Goal: Task Accomplishment & Management: Complete application form

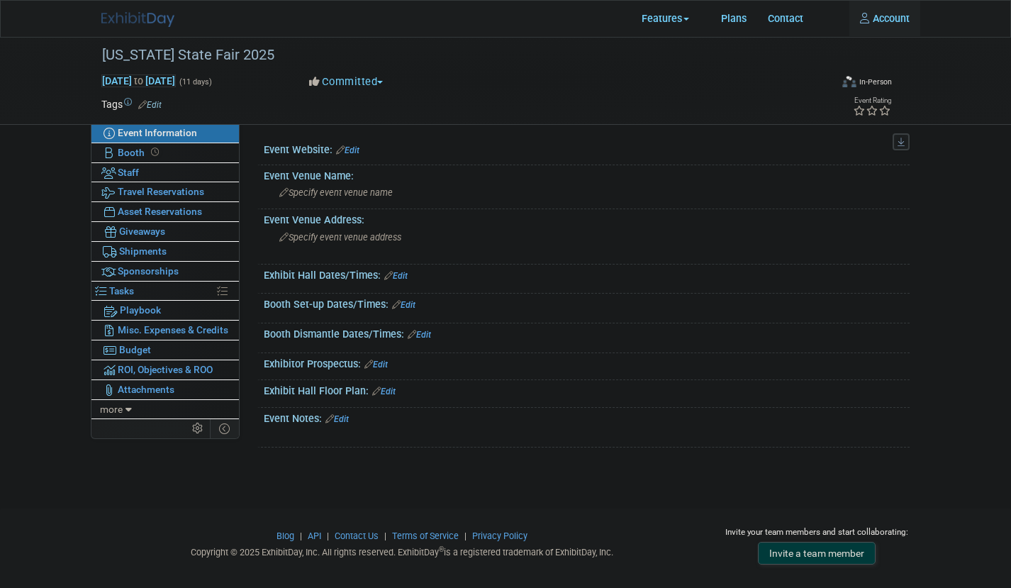
click at [141, 15] on img at bounding box center [137, 19] width 73 height 15
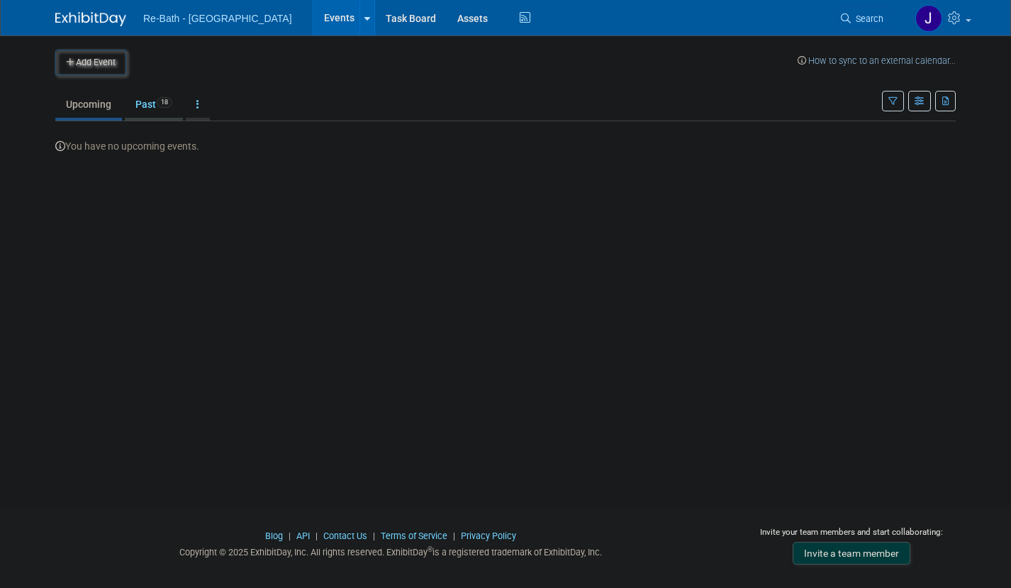
click at [165, 104] on span "18" at bounding box center [165, 102] width 16 height 11
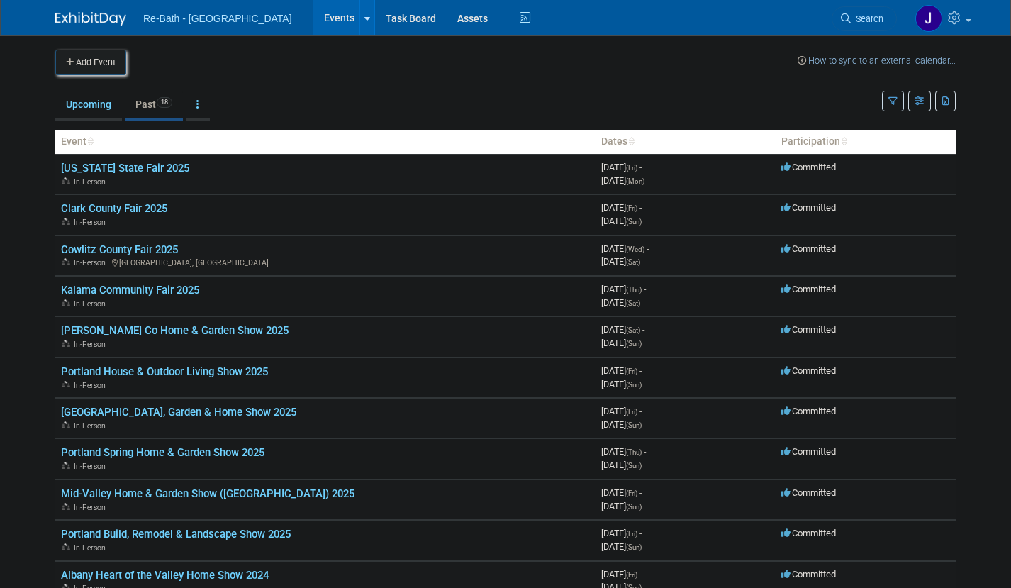
click at [96, 60] on button "Add Event" at bounding box center [90, 63] width 71 height 26
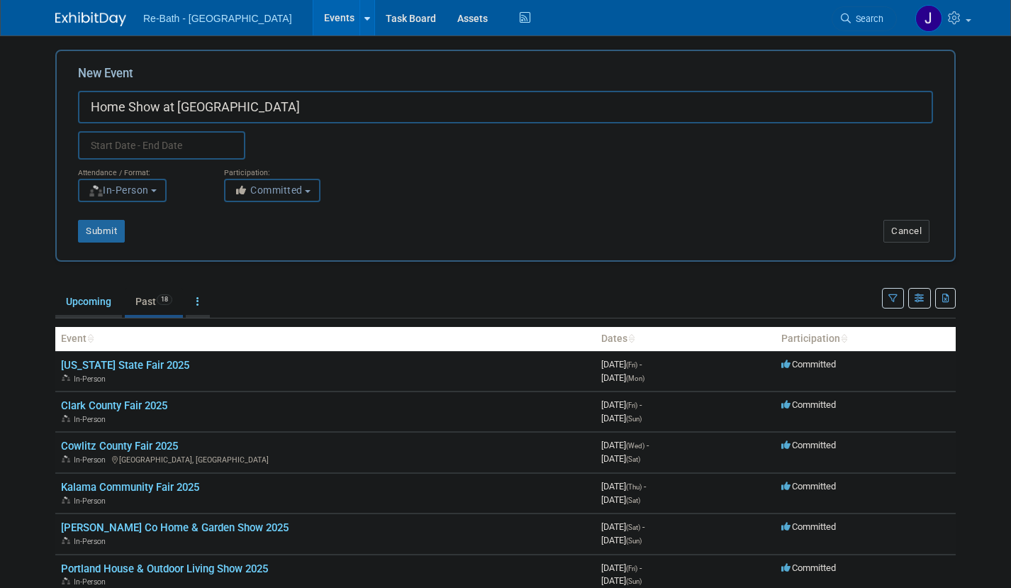
type input "Home Show at Rickreall Fairgrounds"
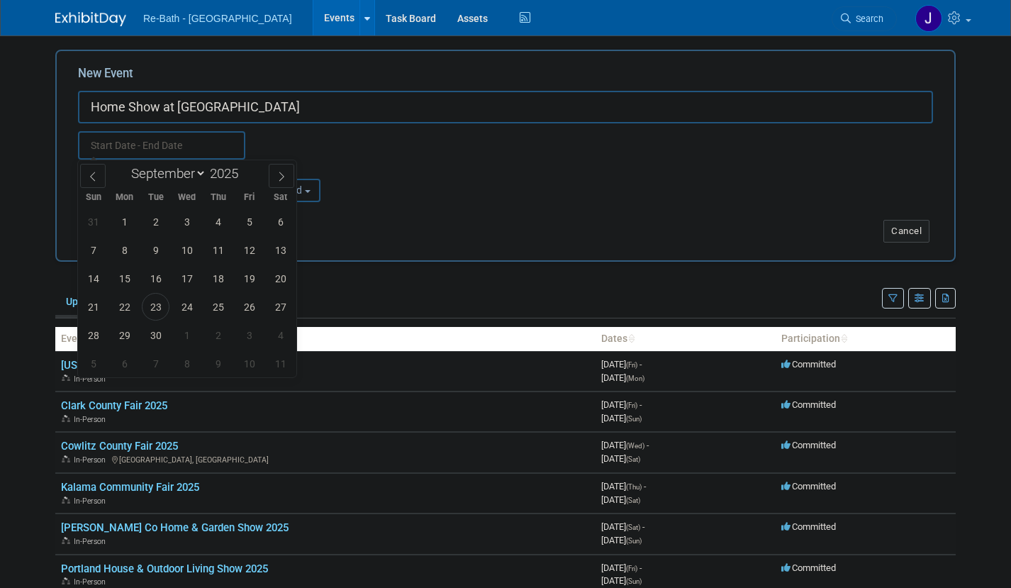
click at [132, 145] on input "text" at bounding box center [161, 145] width 167 height 28
click at [104, 147] on input "text" at bounding box center [161, 145] width 167 height 28
click at [284, 177] on icon at bounding box center [281, 176] width 5 height 9
select select "9"
click at [247, 250] on span "10" at bounding box center [249, 250] width 28 height 28
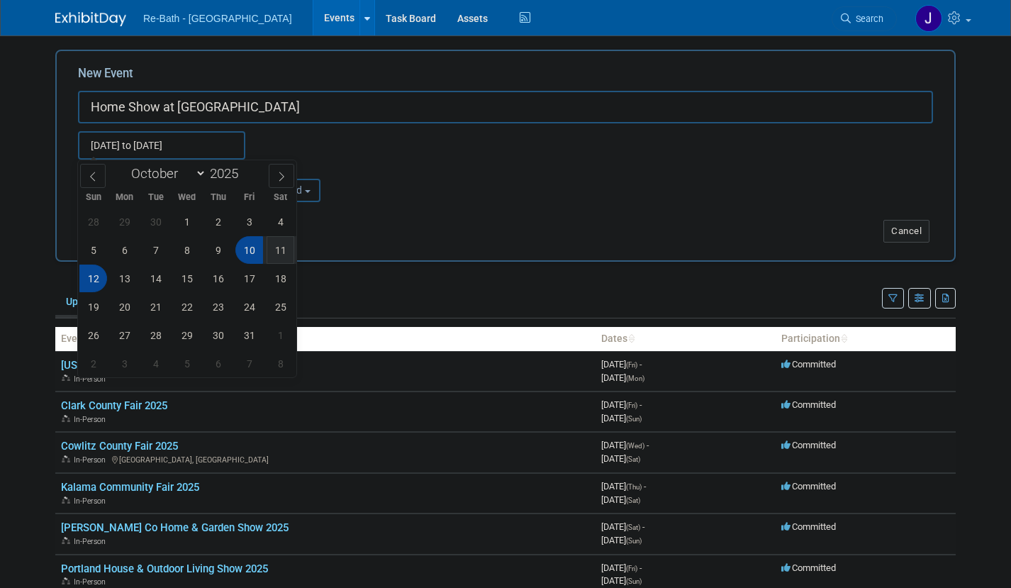
click at [96, 278] on span "12" at bounding box center [93, 278] width 28 height 28
type input "Oct 10, 2025 to Oct 12, 2025"
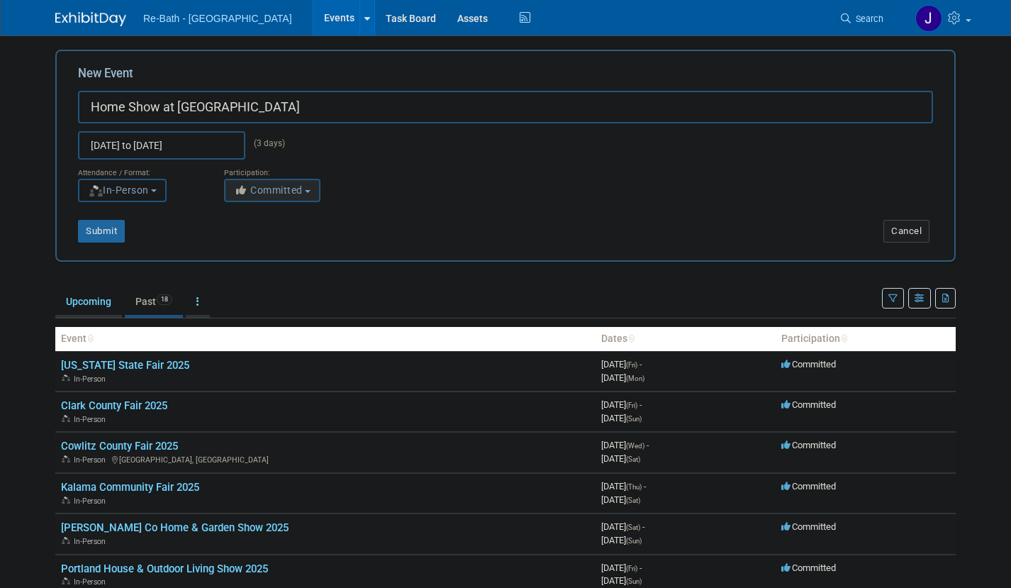
click at [316, 190] on button "Committed" at bounding box center [272, 190] width 96 height 23
click at [296, 243] on label "Considering" at bounding box center [279, 244] width 94 height 18
click at [238, 243] on input "Considering" at bounding box center [232, 244] width 9 height 9
select select "2"
click at [389, 180] on div "Attendance / Format: <img src="https://www.exhibitday.com/Images/Format-InPerso…" at bounding box center [505, 181] width 876 height 43
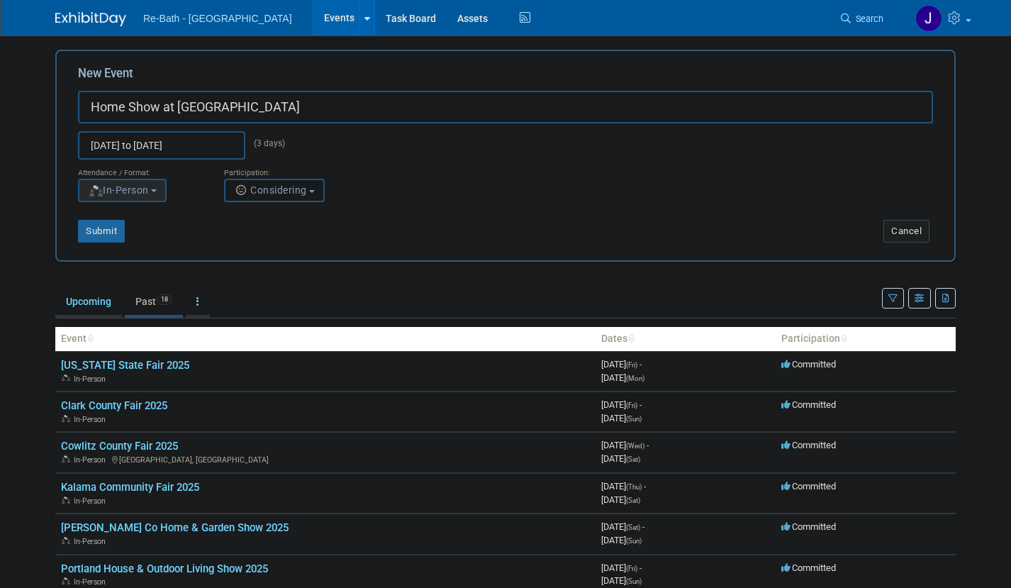
click at [165, 187] on button "In-Person" at bounding box center [122, 190] width 89 height 23
click at [200, 177] on div "Attendance / Format:" at bounding box center [140, 169] width 125 height 18
click at [318, 187] on button "Considering" at bounding box center [274, 190] width 101 height 23
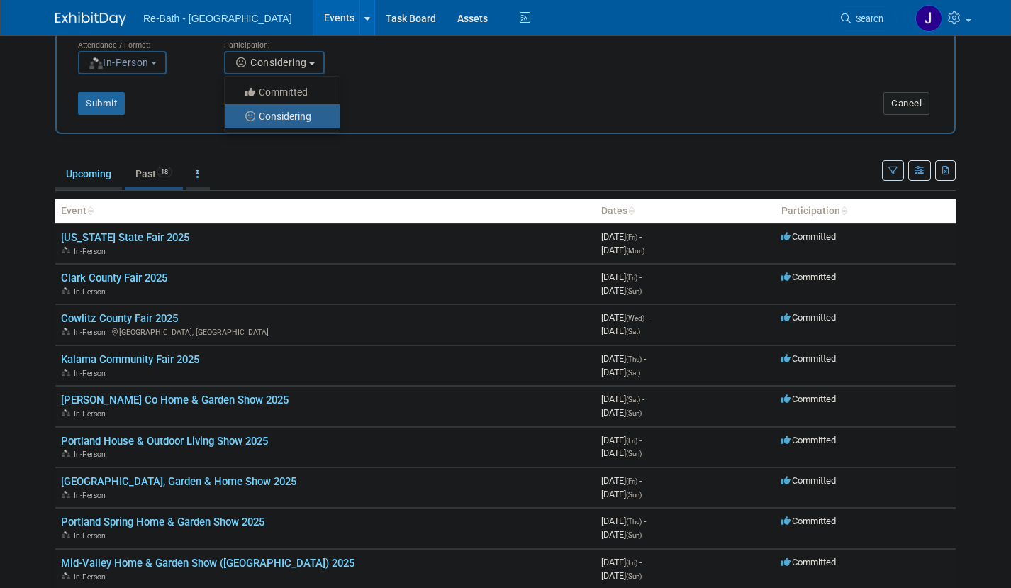
scroll to position [128, 0]
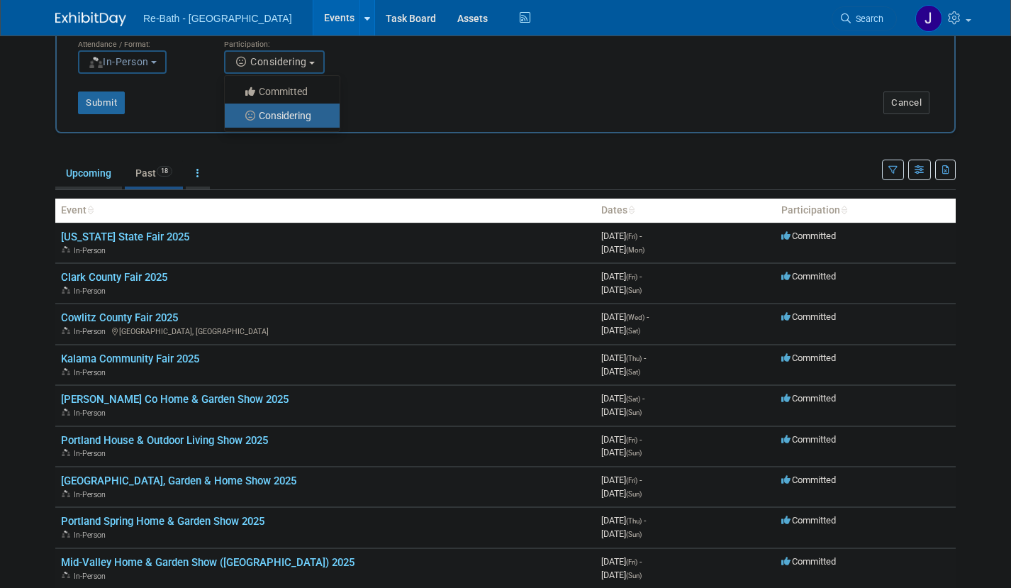
click at [320, 116] on label "Considering" at bounding box center [279, 115] width 94 height 18
click at [238, 116] on input "Considering" at bounding box center [232, 115] width 9 height 9
click at [107, 104] on button "Submit" at bounding box center [101, 102] width 47 height 23
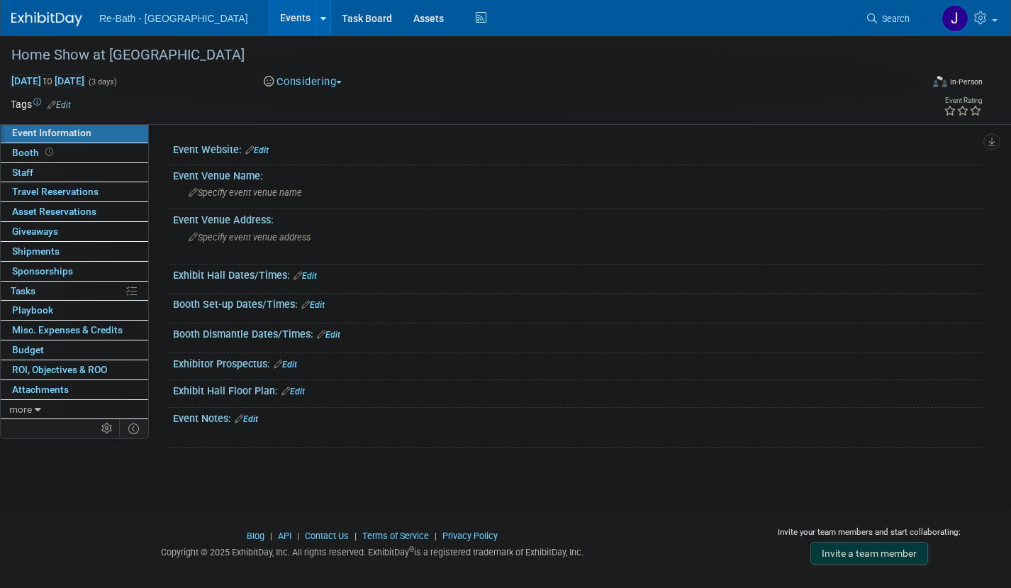
click at [265, 151] on link "Edit" at bounding box center [256, 150] width 23 height 10
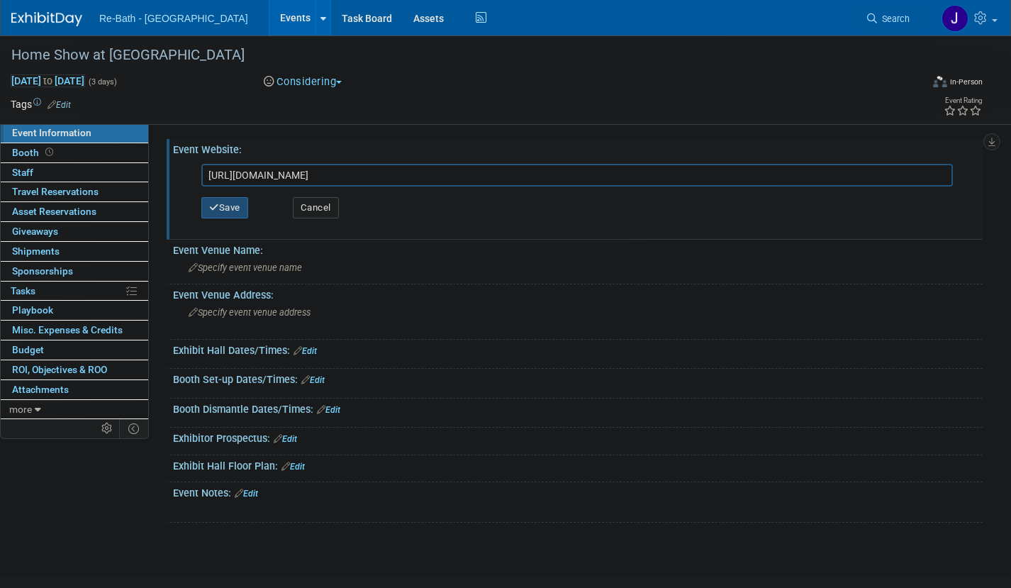
type input "https://oregonhearthandhomeevents-com.rmailroute.net/x/d?c=47968717&l=86fcd5a4-…"
click at [227, 211] on button "Save" at bounding box center [224, 207] width 47 height 21
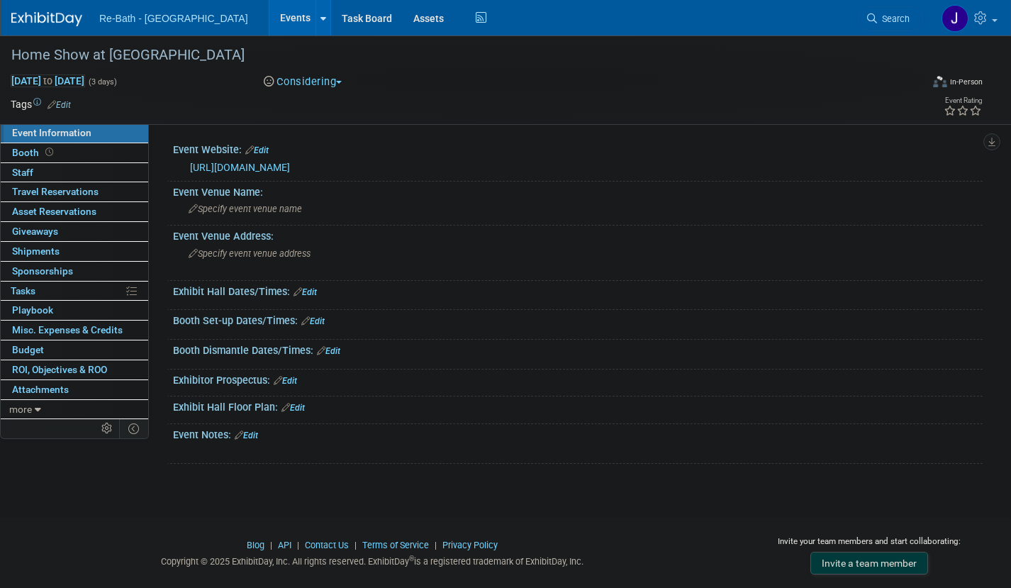
click at [261, 149] on link "Edit" at bounding box center [256, 150] width 23 height 10
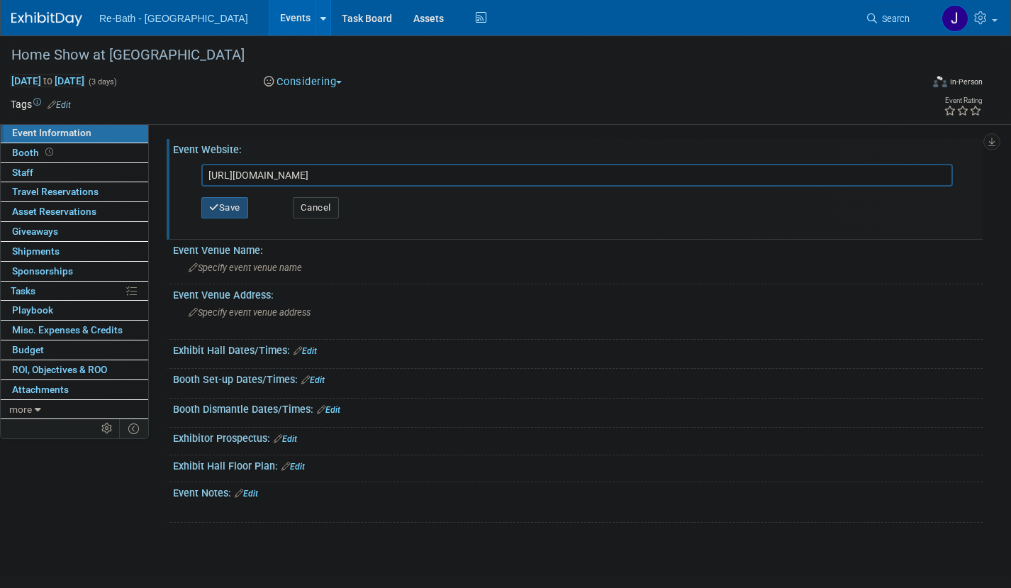
type input "https://www.eventeny.com/events/2025-fall-polk-county-home-show-18744/"
click at [229, 206] on button "Save" at bounding box center [224, 207] width 47 height 21
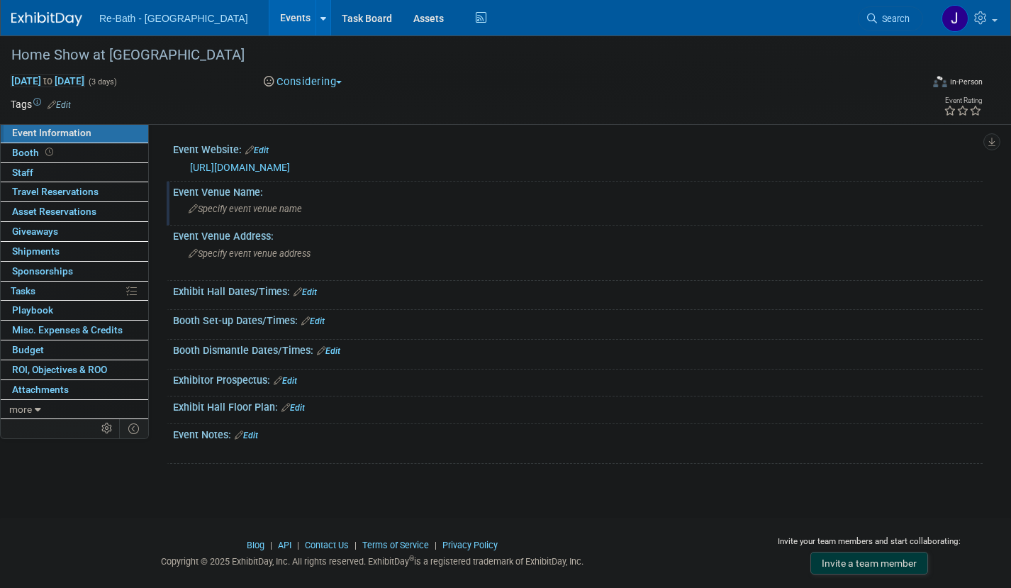
click at [264, 210] on span "Specify event venue name" at bounding box center [245, 209] width 113 height 11
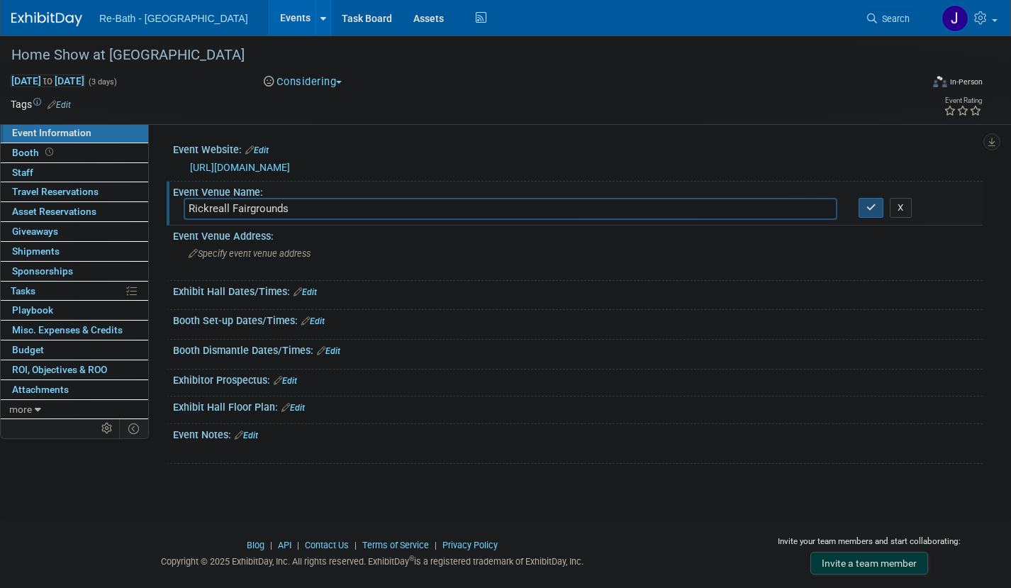
type input "Rickreall Fairgrounds"
click at [871, 210] on icon "button" at bounding box center [871, 207] width 10 height 9
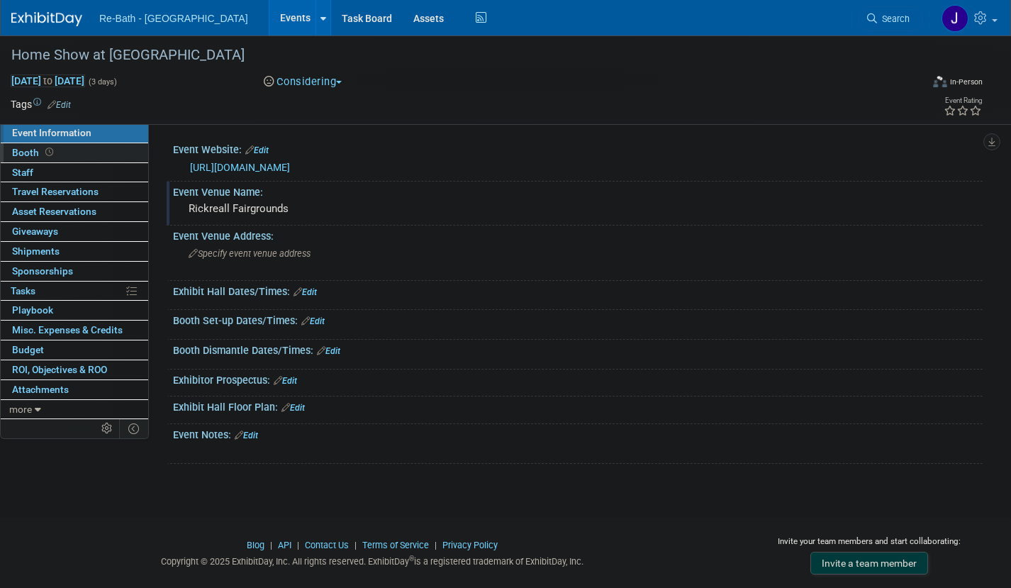
click at [101, 154] on link "Booth" at bounding box center [74, 152] width 147 height 19
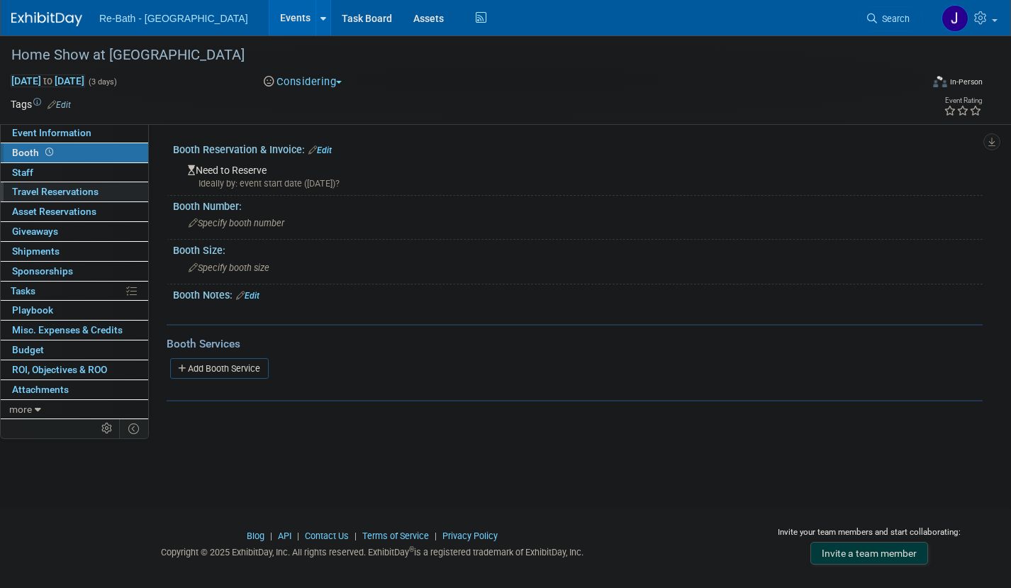
click at [97, 187] on span "Travel Reservations 0" at bounding box center [55, 191] width 87 height 11
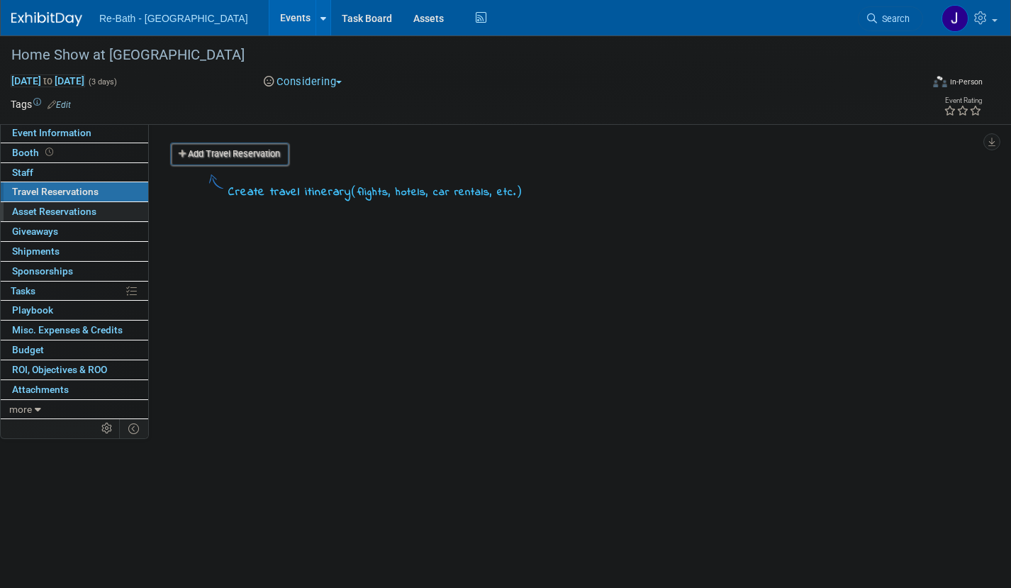
click at [96, 205] on link "0 Asset Reservations 0" at bounding box center [74, 211] width 147 height 19
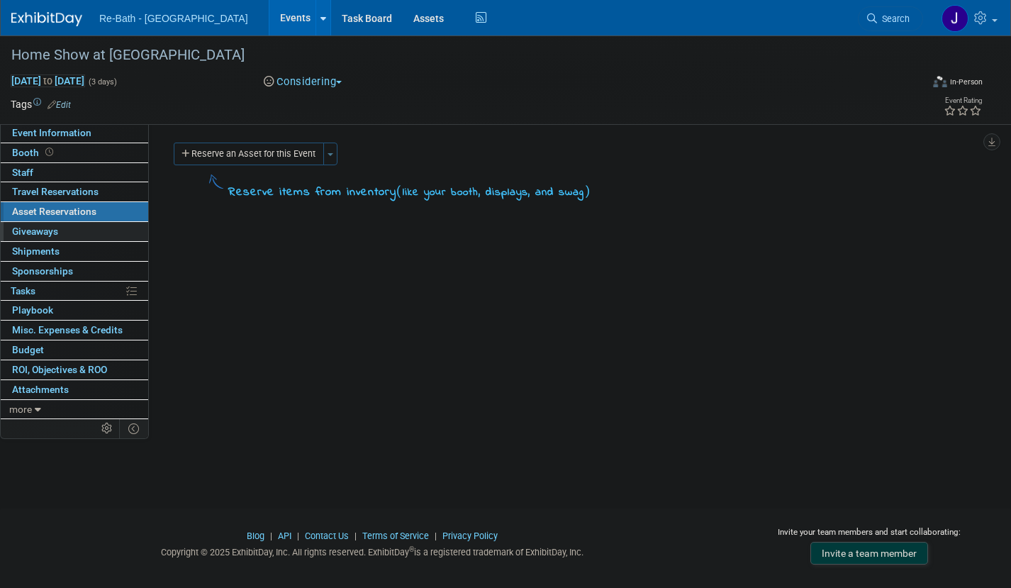
click at [79, 229] on link "0 Giveaways 0" at bounding box center [74, 231] width 147 height 19
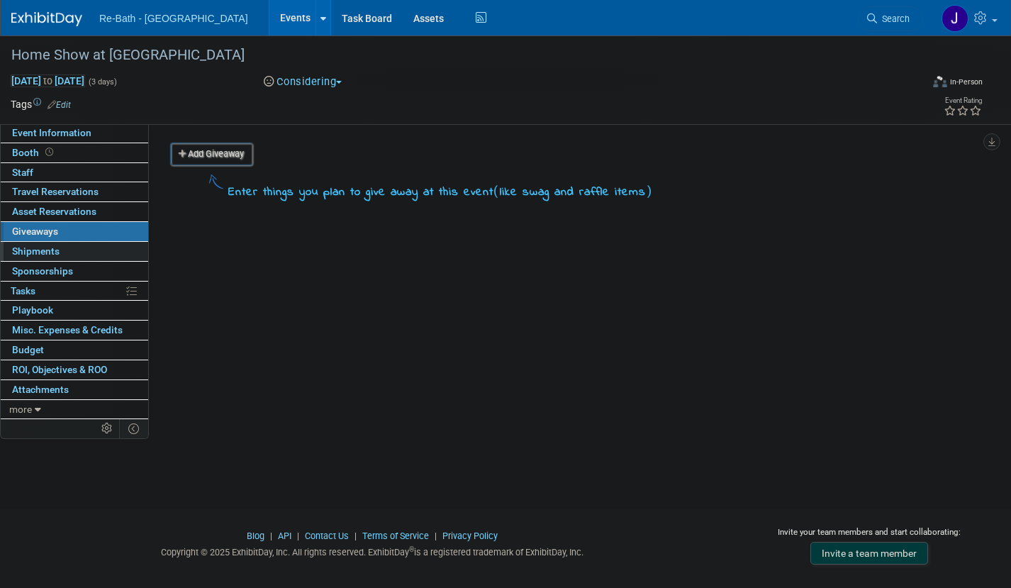
click at [85, 243] on link "0 Shipments 0" at bounding box center [74, 251] width 147 height 19
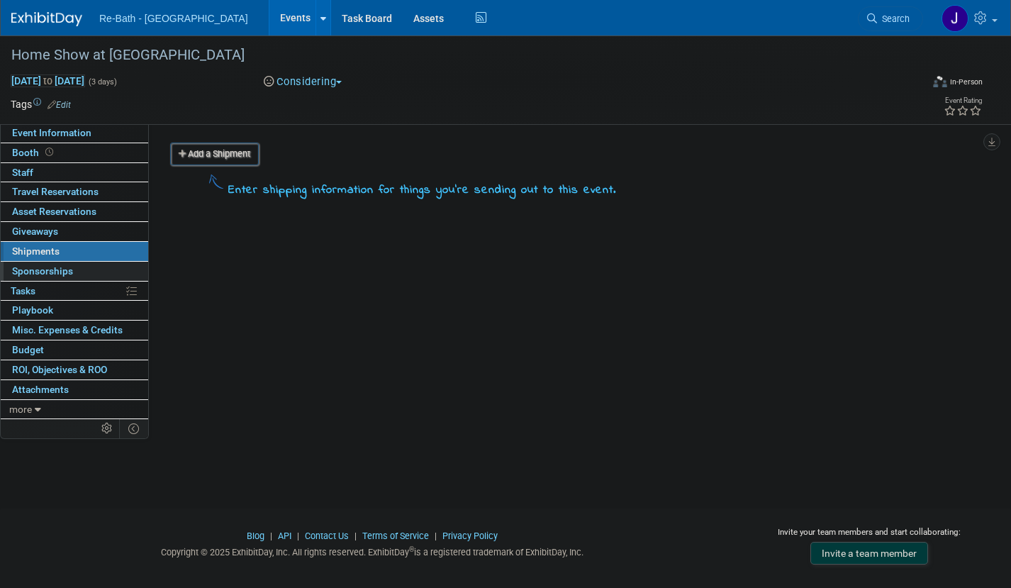
click at [84, 267] on link "0 Sponsorships 0" at bounding box center [74, 271] width 147 height 19
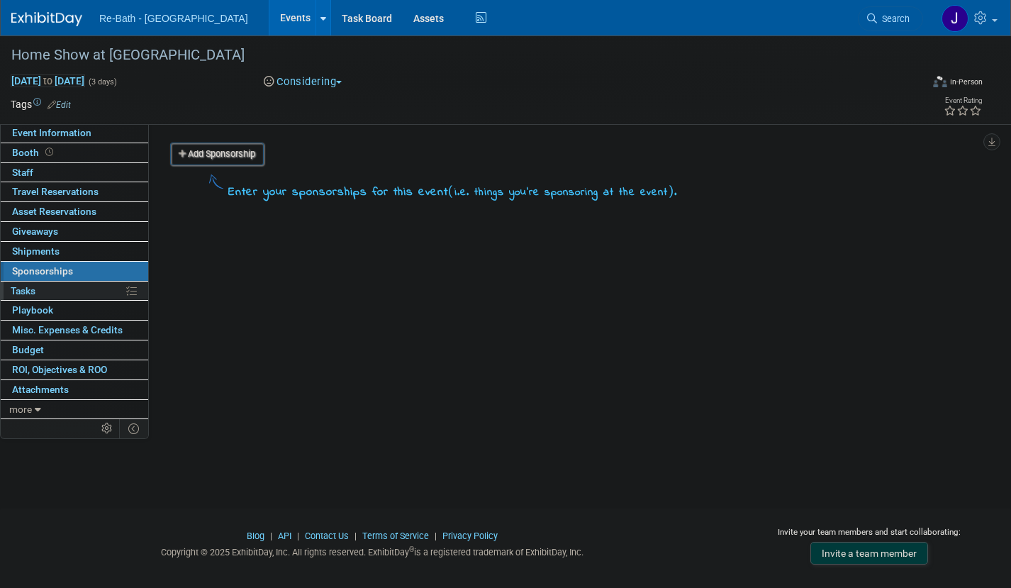
click at [77, 290] on link "0% Tasks 0%" at bounding box center [74, 291] width 147 height 19
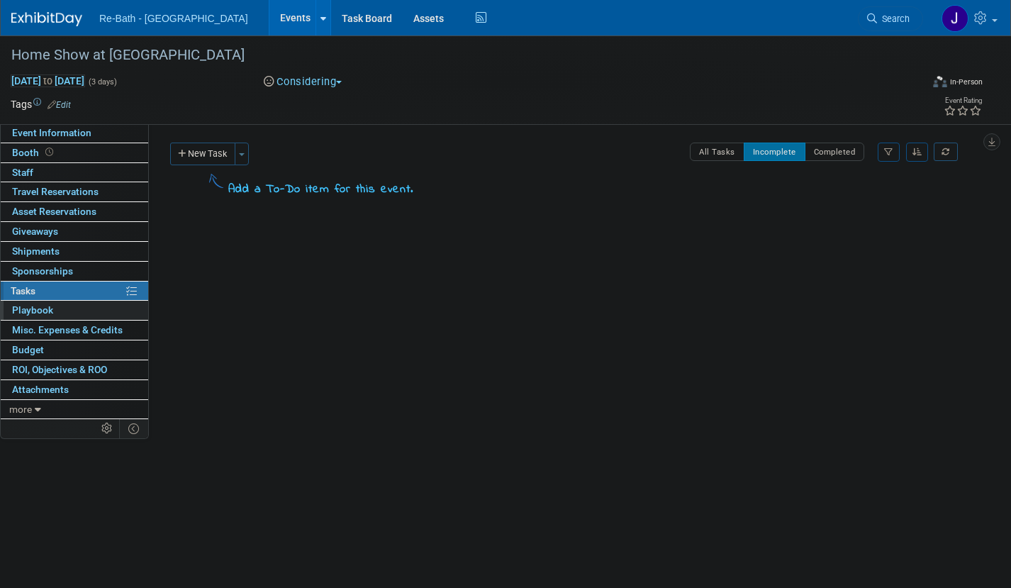
click at [77, 306] on link "0 Playbook 0" at bounding box center [74, 310] width 147 height 19
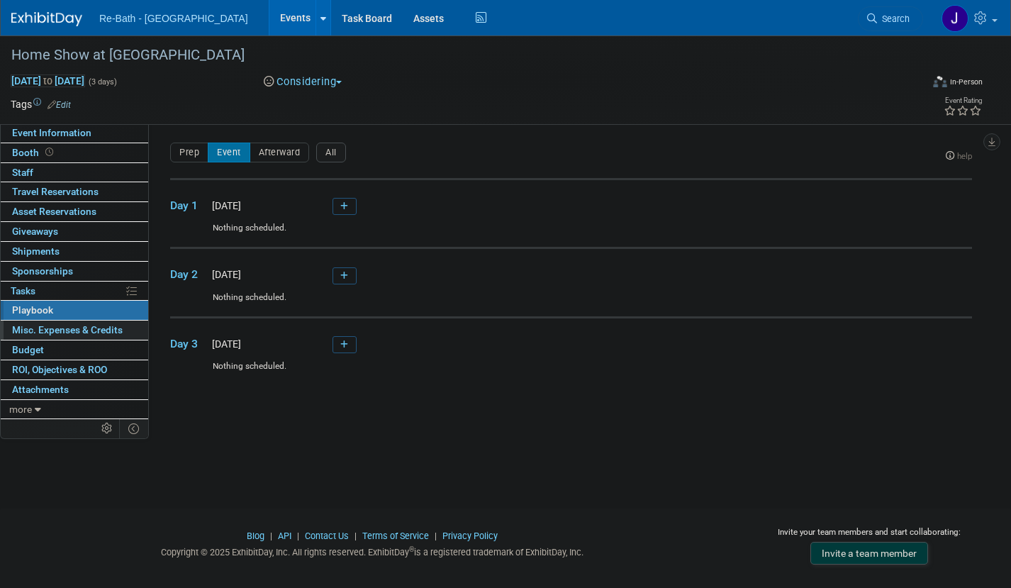
click at [74, 324] on span "Misc. Expenses & Credits 0" at bounding box center [67, 329] width 111 height 11
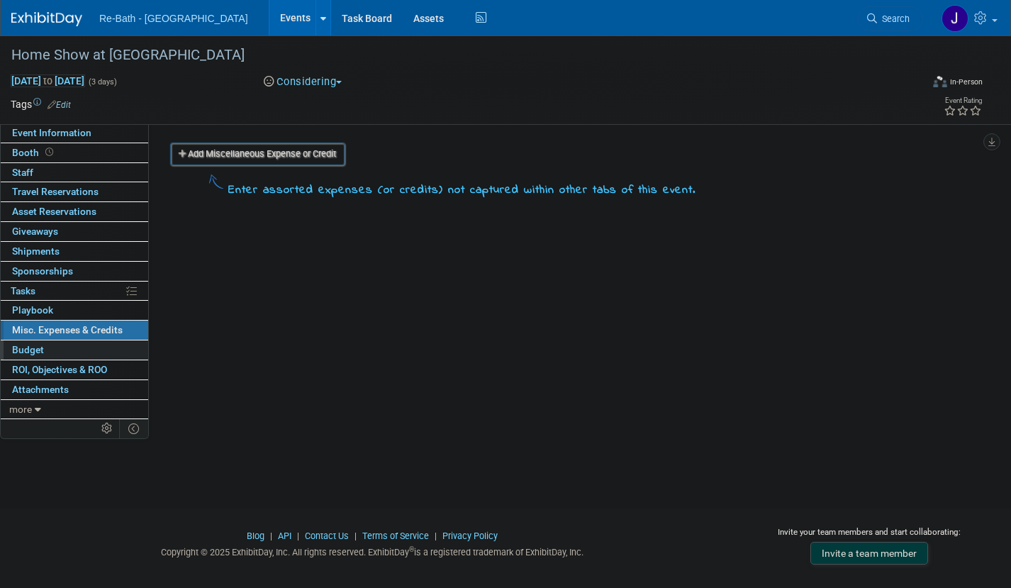
click at [70, 342] on link "Budget" at bounding box center [74, 349] width 147 height 19
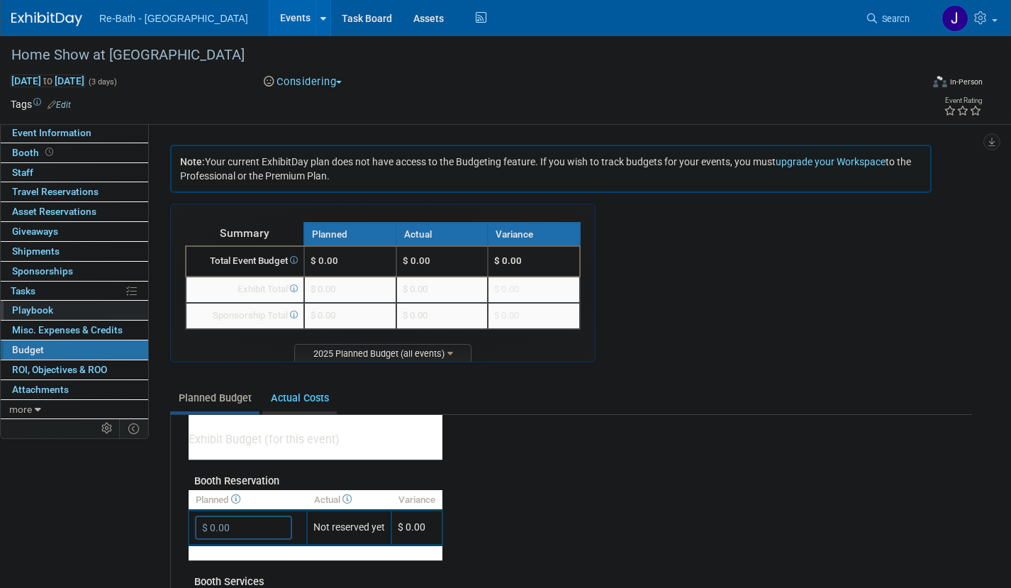
click at [71, 312] on link "0 Playbook 0" at bounding box center [74, 310] width 147 height 19
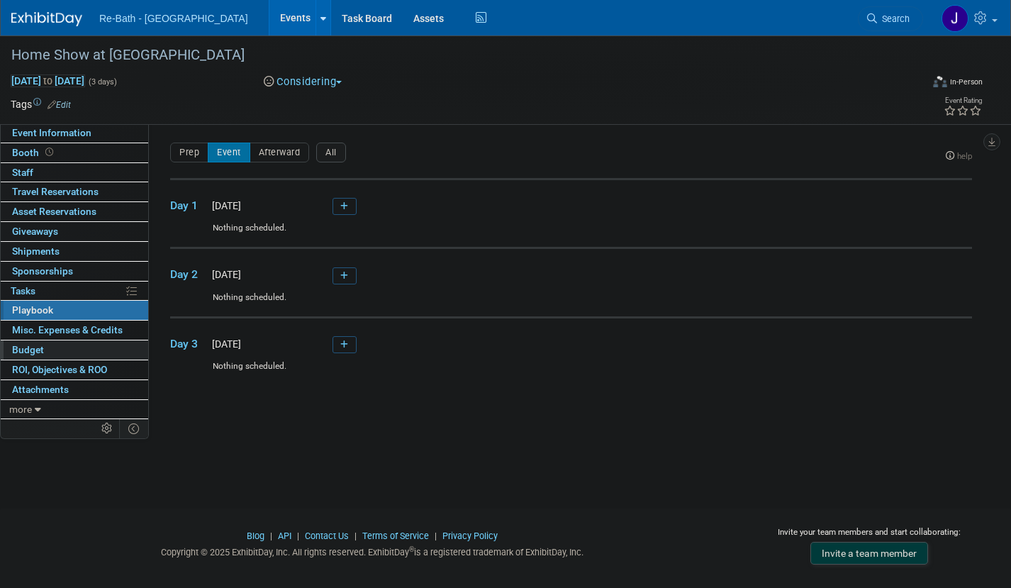
click at [69, 349] on link "Budget" at bounding box center [74, 349] width 147 height 19
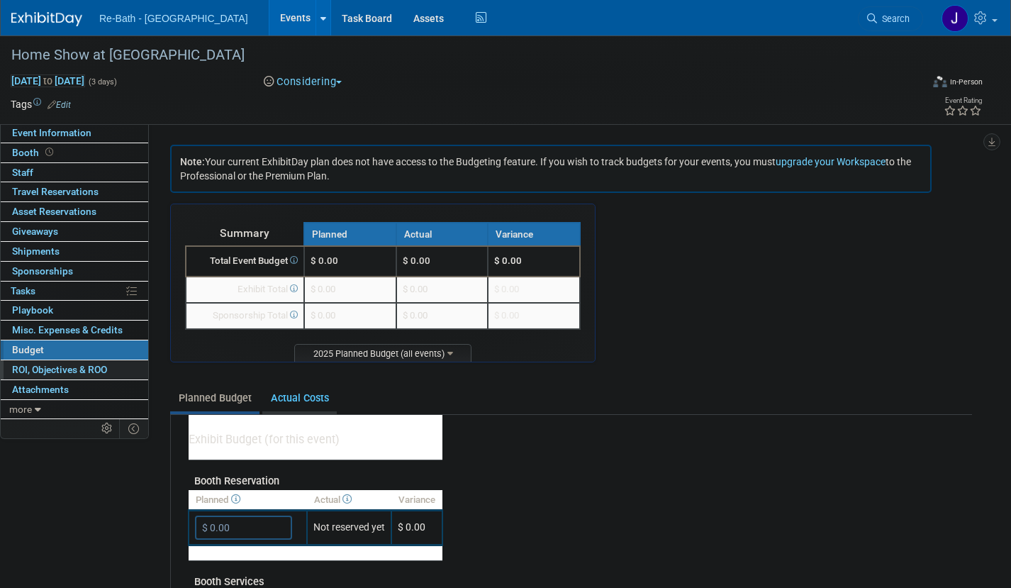
click at [84, 364] on span "ROI, Objectives & ROO 0" at bounding box center [59, 369] width 95 height 11
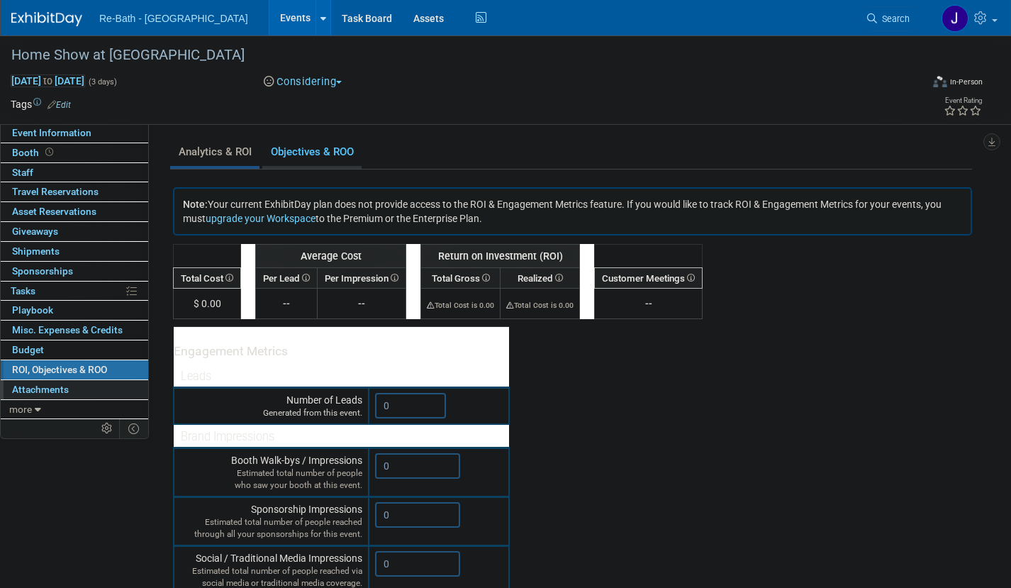
click at [79, 380] on link "0 Attachments 0" at bounding box center [74, 389] width 147 height 19
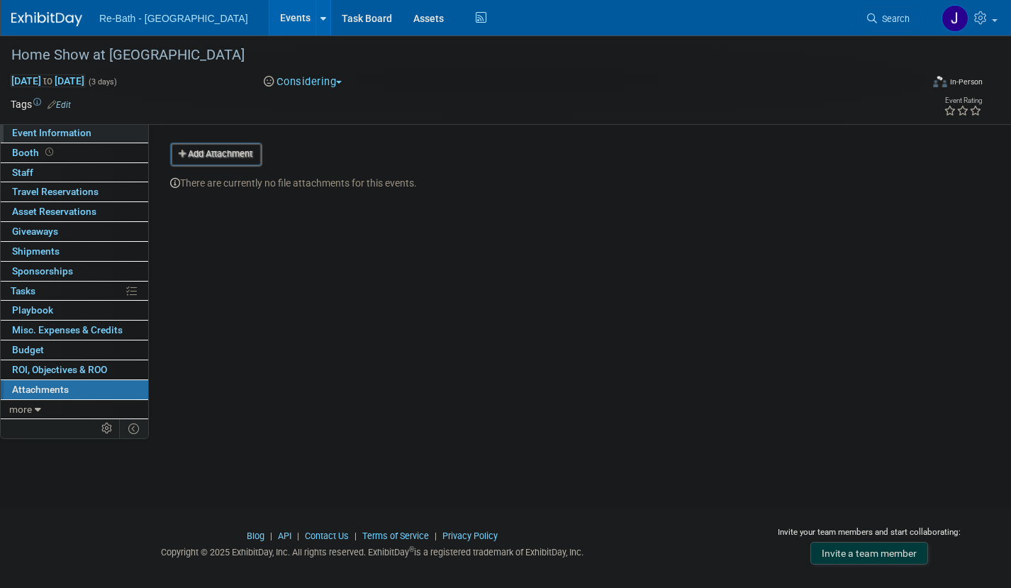
click at [66, 126] on link "Event Information" at bounding box center [74, 132] width 147 height 19
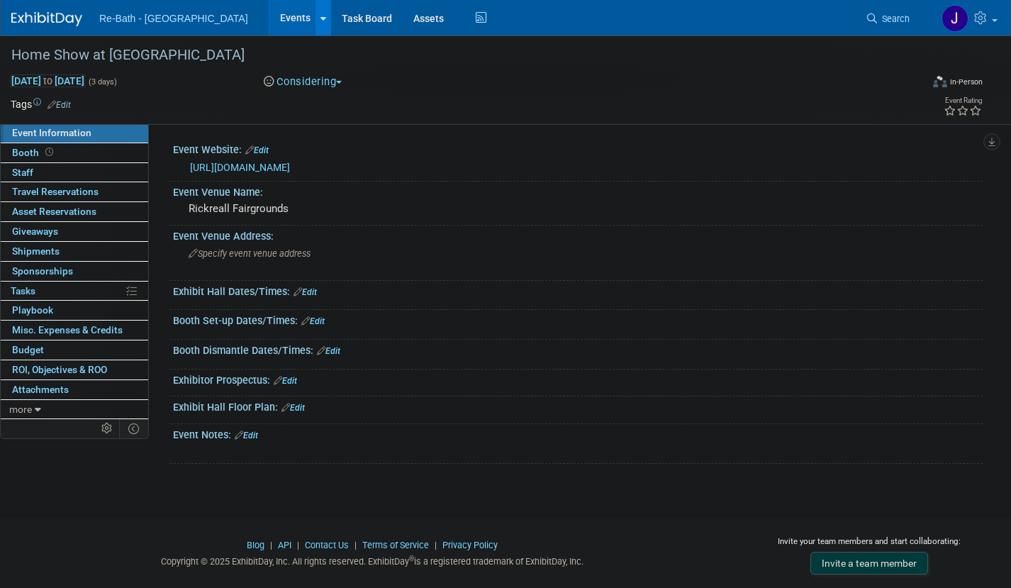
click at [321, 23] on div at bounding box center [324, 18] width 6 height 14
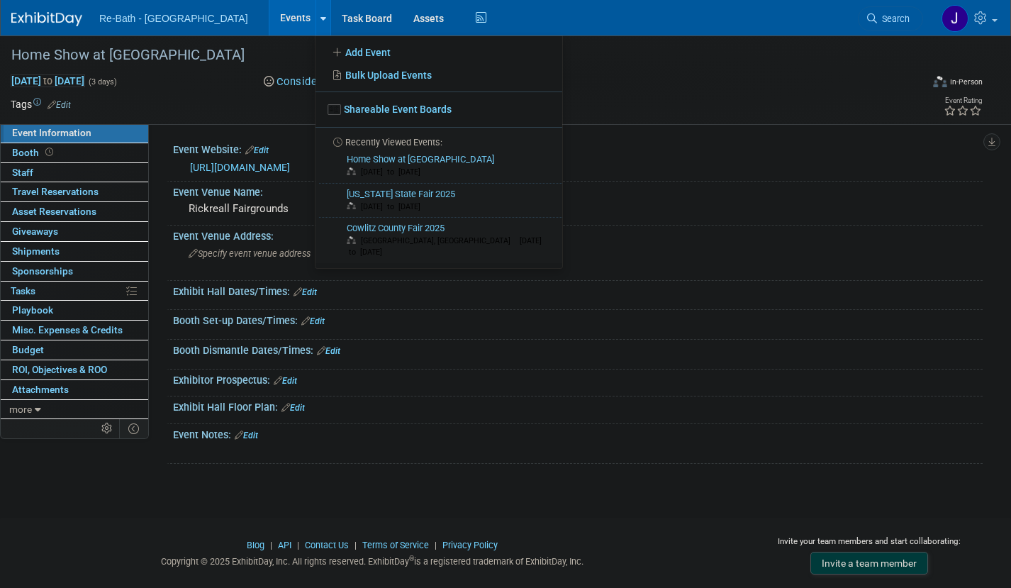
click at [269, 16] on link "Events" at bounding box center [295, 17] width 52 height 35
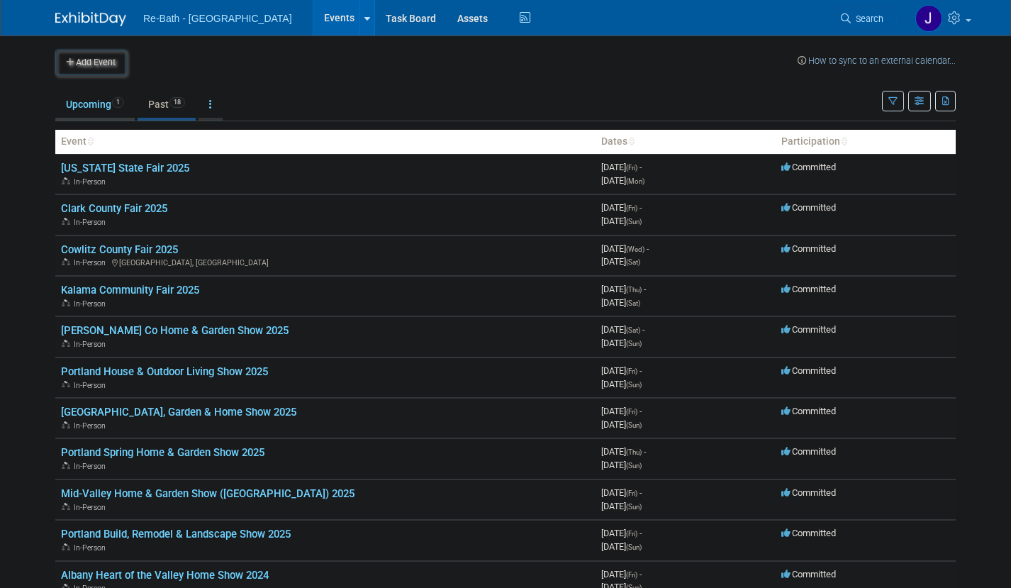
click at [95, 103] on link "Upcoming 1" at bounding box center [94, 104] width 79 height 27
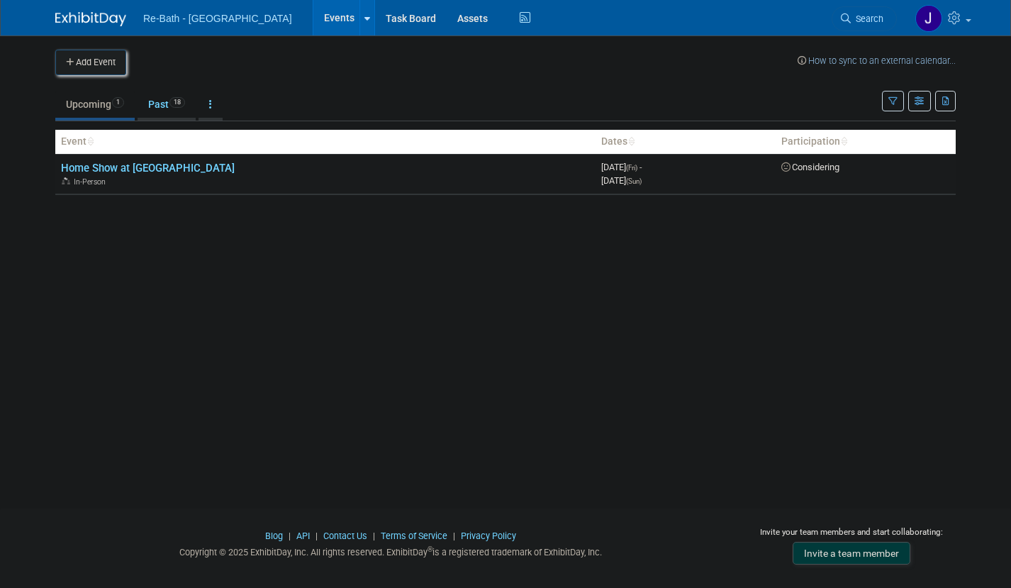
click at [94, 60] on button "Add Event" at bounding box center [90, 63] width 71 height 26
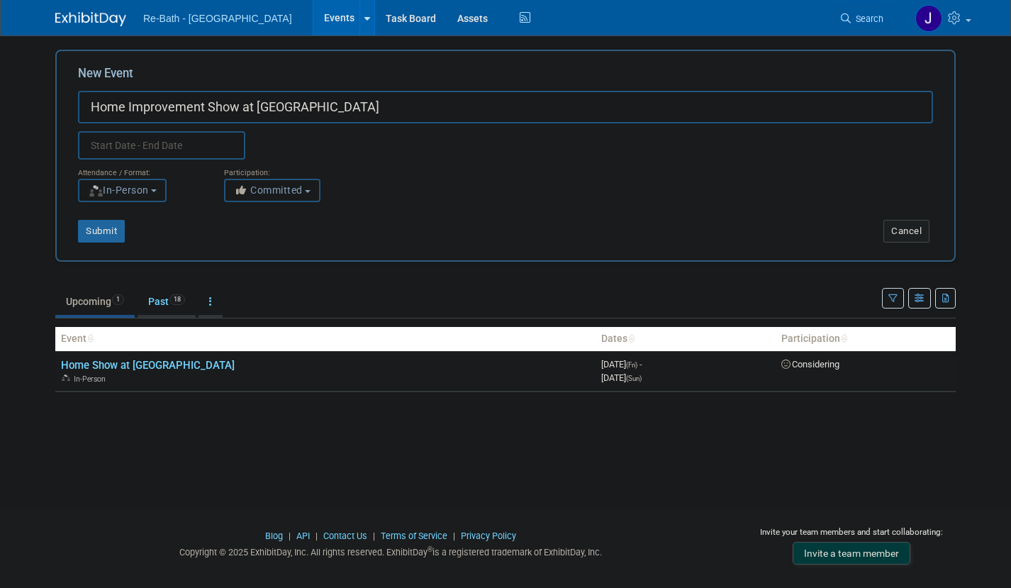
type input "Home Improvement Show at [GEOGRAPHIC_DATA]"
click at [149, 148] on input "text" at bounding box center [161, 145] width 167 height 28
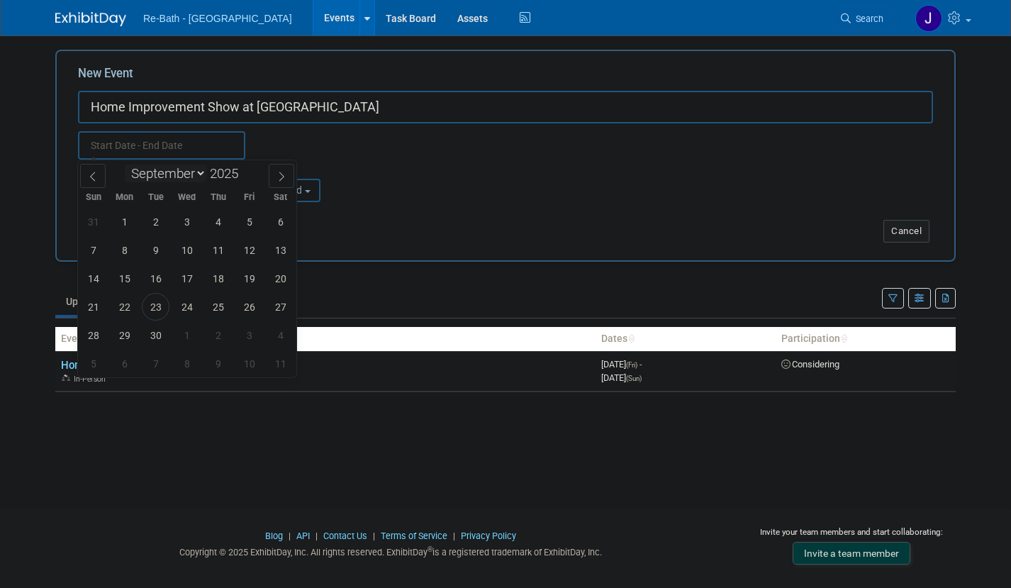
select select "10"
click at [250, 279] on span "14" at bounding box center [249, 278] width 28 height 28
click at [90, 306] on span "16" at bounding box center [93, 307] width 28 height 28
type input "[DATE] to [DATE]"
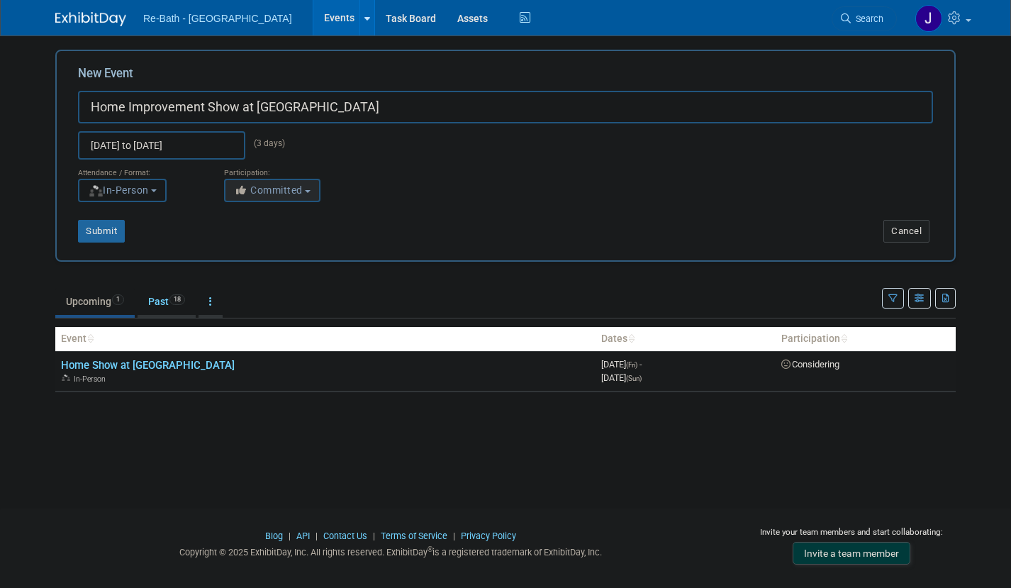
click at [302, 192] on span "Committed" at bounding box center [268, 189] width 69 height 11
click at [300, 243] on label "Considering" at bounding box center [279, 244] width 94 height 18
click at [238, 243] on input "Considering" at bounding box center [232, 244] width 9 height 9
select select "2"
click at [108, 231] on button "Submit" at bounding box center [101, 231] width 47 height 23
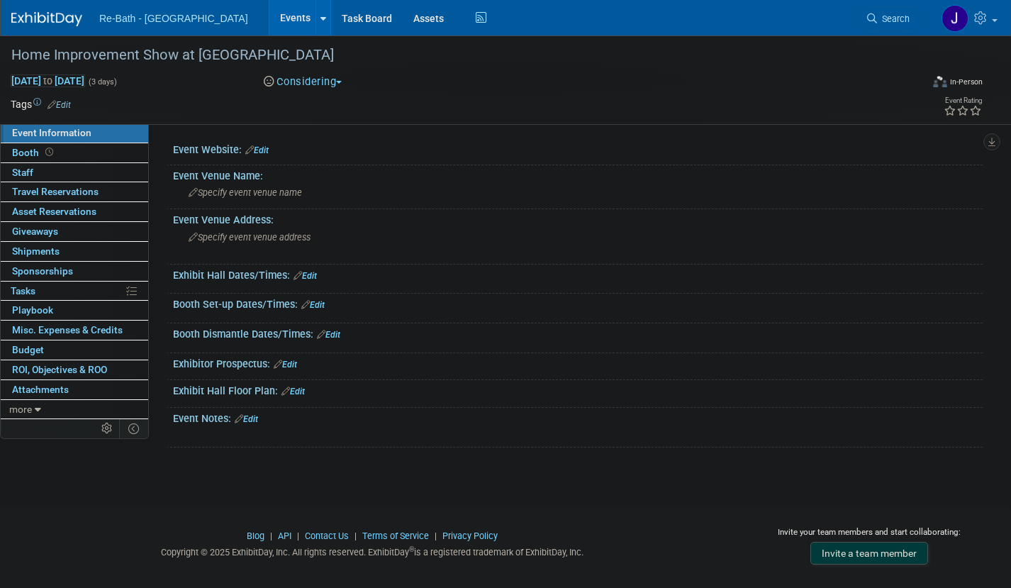
click at [263, 152] on link "Edit" at bounding box center [256, 150] width 23 height 10
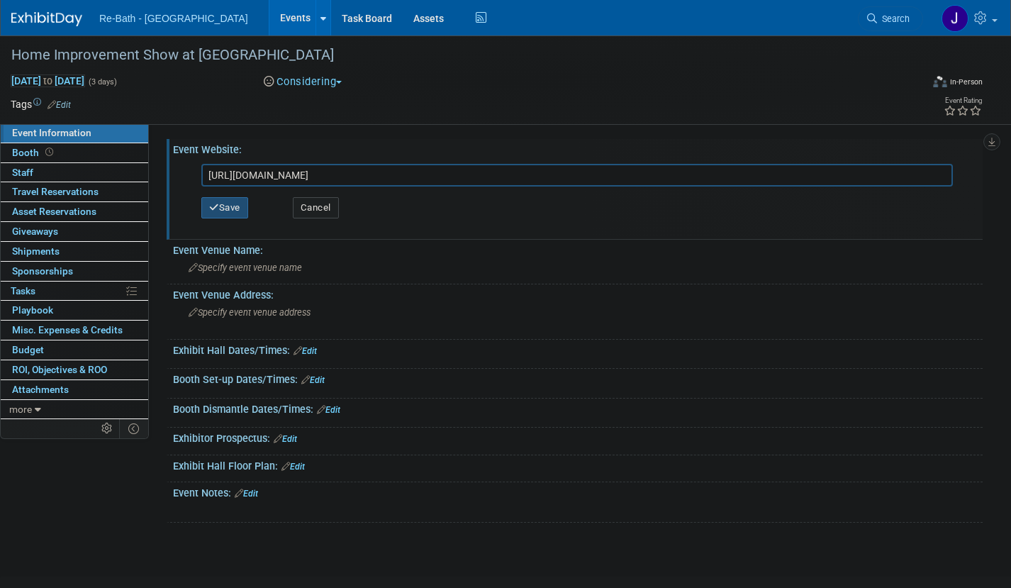
type input "[URL][DOMAIN_NAME]"
click at [241, 204] on button "Save" at bounding box center [224, 207] width 47 height 21
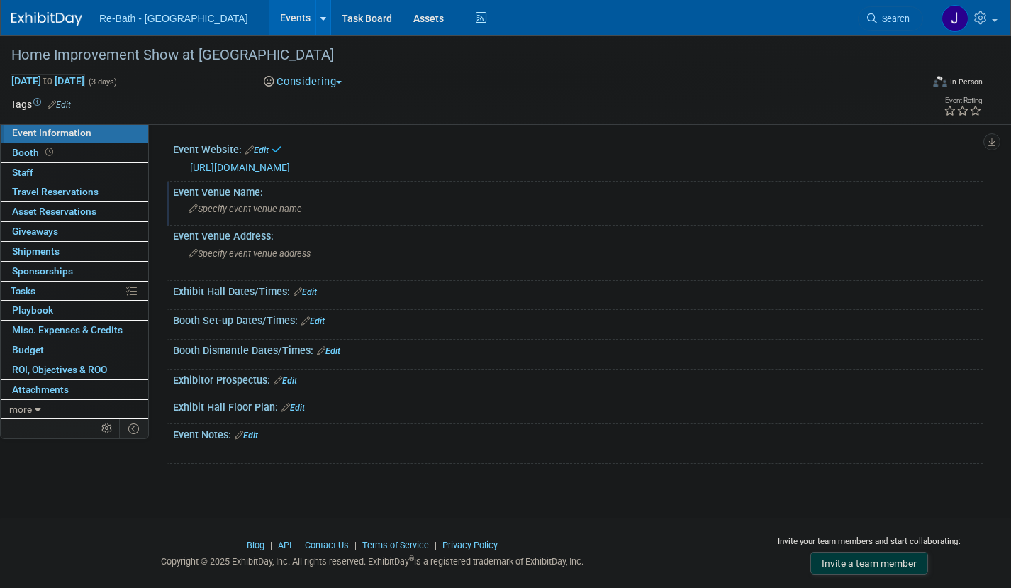
click at [259, 210] on span "Specify event venue name" at bounding box center [245, 209] width 113 height 11
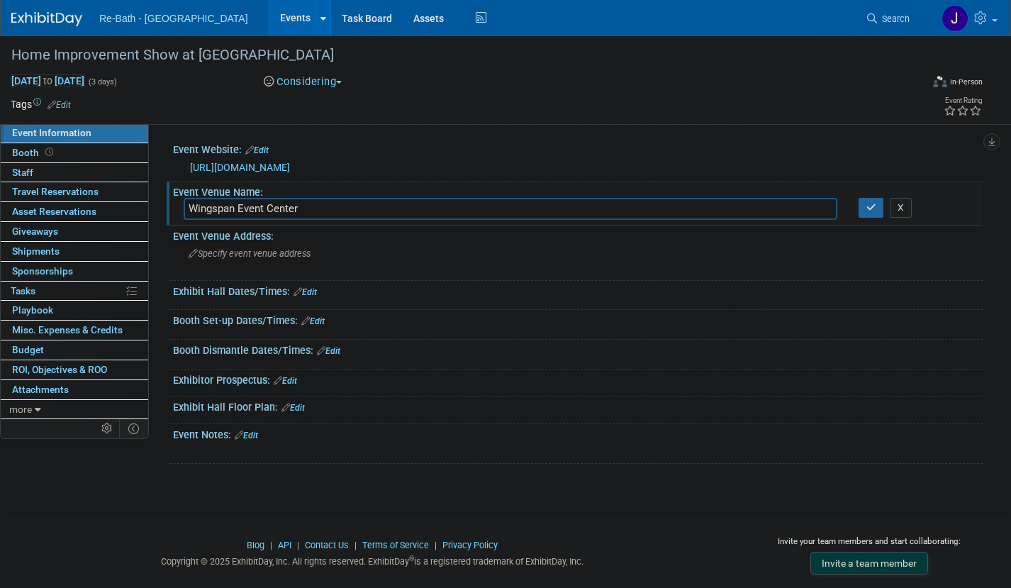
type input "Wingspan Event Center"
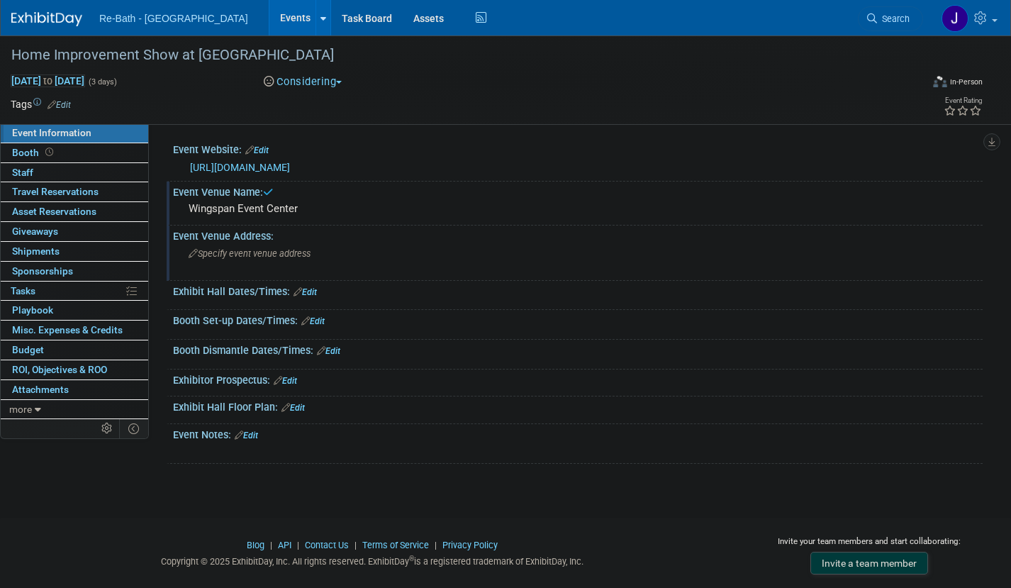
scroll to position [26, 0]
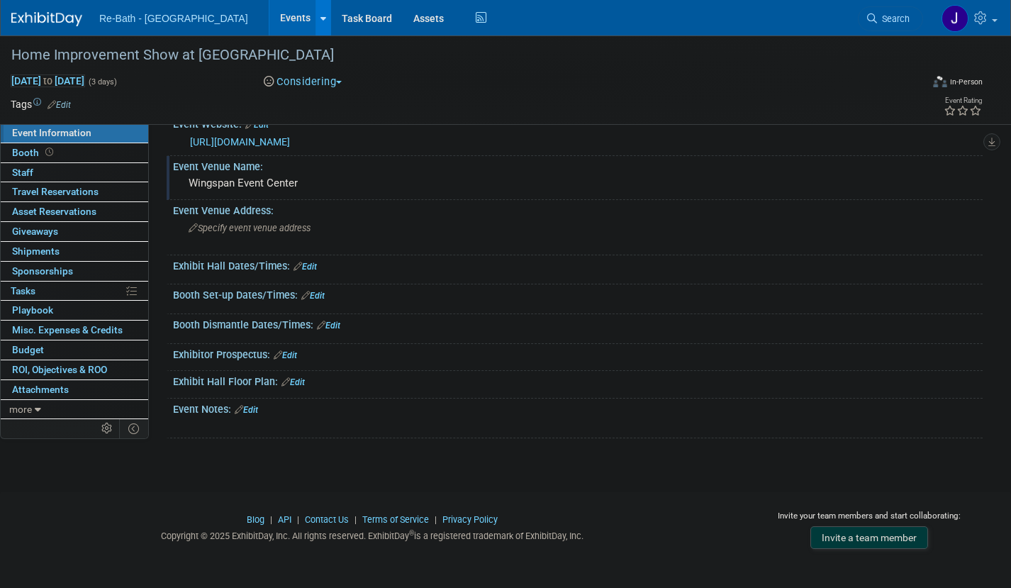
click at [321, 21] on icon at bounding box center [324, 18] width 6 height 9
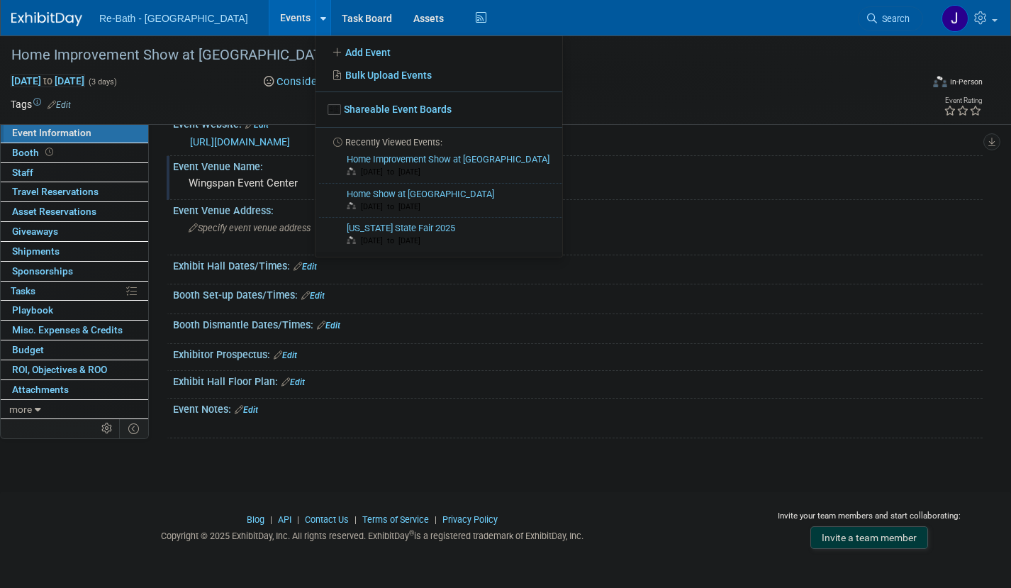
click at [269, 19] on link "Events" at bounding box center [295, 17] width 52 height 35
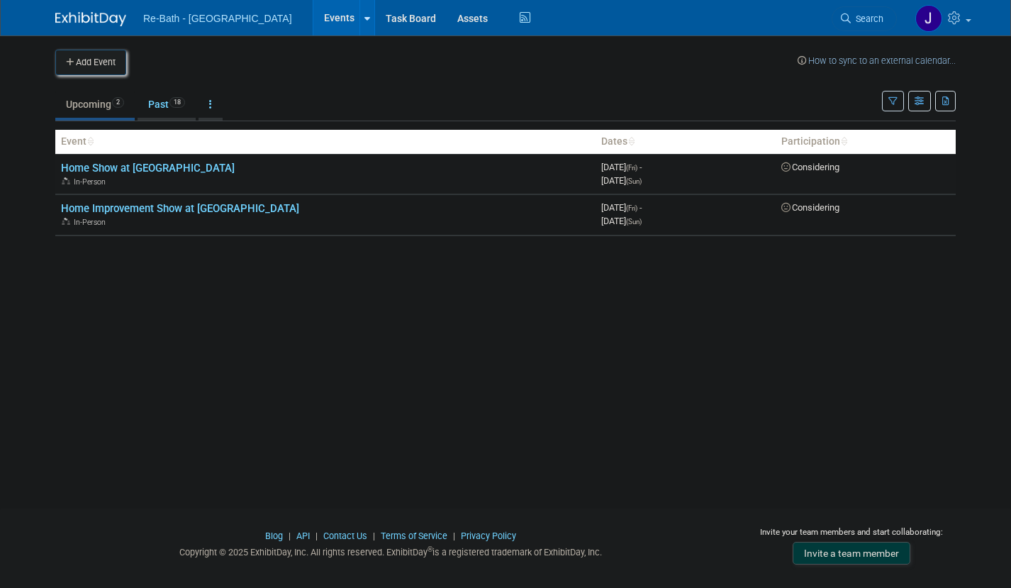
click at [100, 62] on button "Add Event" at bounding box center [90, 63] width 71 height 26
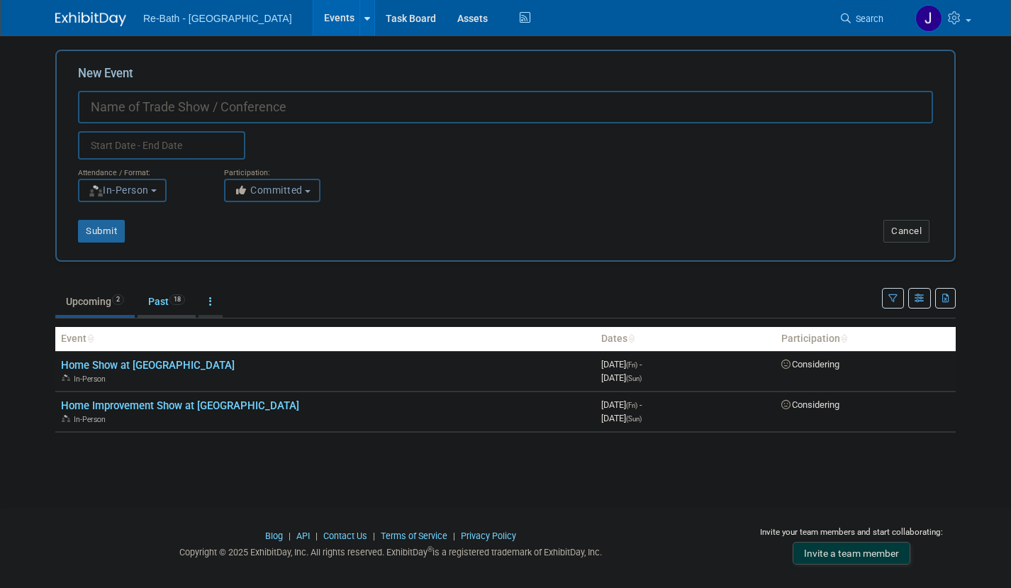
click at [165, 302] on link "Past 18" at bounding box center [167, 301] width 58 height 27
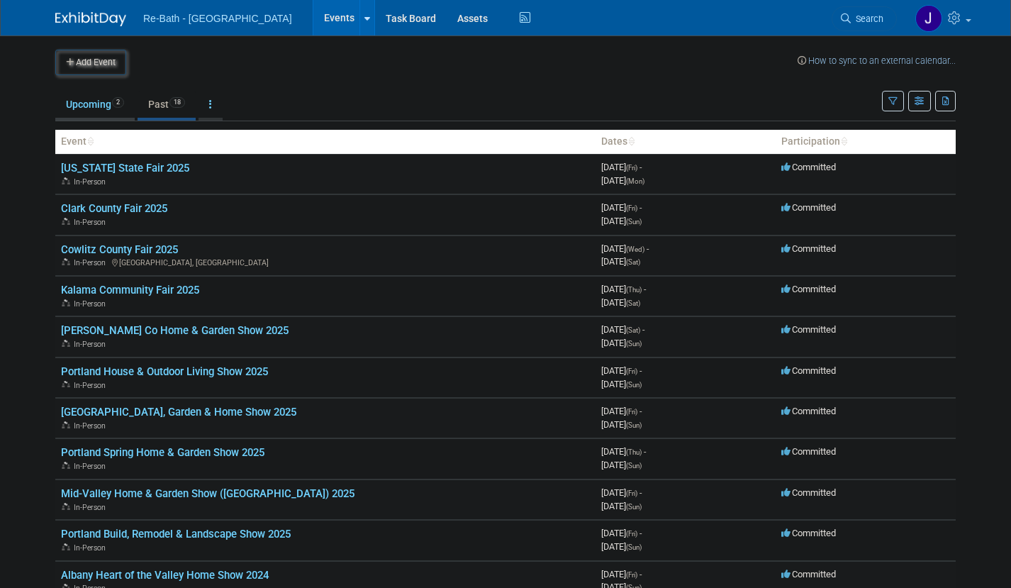
click at [98, 104] on link "Upcoming 2" at bounding box center [94, 104] width 79 height 27
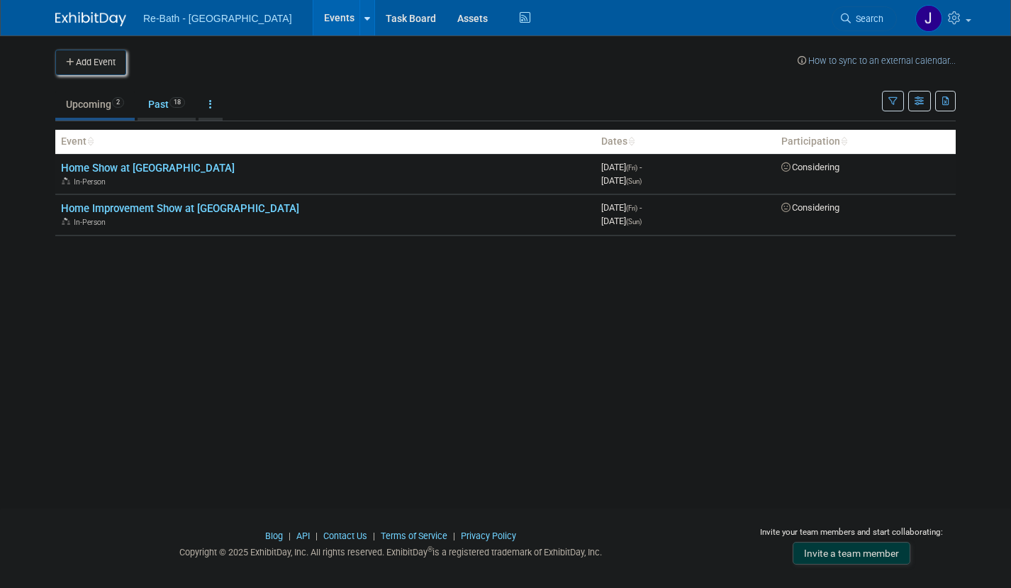
click at [106, 63] on button "Add Event" at bounding box center [90, 63] width 71 height 26
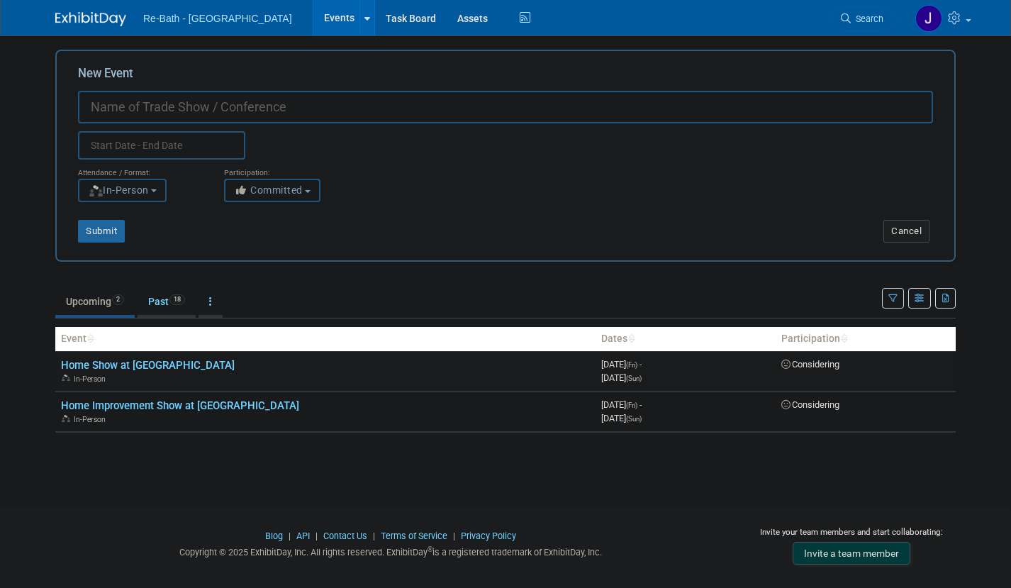
paste input "2025 Fall Heart of the Valley Home Show"
type input "2025 Fall Heart of the Valley Home Show"
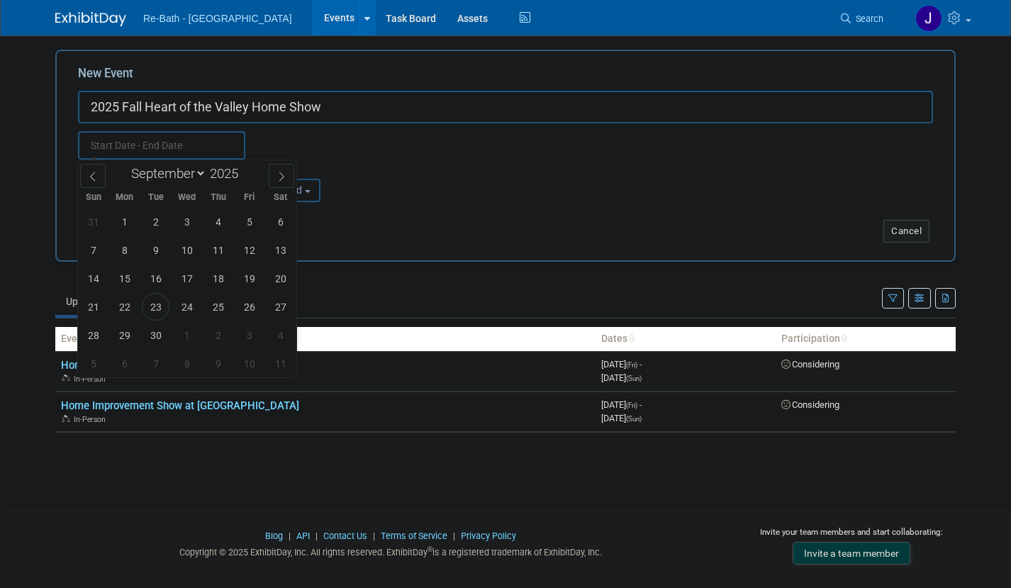
click at [157, 142] on input "text" at bounding box center [161, 145] width 167 height 28
select select "10"
click at [92, 335] on span "23" at bounding box center [93, 335] width 28 height 28
click at [254, 305] on span "21" at bounding box center [249, 307] width 28 height 28
type input "Nov 21, 2025 to Nov 23, 2025"
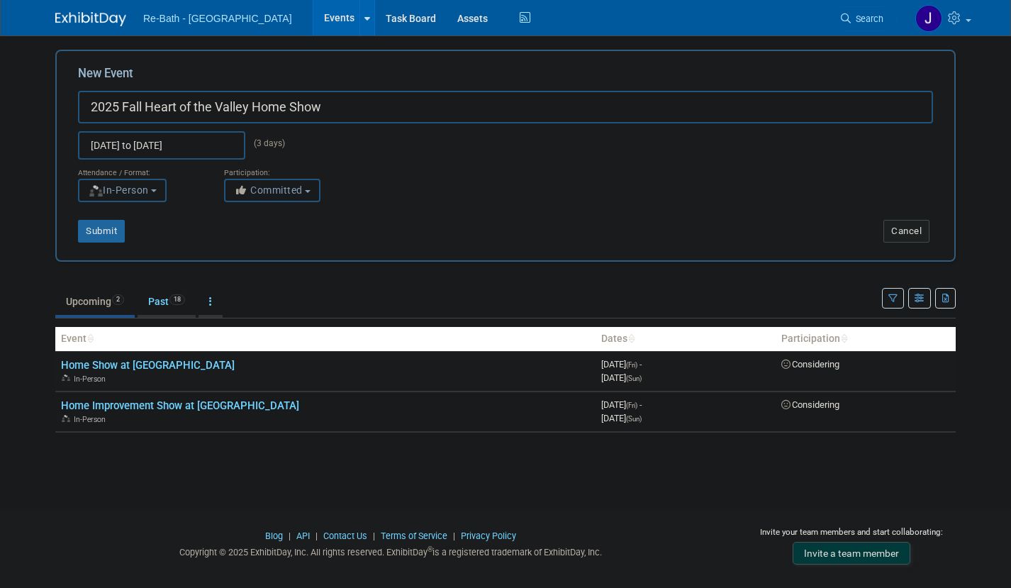
click at [235, 142] on input "Nov 21, 2025 to Nov 23, 2025" at bounding box center [161, 145] width 167 height 28
click at [502, 226] on div "Submit Cancel" at bounding box center [506, 231] width 898 height 23
click at [313, 183] on button "Committed" at bounding box center [272, 190] width 96 height 23
click at [299, 245] on label "Considering" at bounding box center [279, 244] width 94 height 18
click at [238, 245] on input "Considering" at bounding box center [232, 244] width 9 height 9
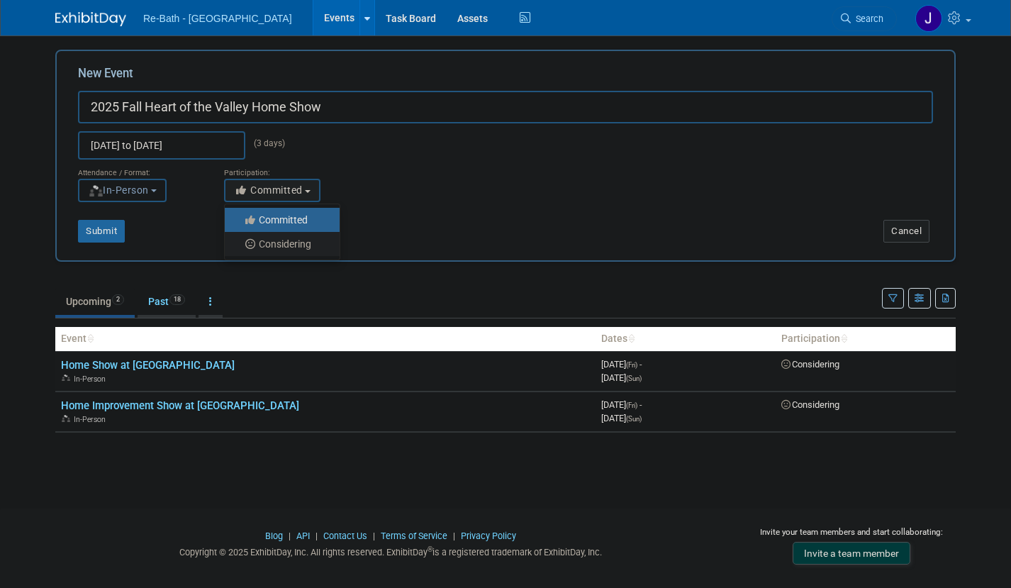
select select "2"
click at [208, 221] on div "Submit" at bounding box center [244, 231] width 374 height 23
click at [105, 230] on button "Submit" at bounding box center [101, 231] width 47 height 23
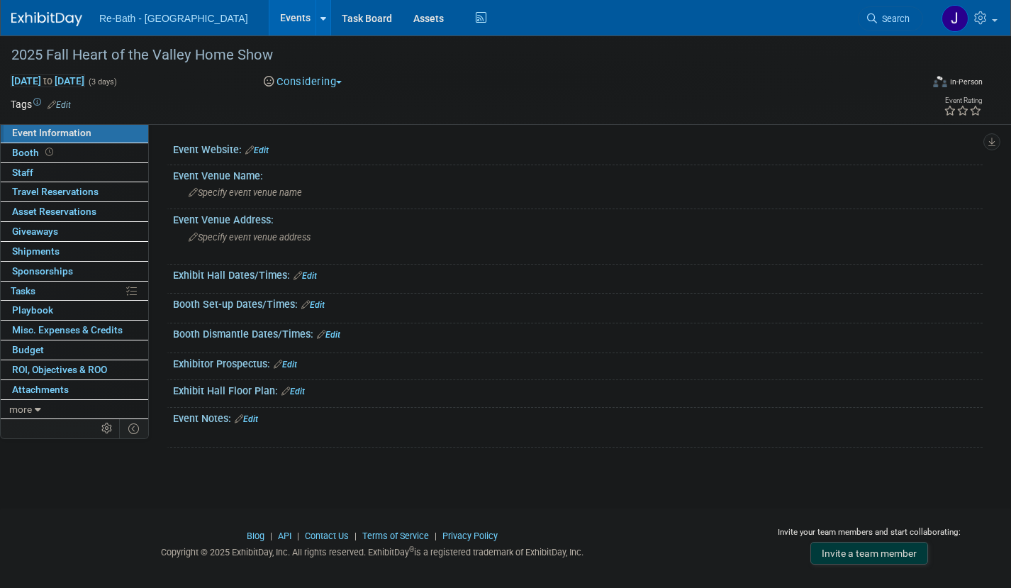
click at [261, 147] on link "Edit" at bounding box center [256, 150] width 23 height 10
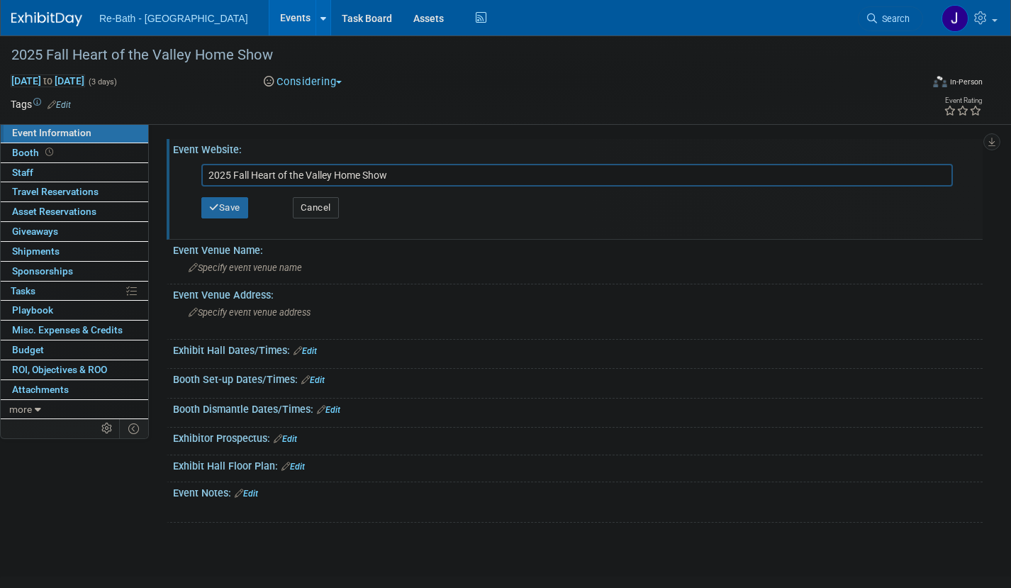
click at [282, 173] on input "2025 Fall Heart of the Valley Home Show" at bounding box center [577, 175] width 752 height 23
paste input "https://www.eventeny.com/events/hotvf25albany-17496/"
type input "https://www.eventeny.com/events/hotvf25albany-17496/"
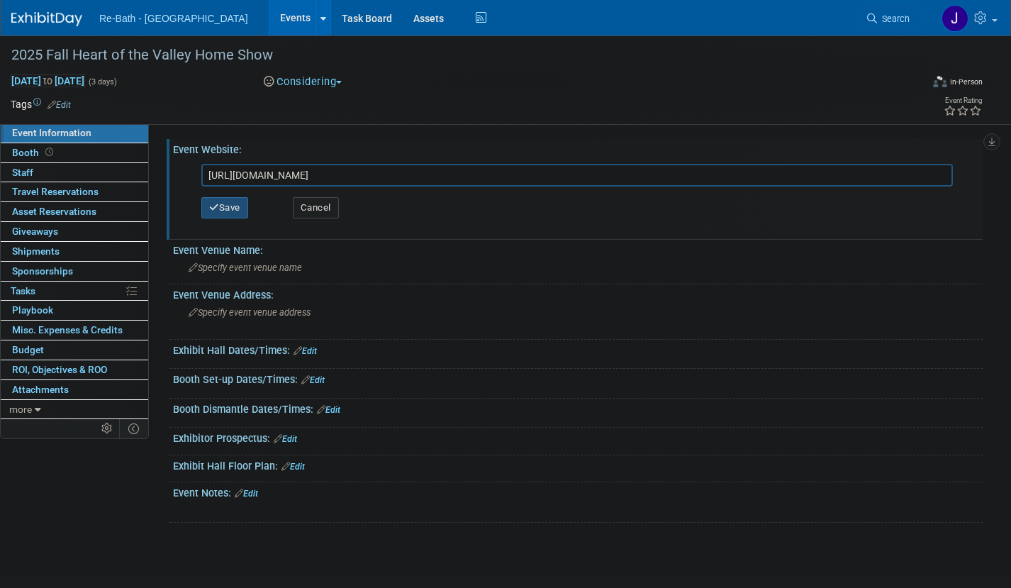
click at [232, 210] on button "Save" at bounding box center [224, 207] width 47 height 21
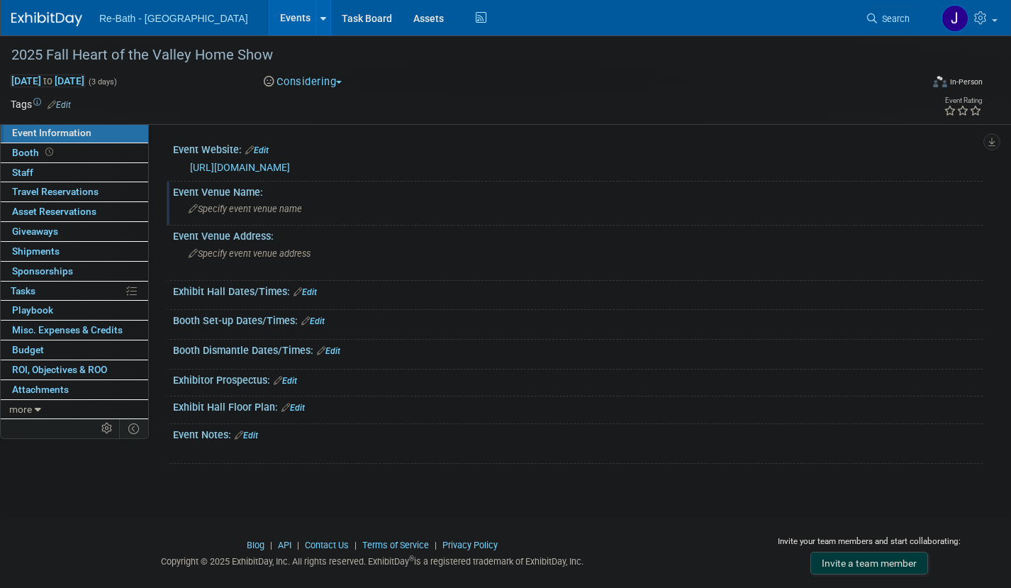
click at [294, 211] on span "Specify event venue name" at bounding box center [245, 209] width 113 height 11
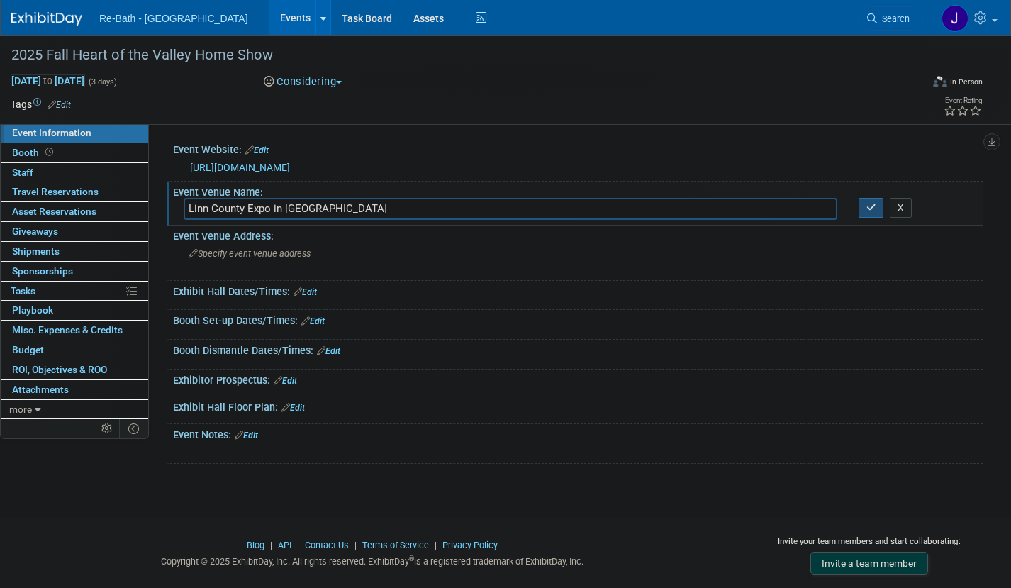
type input "Linn County Expo in Albany"
click at [870, 213] on button "button" at bounding box center [872, 208] width 26 height 20
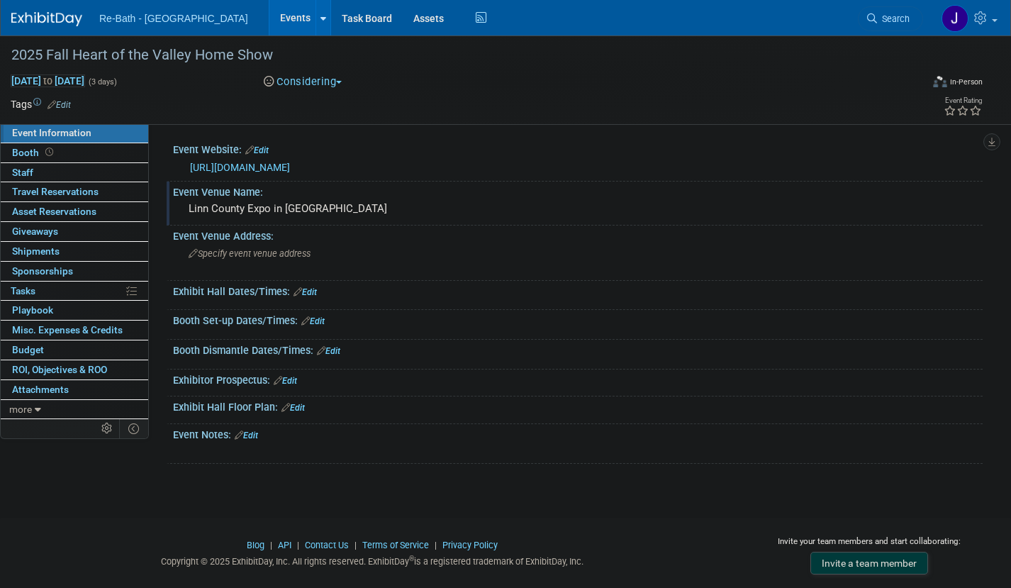
click at [269, 9] on link "Events" at bounding box center [295, 17] width 52 height 35
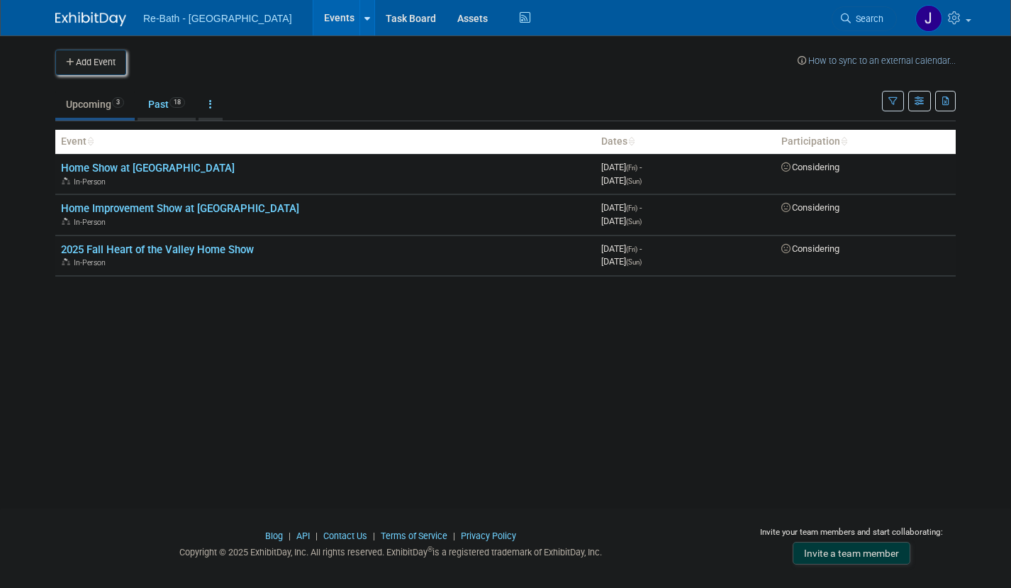
click at [103, 67] on button "Add Event" at bounding box center [90, 63] width 71 height 26
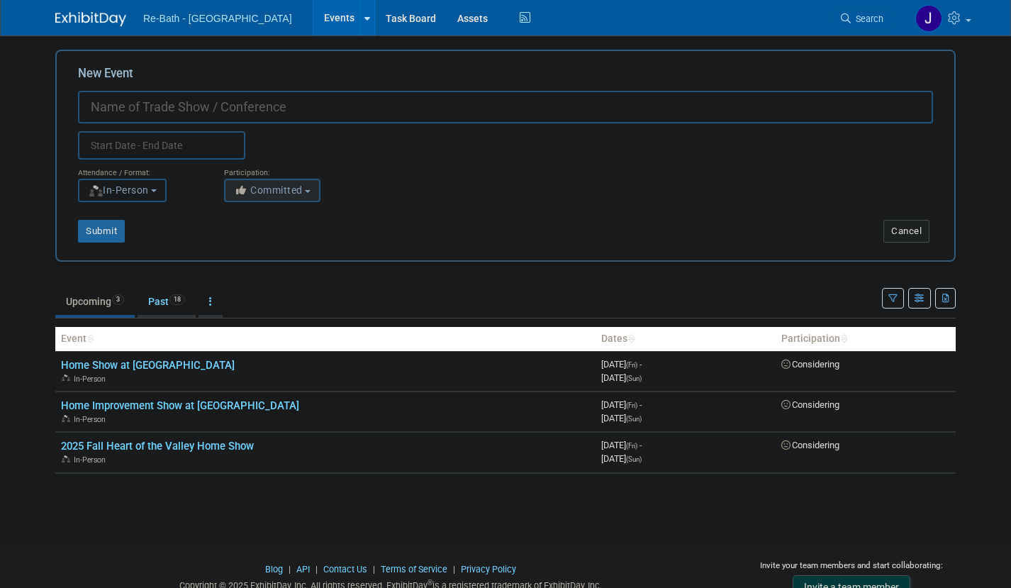
click at [311, 194] on button "Committed" at bounding box center [272, 190] width 96 height 23
click at [301, 240] on label "Considering" at bounding box center [279, 244] width 94 height 18
click at [238, 240] on input "Considering" at bounding box center [232, 244] width 9 height 9
select select "2"
click at [189, 104] on input "New Event" at bounding box center [505, 107] width 855 height 33
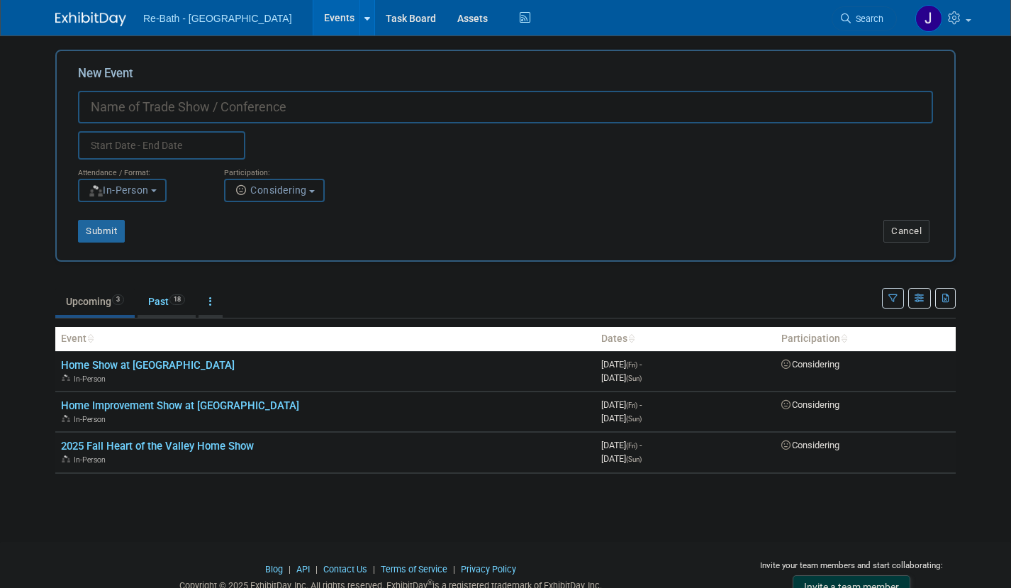
paste input "2026 Hillsboro Spring Home and Garden Show"
type input "2026 Hillsboro Spring Home and Garden Show"
click at [174, 133] on input "text" at bounding box center [161, 145] width 167 height 28
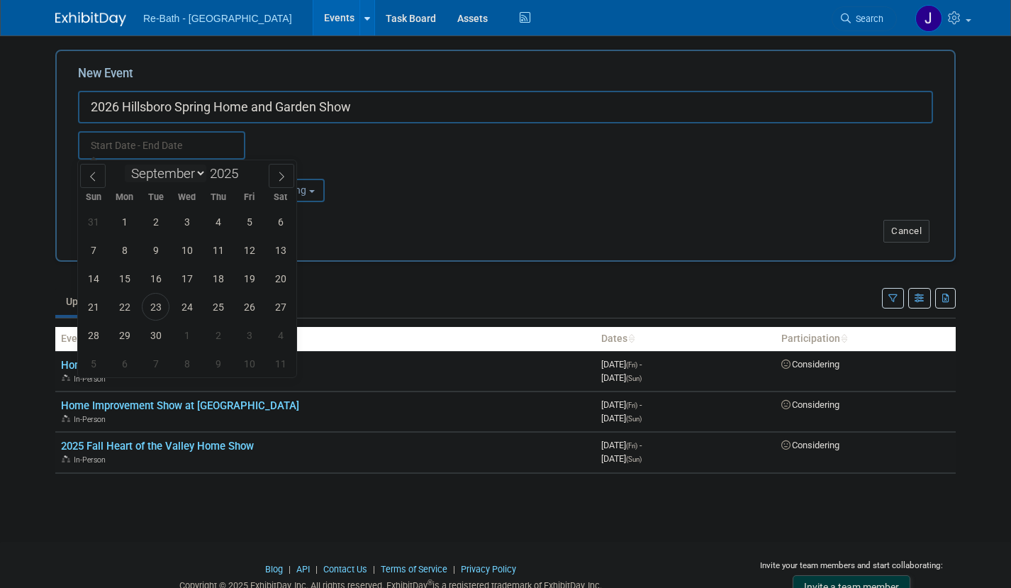
select select "1"
click at [245, 174] on span at bounding box center [244, 178] width 10 height 9
click at [246, 169] on span at bounding box center [244, 169] width 10 height 9
type input "2026"
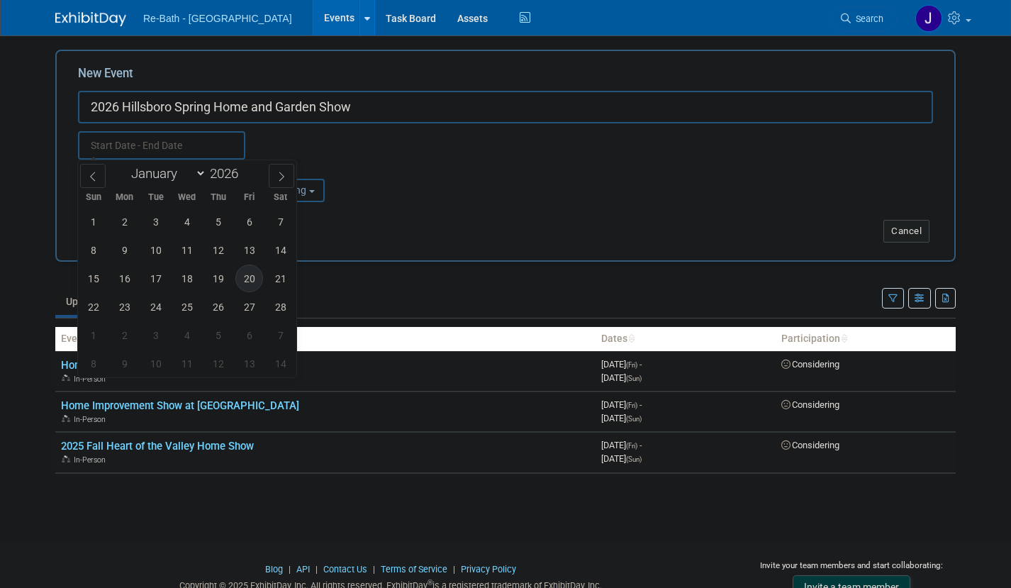
click at [247, 279] on span "20" at bounding box center [249, 278] width 28 height 28
click at [89, 306] on span "22" at bounding box center [93, 307] width 28 height 28
type input "Feb 20, 2026 to Feb 22, 2026"
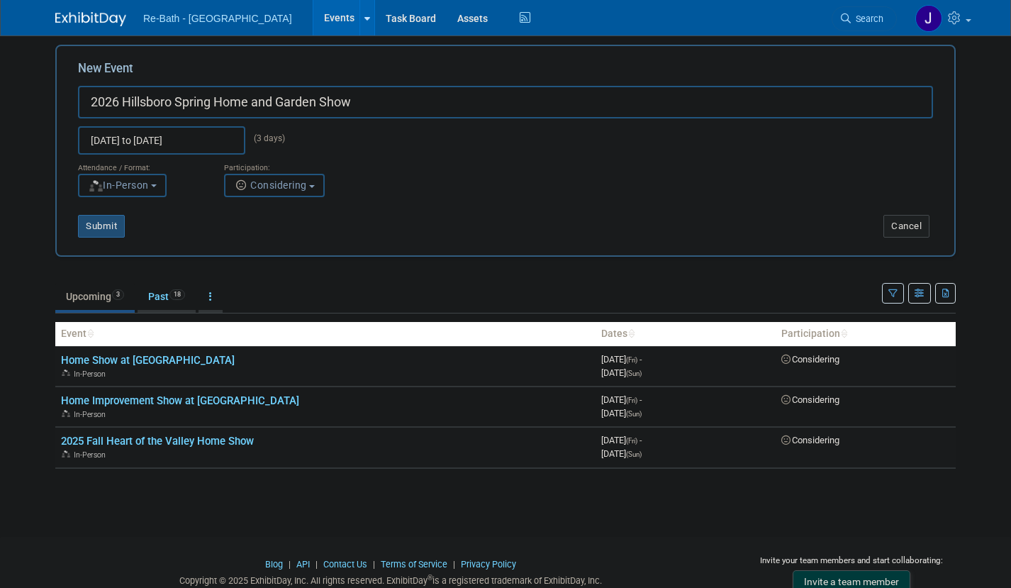
scroll to position [9, 0]
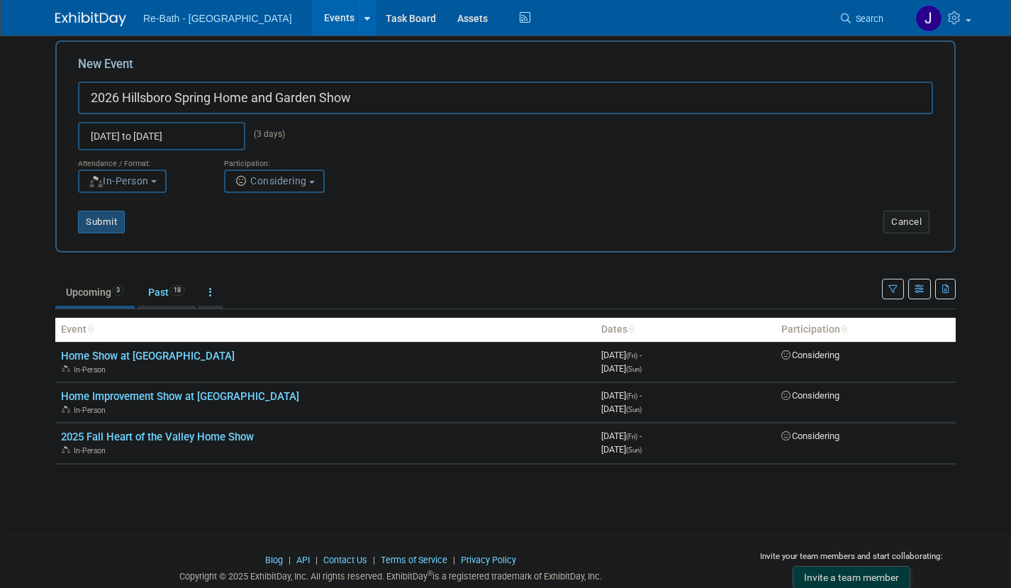
click at [99, 218] on button "Submit" at bounding box center [101, 222] width 47 height 23
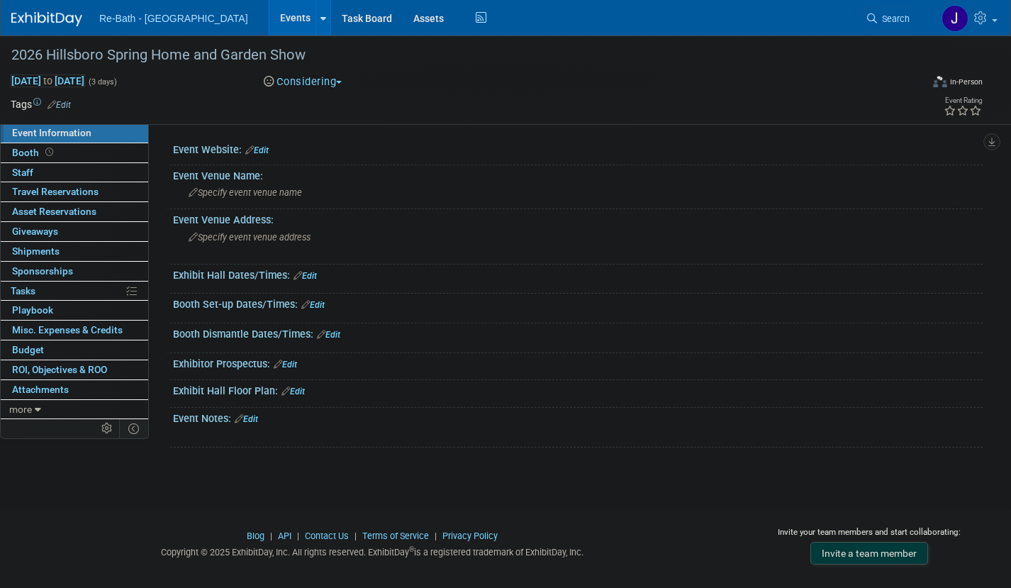
click at [36, 9] on link at bounding box center [55, 11] width 88 height 11
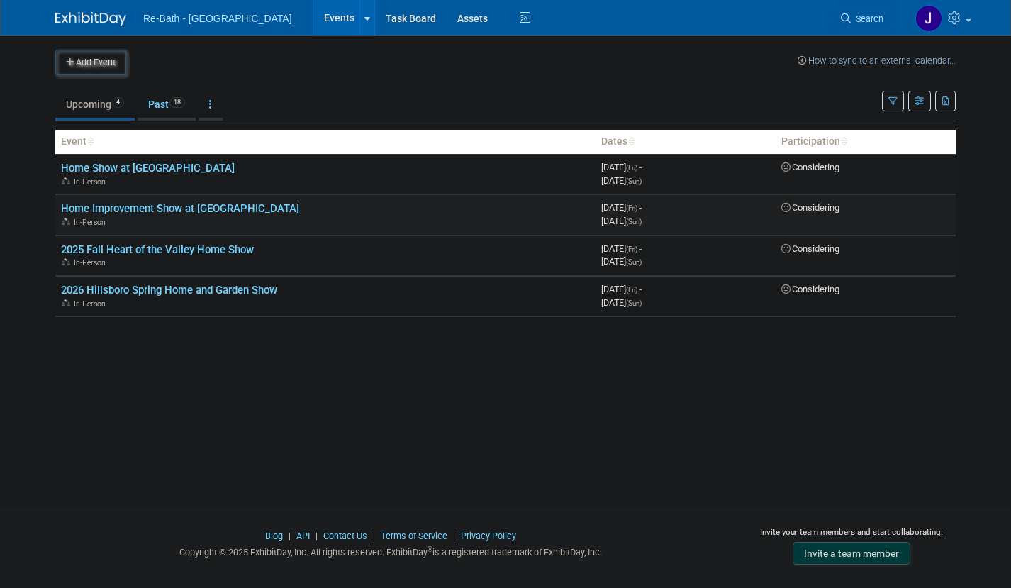
click at [250, 205] on link "Home Improvement Show at [GEOGRAPHIC_DATA]" at bounding box center [180, 208] width 238 height 13
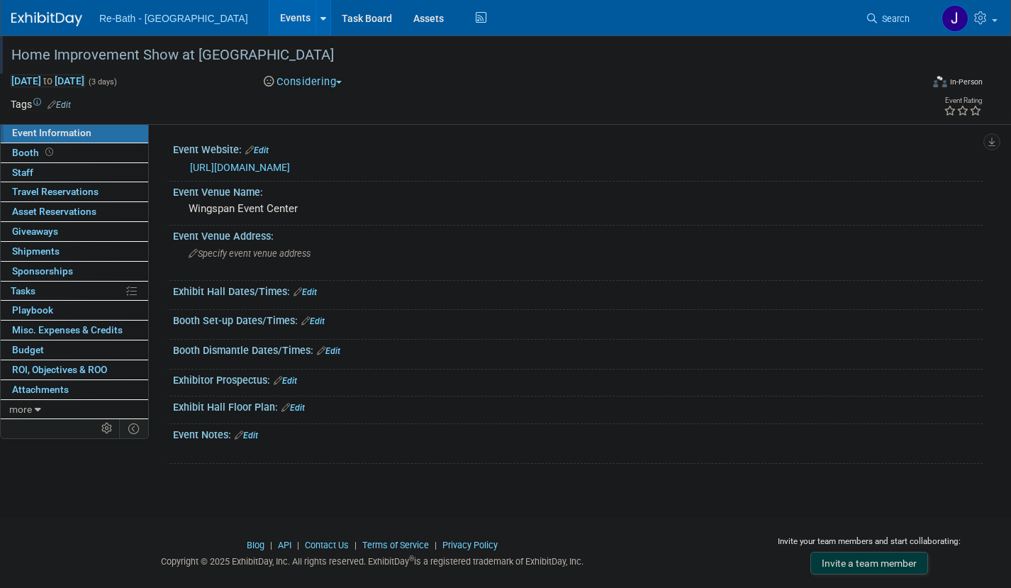
click at [11, 55] on div "Home Improvement Show at [GEOGRAPHIC_DATA]" at bounding box center [452, 56] width 893 height 26
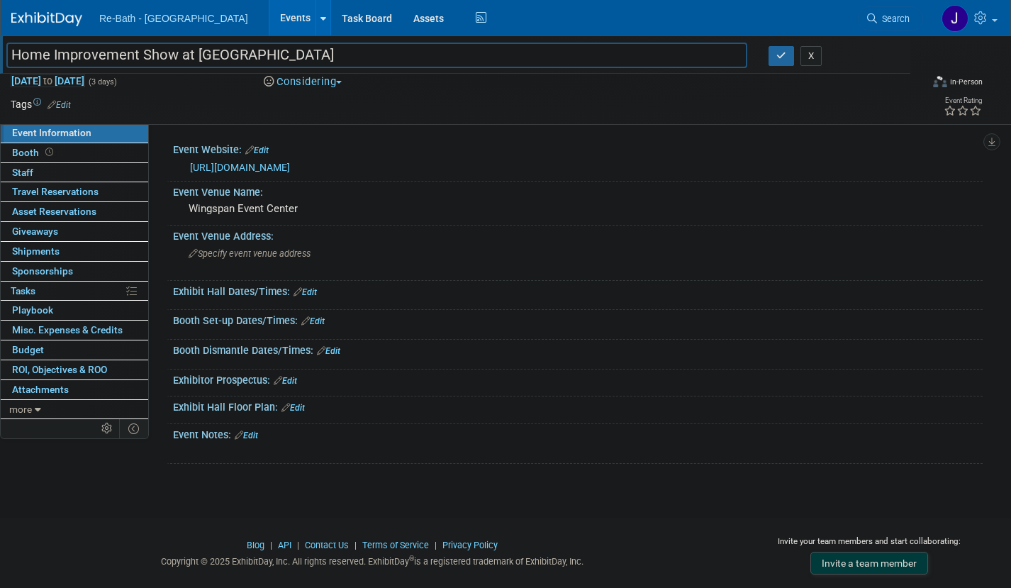
click at [13, 54] on input "Home Improvement Show at [GEOGRAPHIC_DATA]" at bounding box center [376, 55] width 741 height 25
type input "2025 Home Improvement Show at [GEOGRAPHIC_DATA]"
click at [783, 57] on icon "button" at bounding box center [781, 55] width 10 height 9
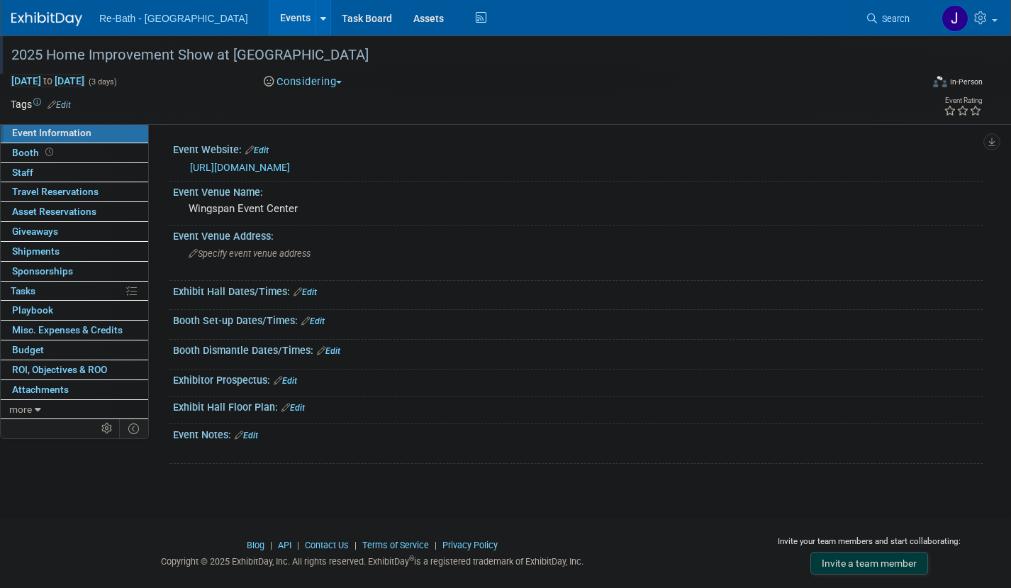
click at [23, 15] on img at bounding box center [46, 19] width 71 height 14
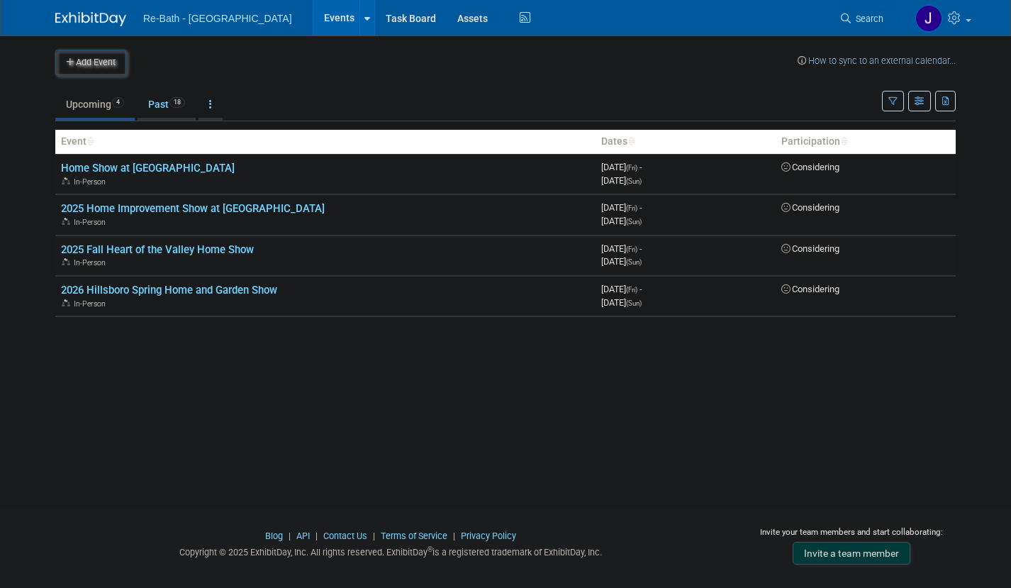
click at [216, 172] on link "Home Show at [GEOGRAPHIC_DATA]" at bounding box center [148, 168] width 174 height 13
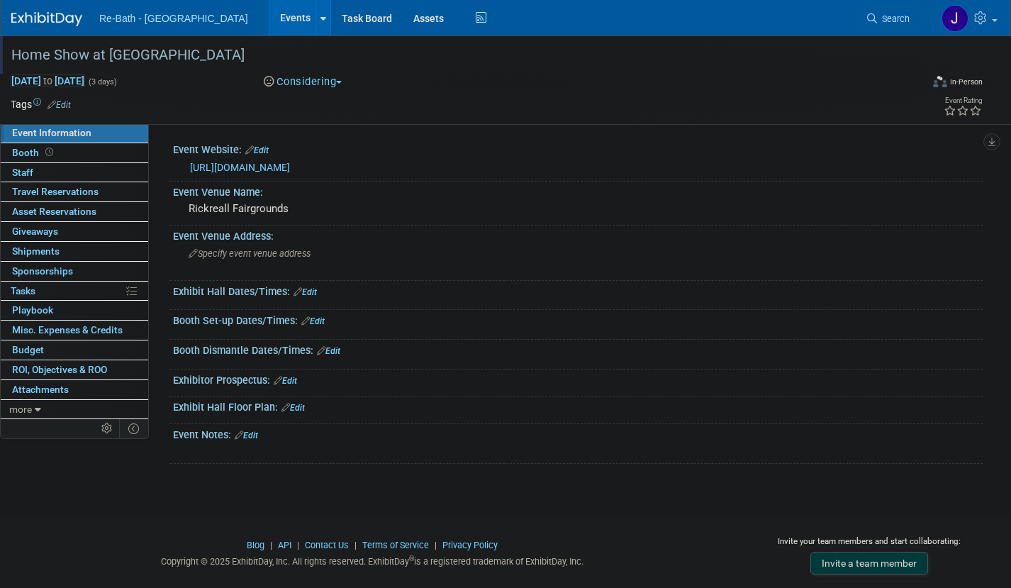
click at [14, 54] on div "Home Show at Rickreall Fairgrounds" at bounding box center [452, 56] width 893 height 26
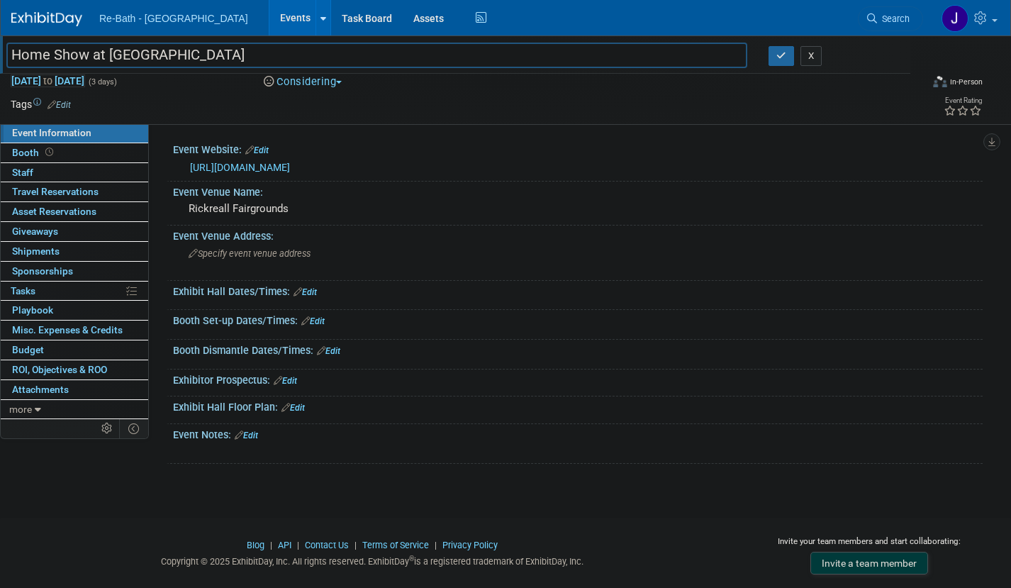
click at [13, 50] on input "Home Show at Rickreall Fairgrounds" at bounding box center [376, 55] width 741 height 25
type input "2025 Home Show at [GEOGRAPHIC_DATA]"
click at [782, 60] on button "button" at bounding box center [782, 56] width 26 height 20
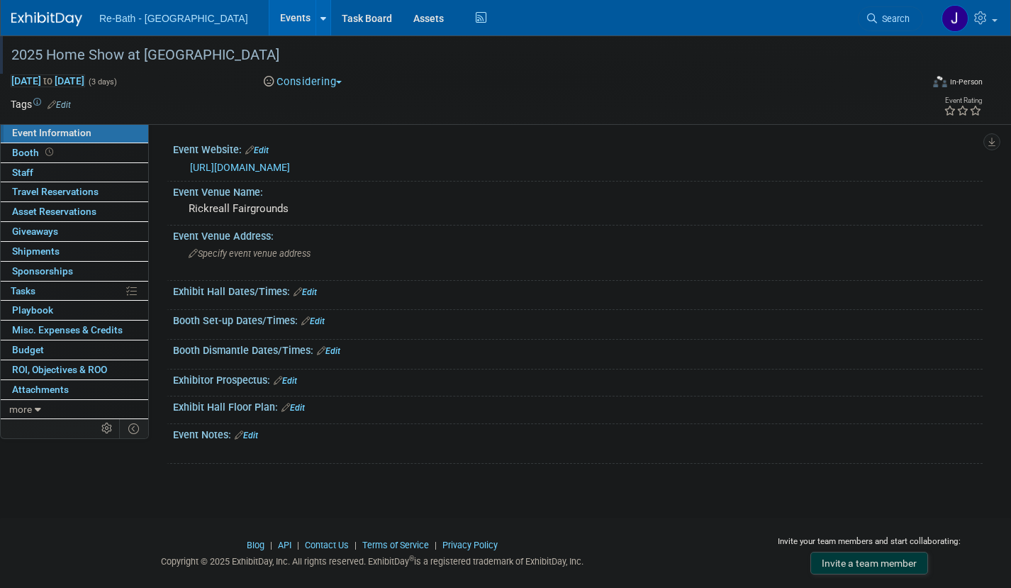
click at [53, 13] on img at bounding box center [46, 19] width 71 height 14
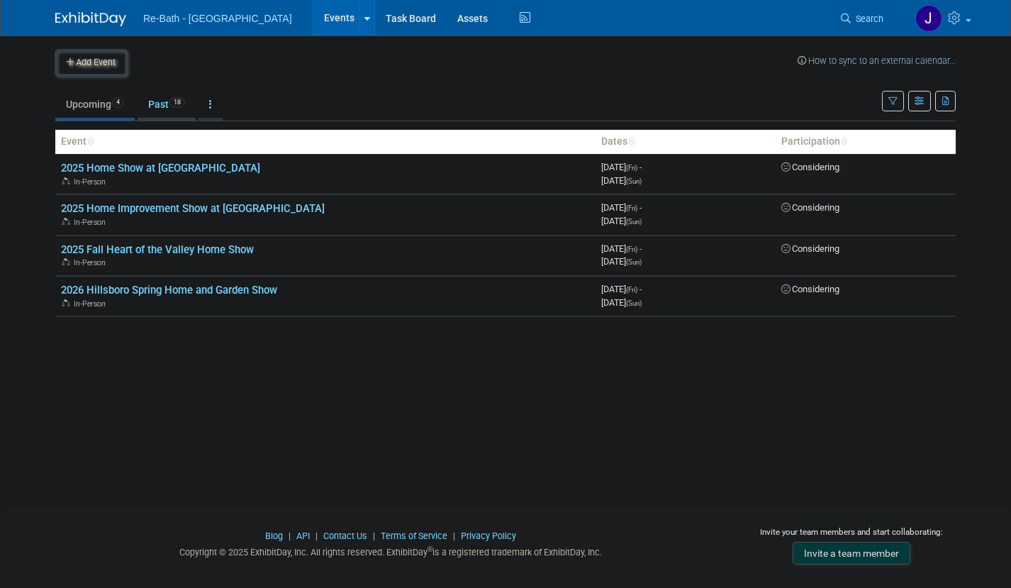
click at [165, 104] on link "Past 18" at bounding box center [167, 104] width 58 height 27
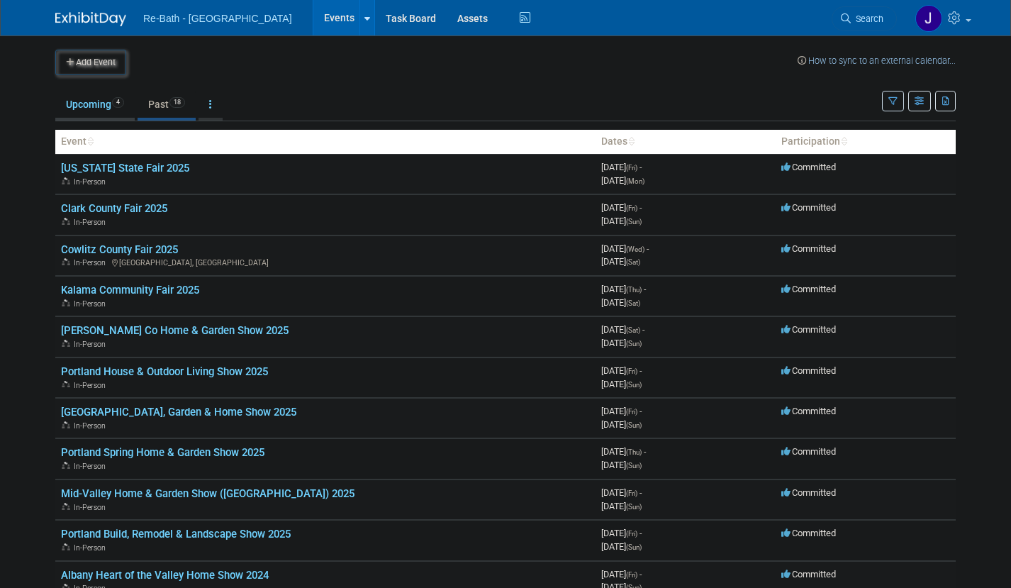
click at [96, 101] on link "Upcoming 4" at bounding box center [94, 104] width 79 height 27
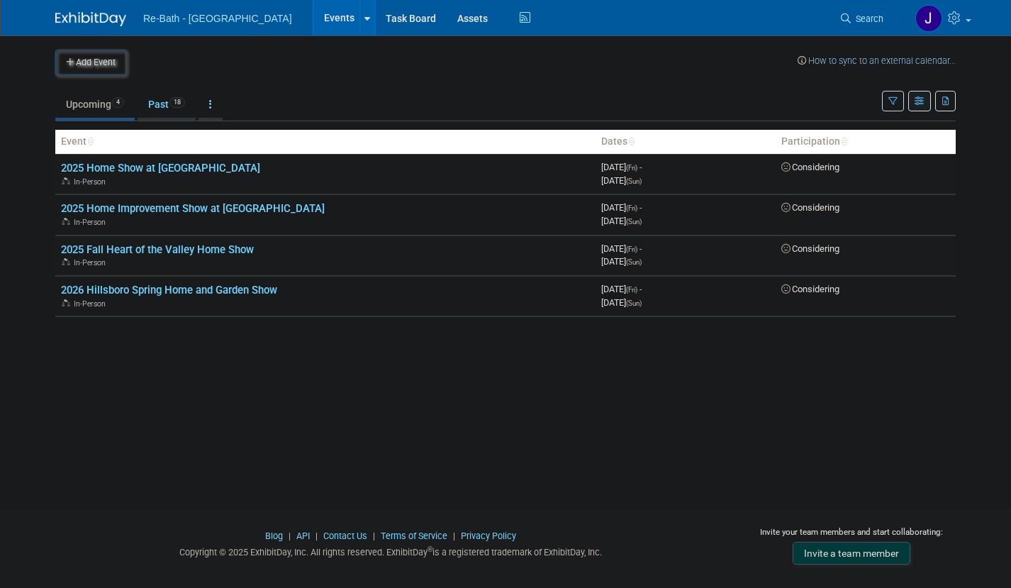
click at [918, 100] on icon "button" at bounding box center [920, 101] width 11 height 9
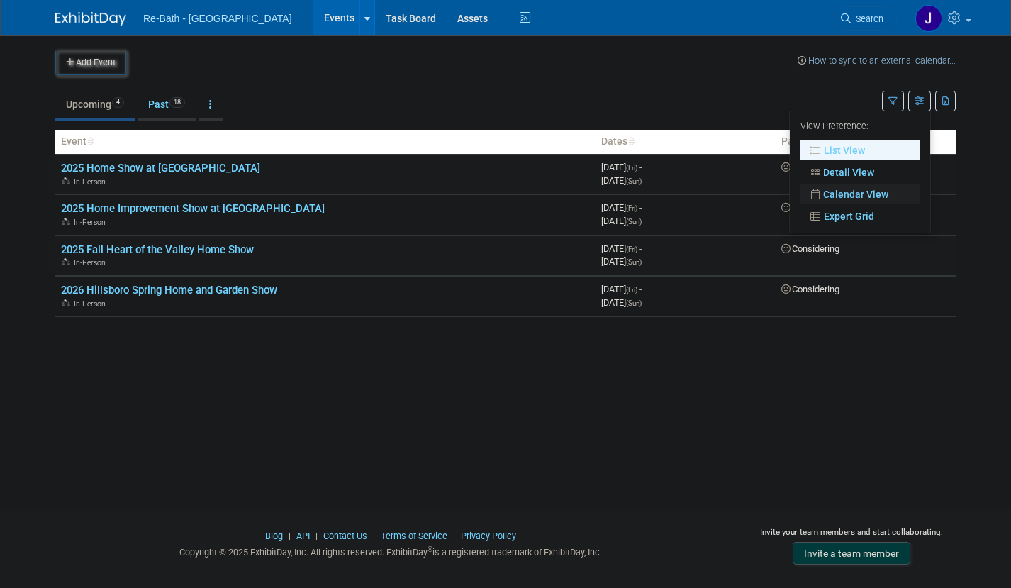
click at [884, 188] on link "Calendar View" at bounding box center [860, 194] width 119 height 20
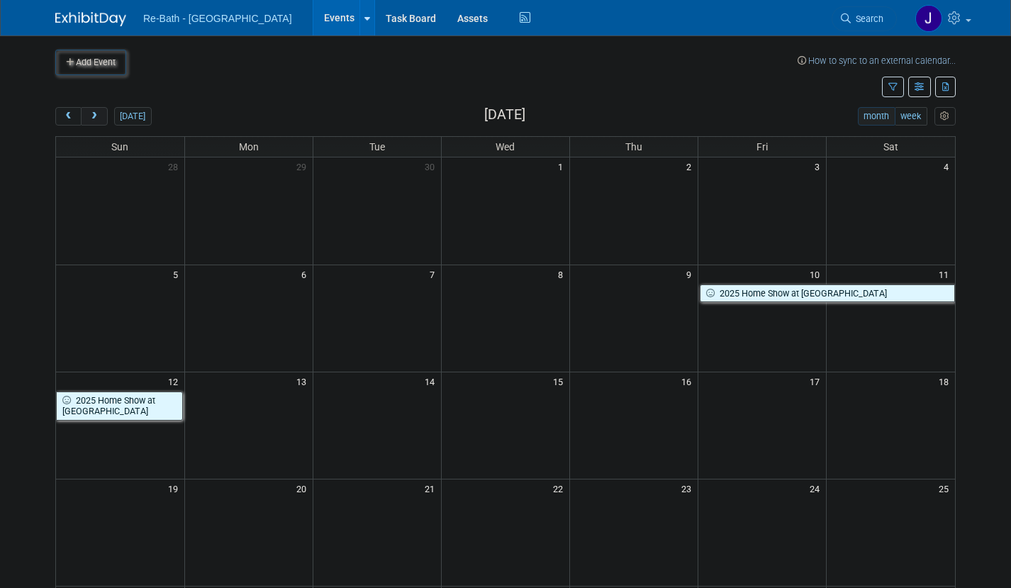
click at [91, 117] on span "next" at bounding box center [94, 116] width 11 height 9
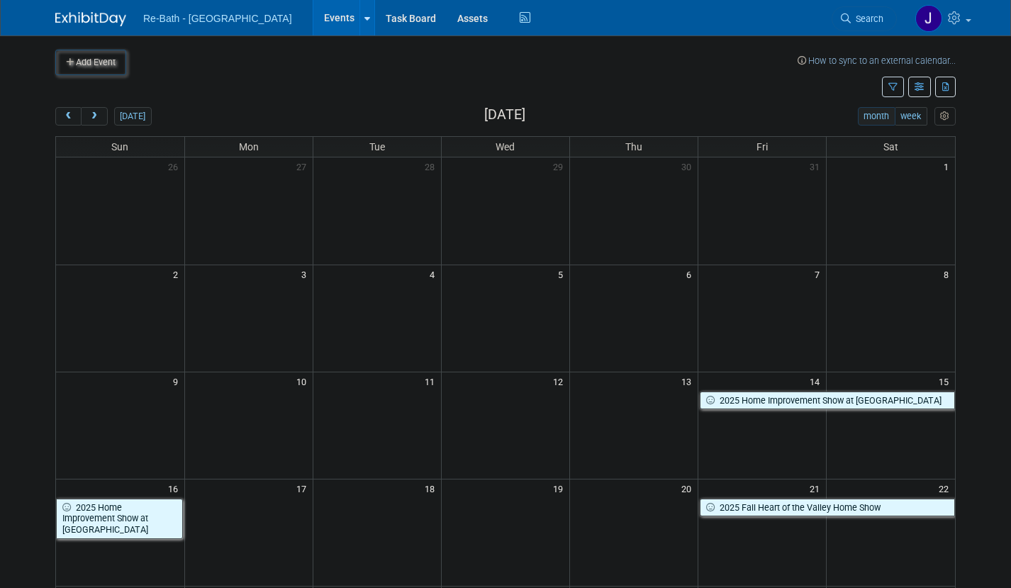
scroll to position [1, 0]
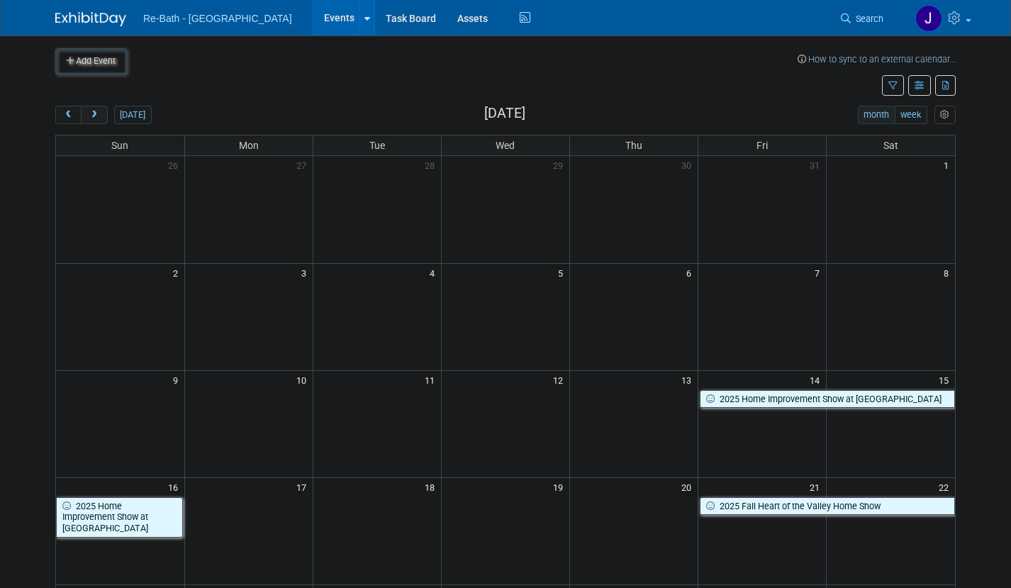
click at [94, 117] on span "next" at bounding box center [94, 115] width 11 height 9
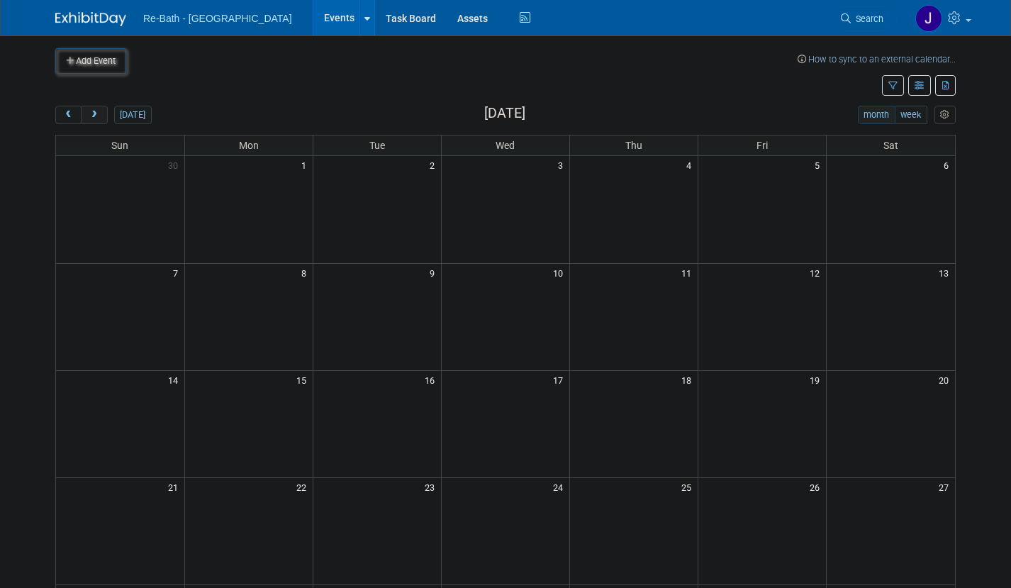
click at [94, 117] on span "next" at bounding box center [94, 115] width 11 height 9
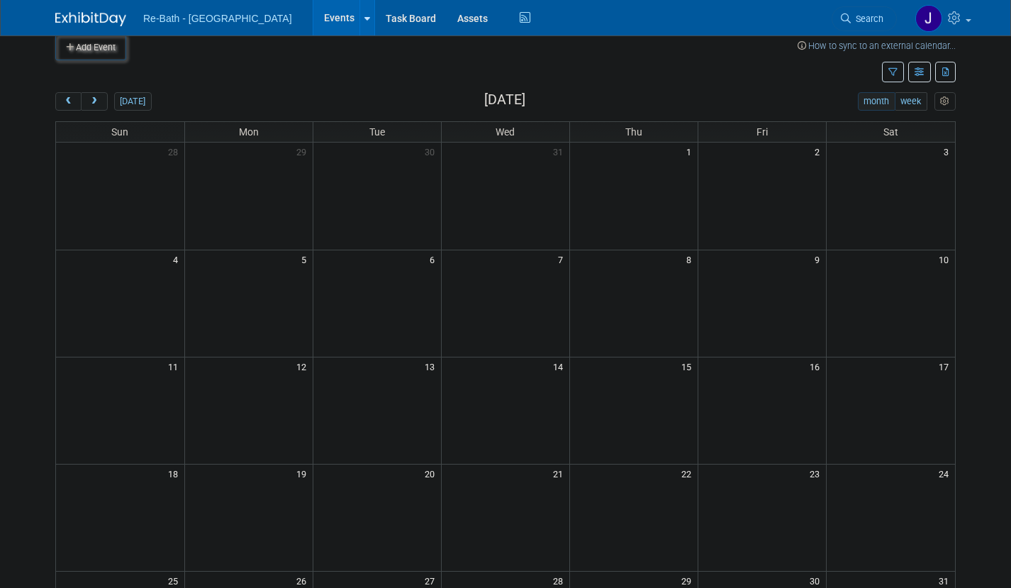
scroll to position [0, 0]
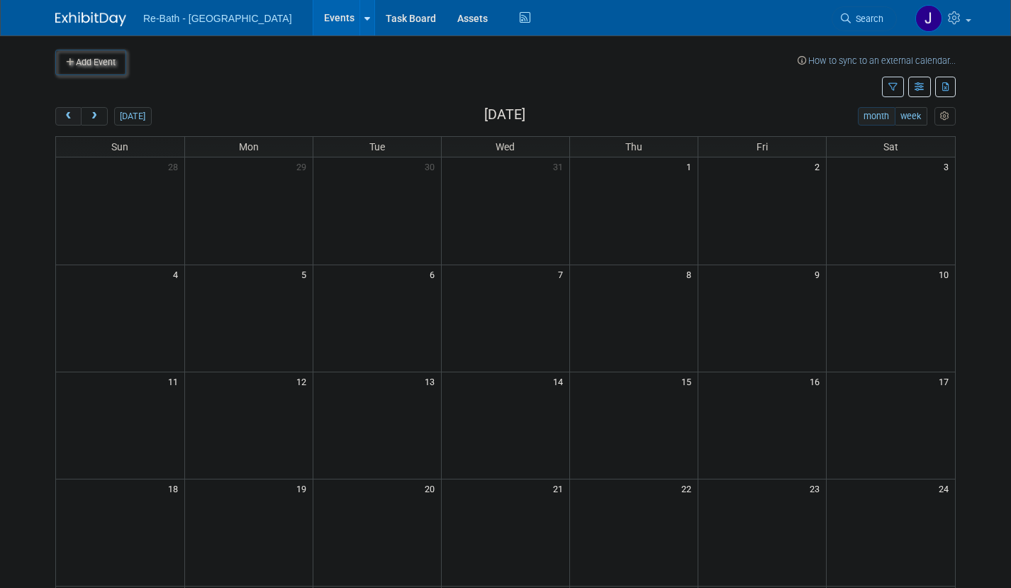
click at [69, 113] on span "prev" at bounding box center [68, 116] width 11 height 9
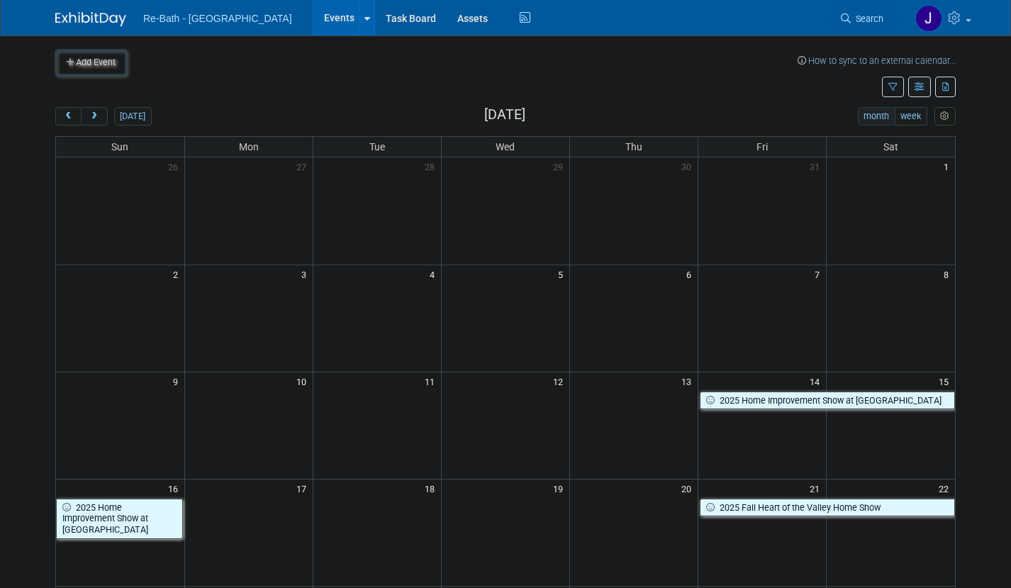
click at [920, 86] on icon "button" at bounding box center [920, 87] width 11 height 9
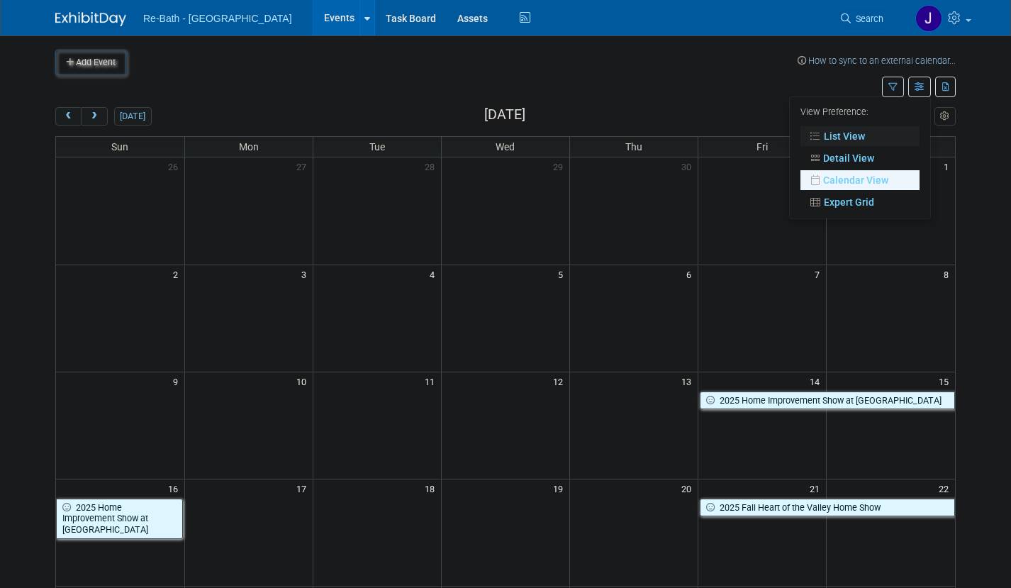
click at [847, 133] on link "List View" at bounding box center [860, 136] width 119 height 20
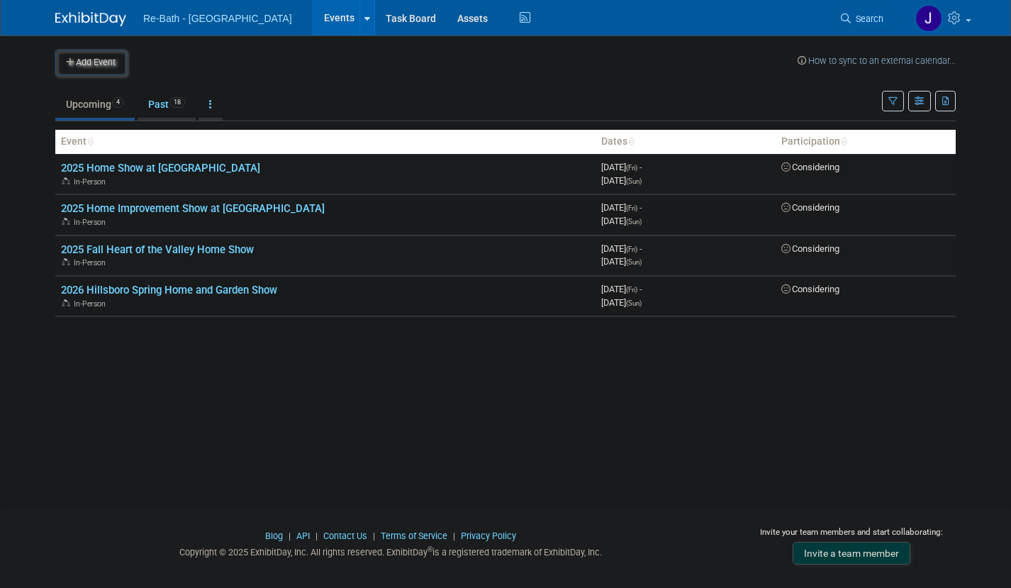
click at [458, 106] on ul "Upcoming 4 Past 18 All Events 22 Past and Upcoming Grouped Annually Events grou…" at bounding box center [468, 105] width 827 height 32
click at [457, 106] on ul "Upcoming 4 Past 18 All Events 22 Past and Upcoming Grouped Annually Events grou…" at bounding box center [468, 105] width 827 height 32
click at [101, 62] on button "Add Event" at bounding box center [90, 63] width 71 height 26
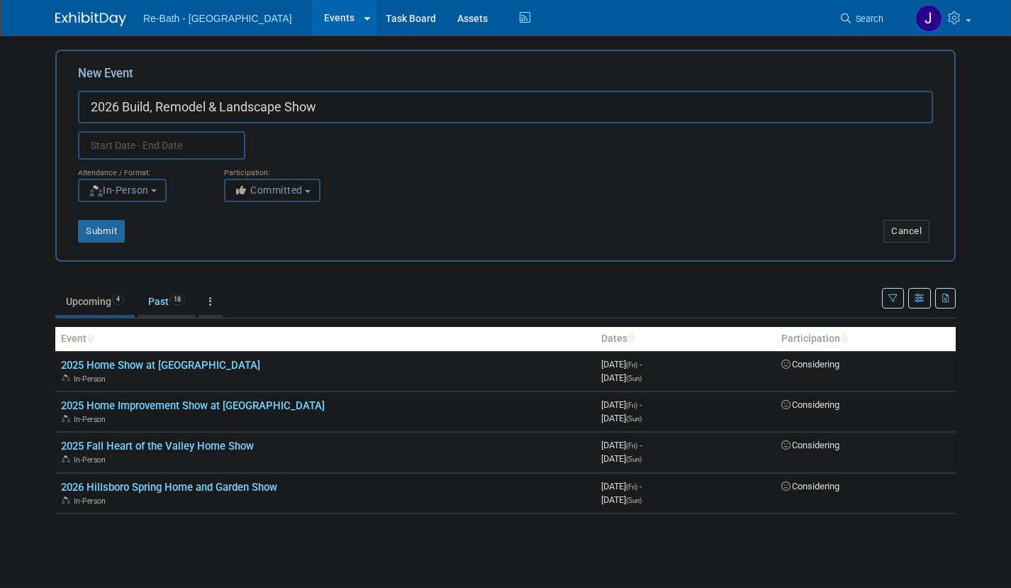
type input "2026 Build, Remodel & Landscape Show"
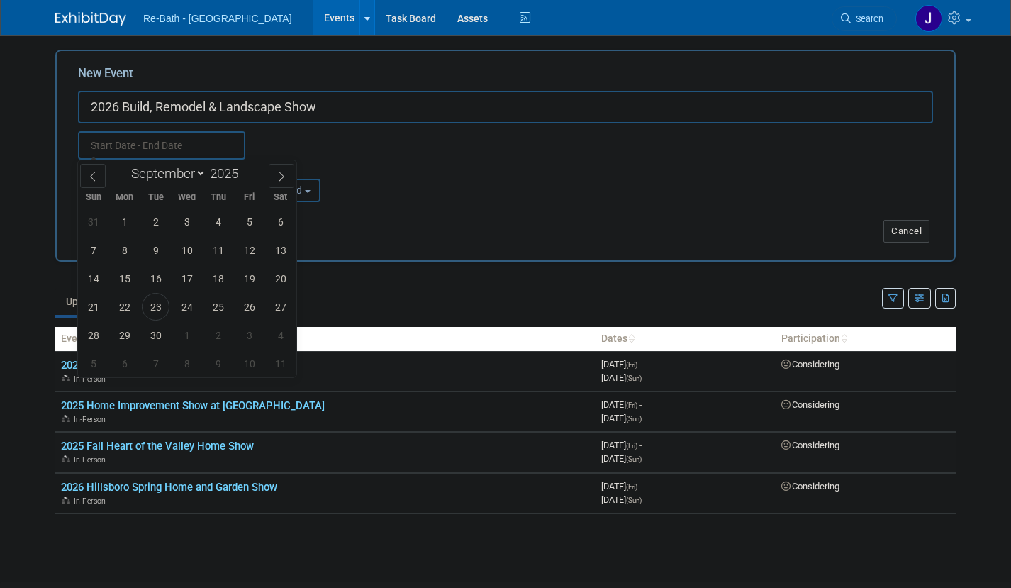
click at [154, 147] on input "text" at bounding box center [161, 145] width 167 height 28
click at [245, 174] on span at bounding box center [244, 178] width 10 height 9
click at [247, 170] on span at bounding box center [244, 169] width 10 height 9
type input "2026"
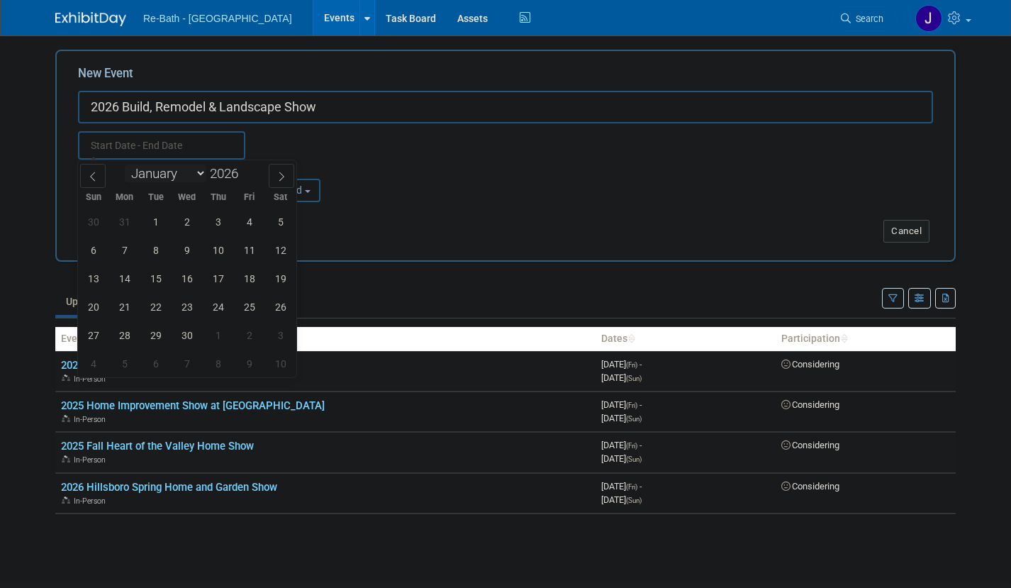
select select "0"
click at [249, 312] on span "23" at bounding box center [249, 307] width 28 height 28
click at [94, 335] on span "25" at bounding box center [93, 335] width 28 height 28
type input "Jan 23, 2026 to Jan 25, 2026"
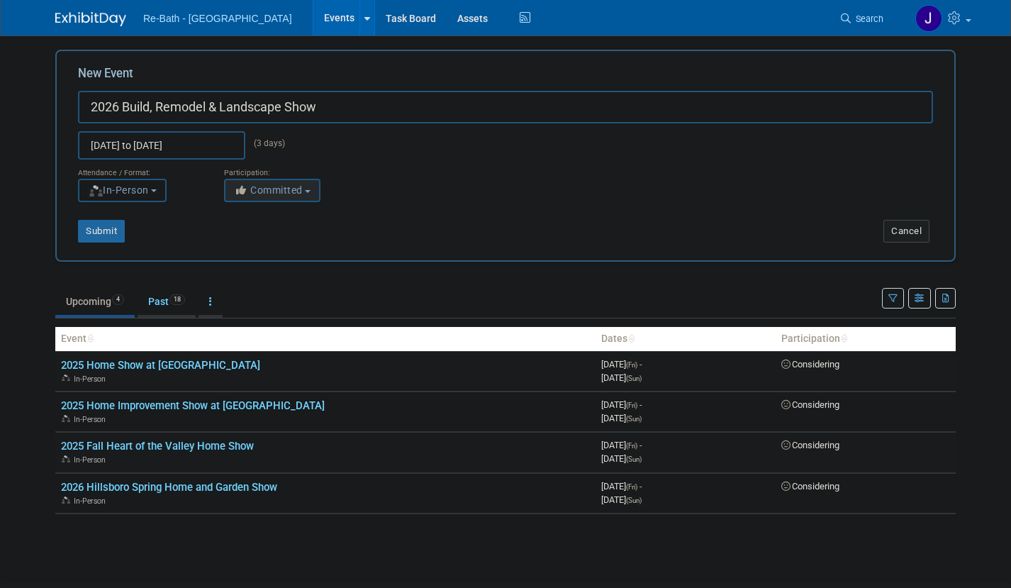
click at [299, 186] on span "Committed" at bounding box center [268, 189] width 69 height 11
click at [289, 244] on label "Considering" at bounding box center [279, 244] width 94 height 18
click at [238, 244] on input "Considering" at bounding box center [232, 244] width 9 height 9
select select "2"
click at [96, 233] on button "Submit" at bounding box center [101, 231] width 47 height 23
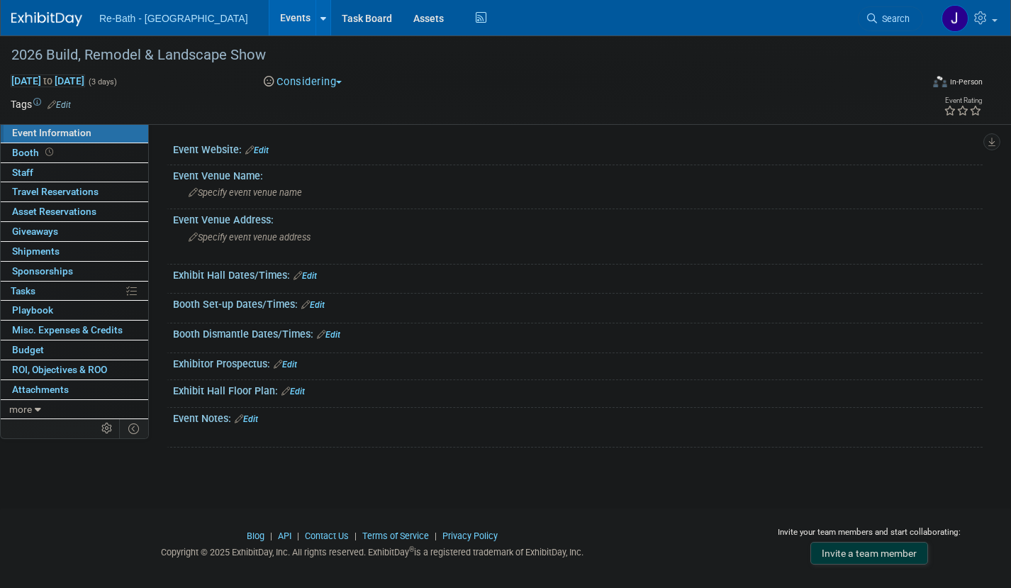
click at [38, 19] on img at bounding box center [46, 19] width 71 height 14
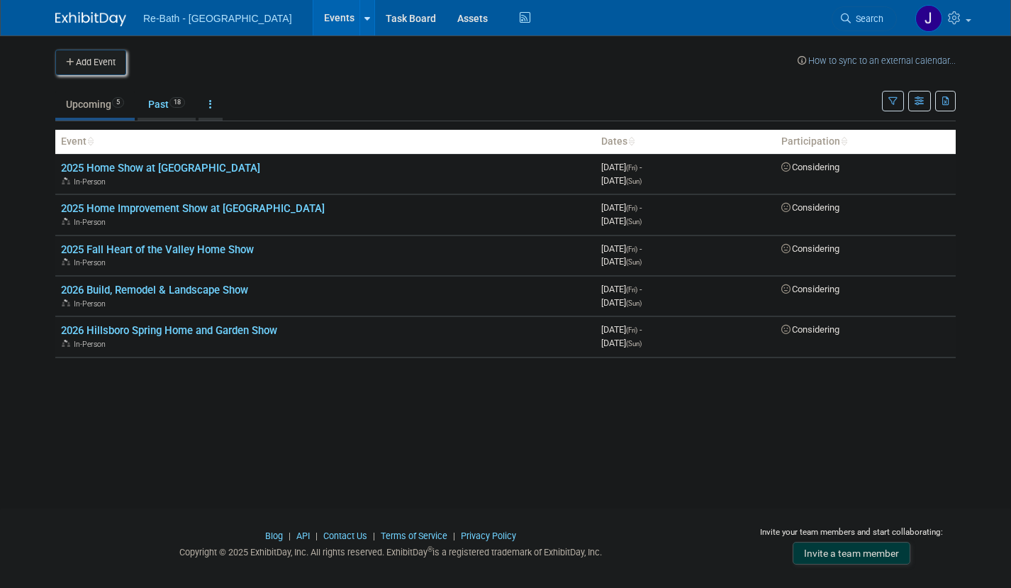
click at [97, 60] on button "Add Event" at bounding box center [90, 63] width 71 height 26
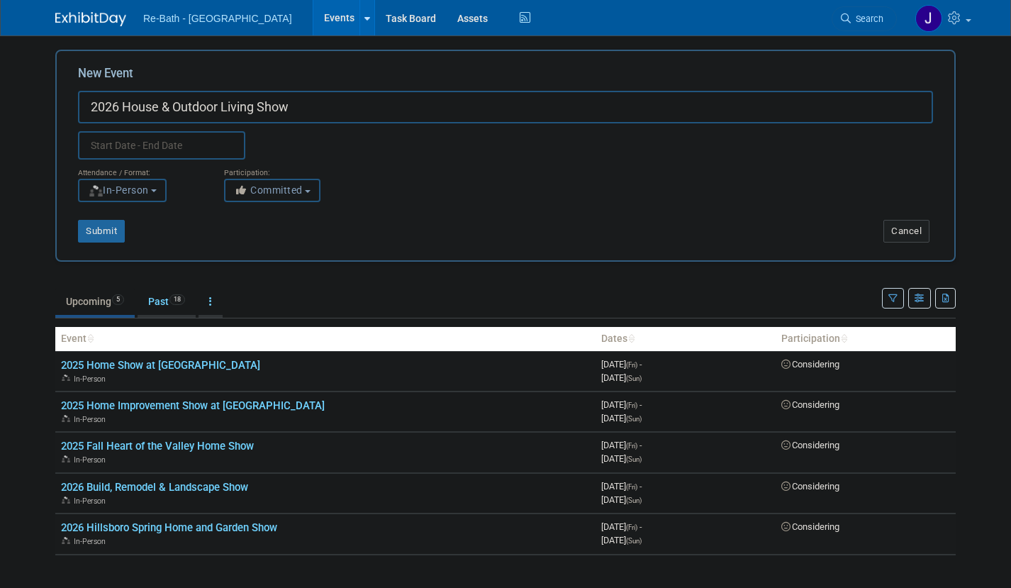
type input "2026 House & Outdoor Living Show"
click at [121, 143] on input "text" at bounding box center [161, 145] width 167 height 28
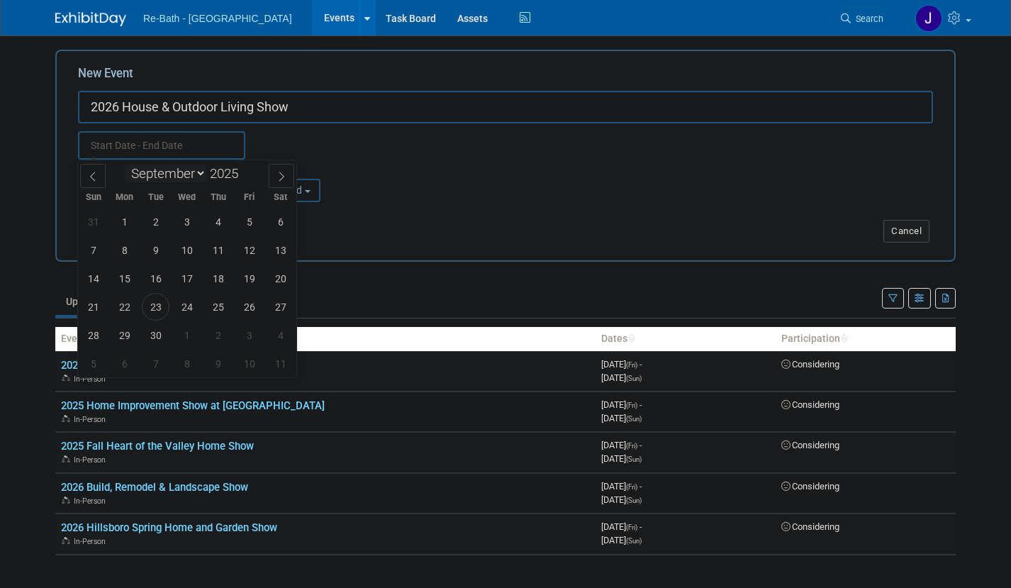
select select "2"
click at [246, 169] on span at bounding box center [244, 169] width 10 height 9
type input "2026"
click at [250, 285] on span "20" at bounding box center [249, 278] width 28 height 28
click at [91, 306] on span "22" at bounding box center [93, 307] width 28 height 28
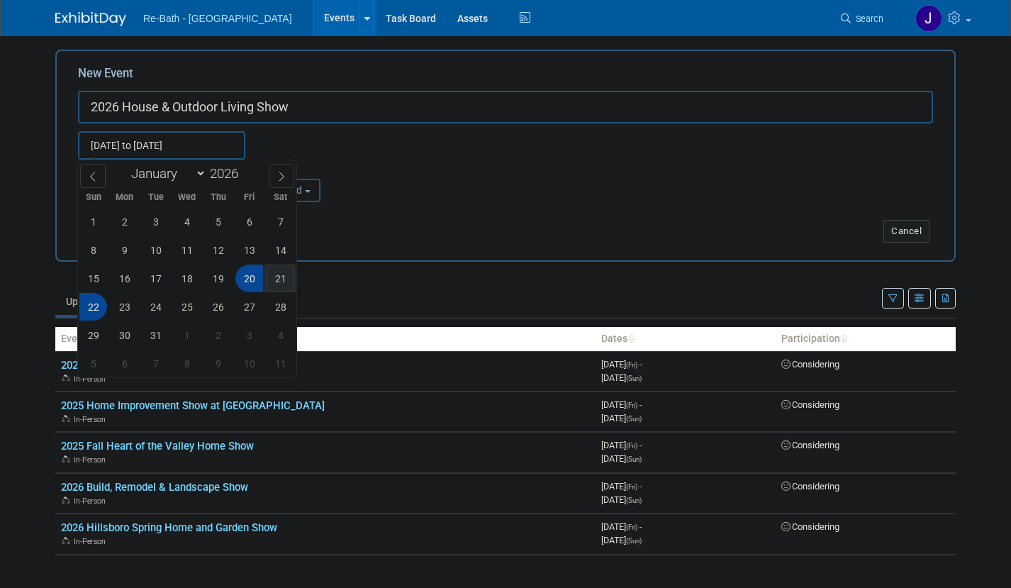
type input "[DATE] to [DATE]"
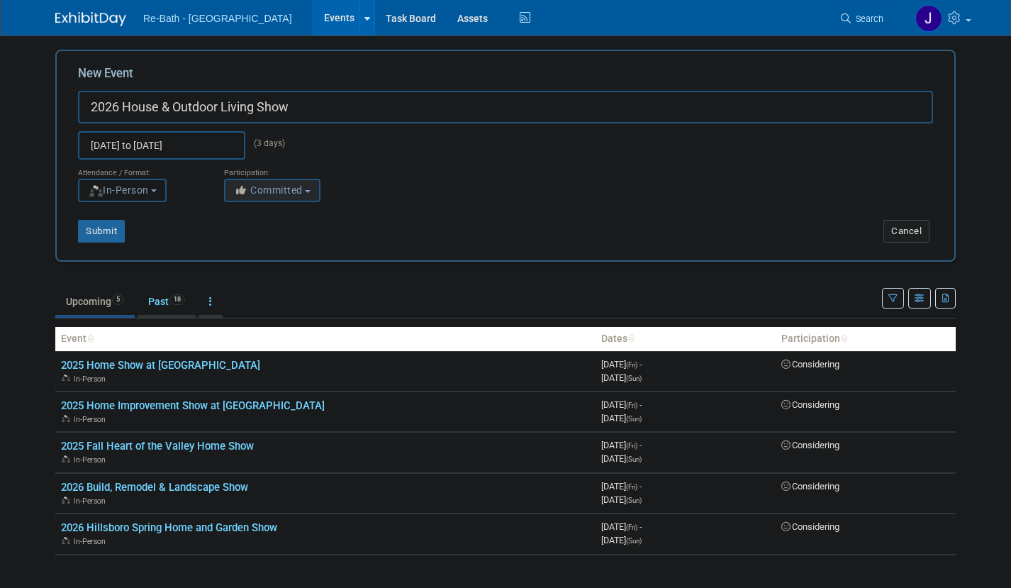
click at [277, 193] on span "Committed" at bounding box center [268, 189] width 69 height 11
click at [278, 240] on label "Considering" at bounding box center [279, 244] width 94 height 18
click at [238, 240] on input "Considering" at bounding box center [232, 244] width 9 height 9
select select "2"
click at [107, 232] on button "Submit" at bounding box center [101, 231] width 47 height 23
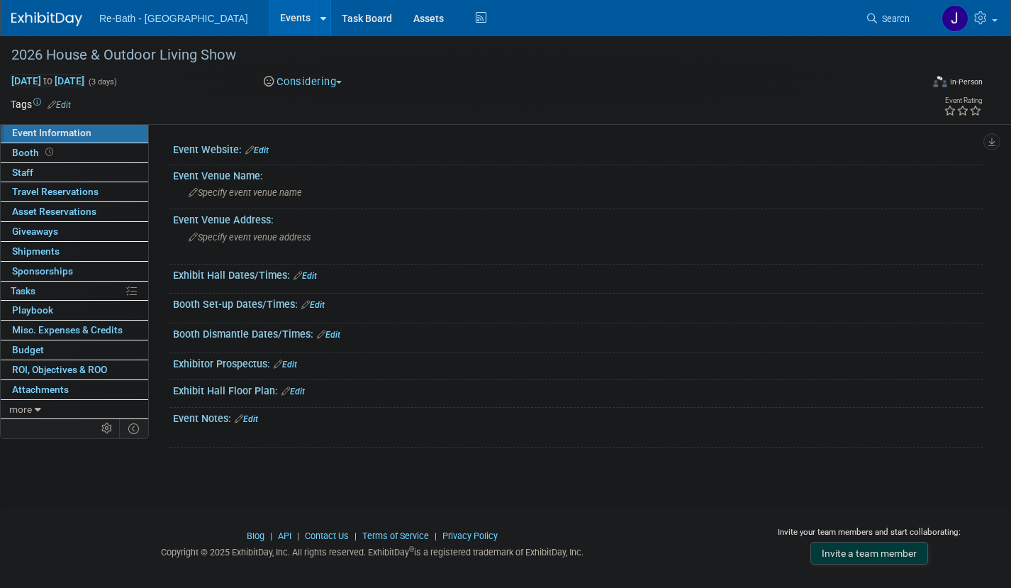
click at [40, 18] on img at bounding box center [46, 19] width 71 height 14
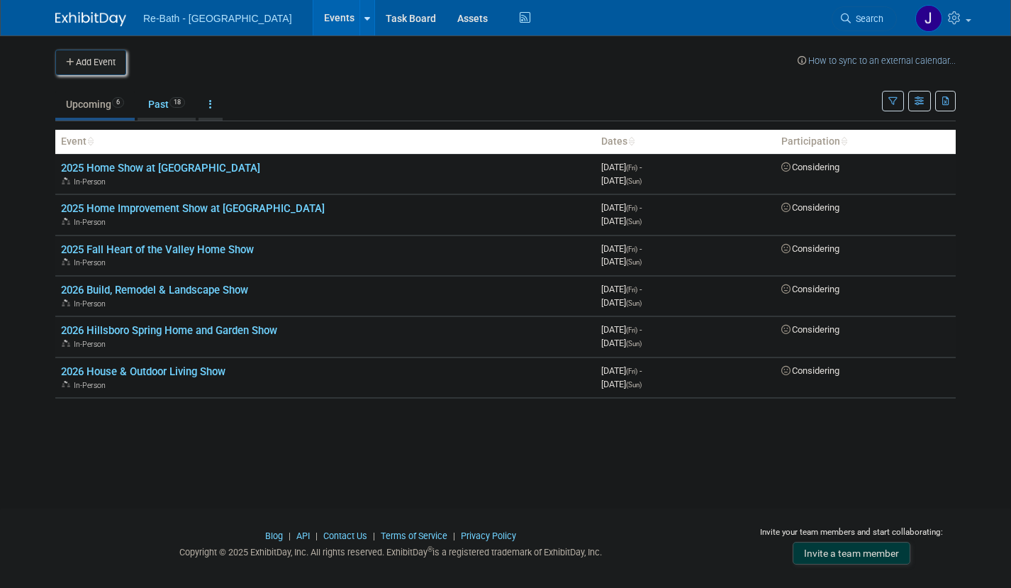
click at [101, 68] on button "Add Event" at bounding box center [90, 63] width 71 height 26
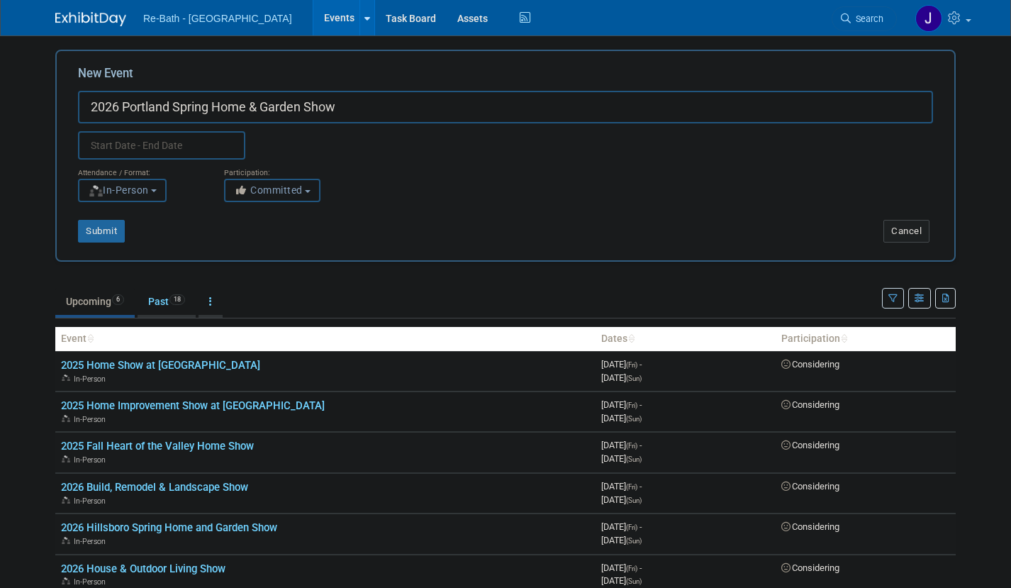
type input "2026 Portland Spring Home & Garden Show"
click at [148, 143] on input "text" at bounding box center [161, 145] width 167 height 28
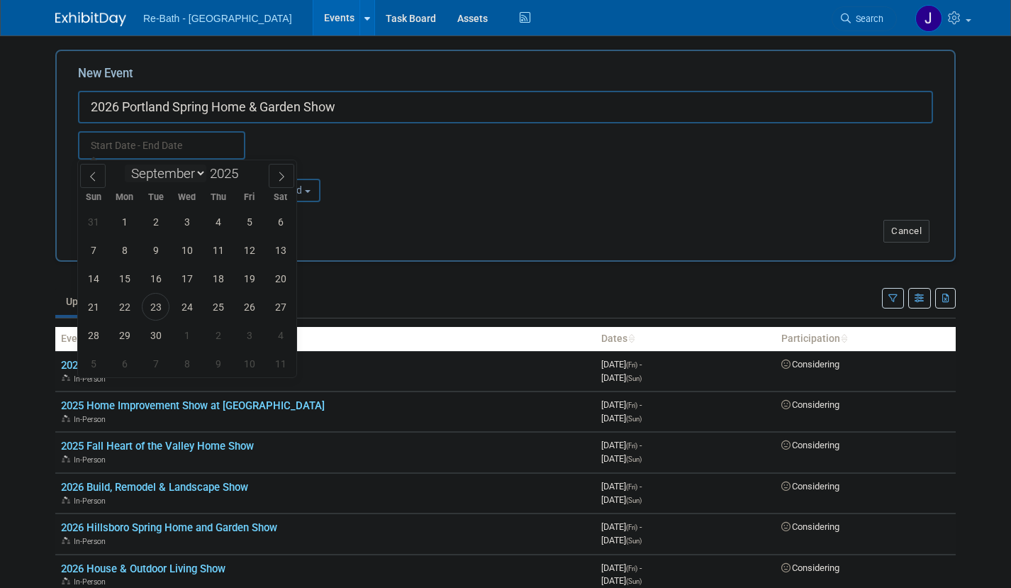
select select "1"
click at [249, 170] on span at bounding box center [244, 169] width 10 height 9
type input "2026"
click at [221, 307] on span "26" at bounding box center [218, 307] width 28 height 28
click at [94, 335] on span "1" at bounding box center [93, 335] width 28 height 28
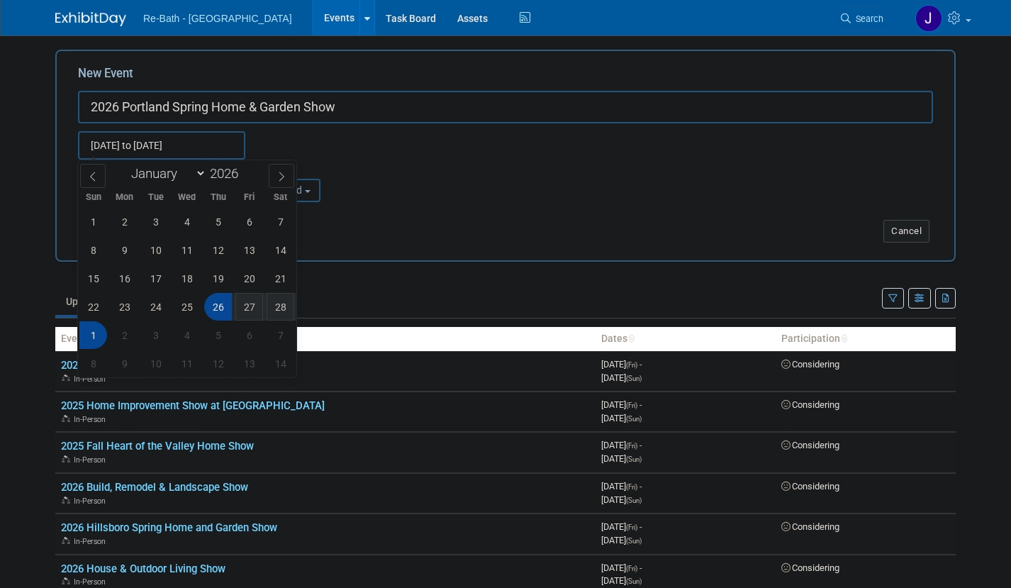
type input "Feb 26, 2026 to Mar 1, 2026"
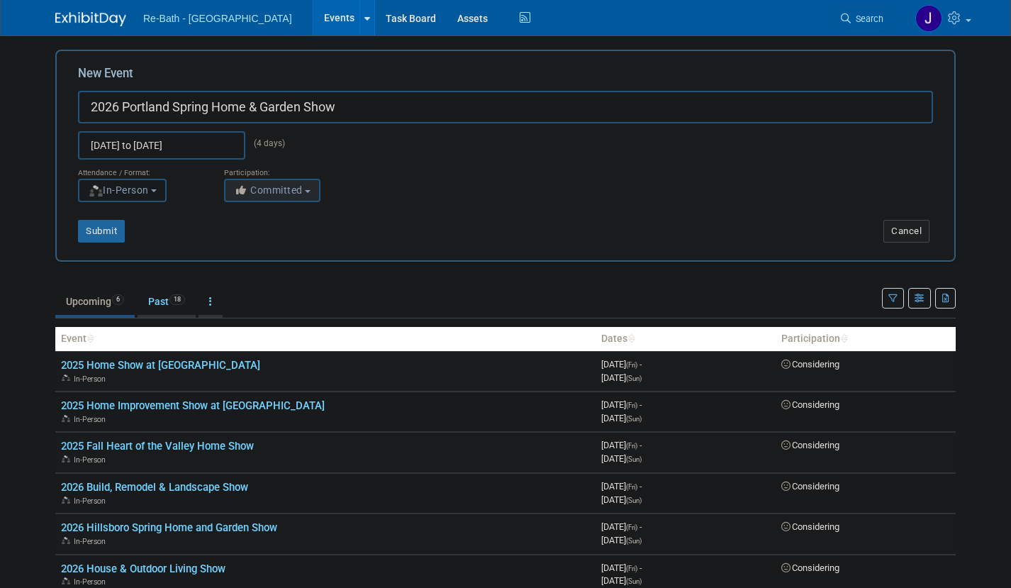
click at [309, 188] on button "Committed" at bounding box center [272, 190] width 96 height 23
click at [303, 241] on label "Considering" at bounding box center [279, 244] width 94 height 18
click at [238, 241] on input "Considering" at bounding box center [232, 244] width 9 height 9
select select "2"
click at [108, 230] on button "Submit" at bounding box center [101, 231] width 47 height 23
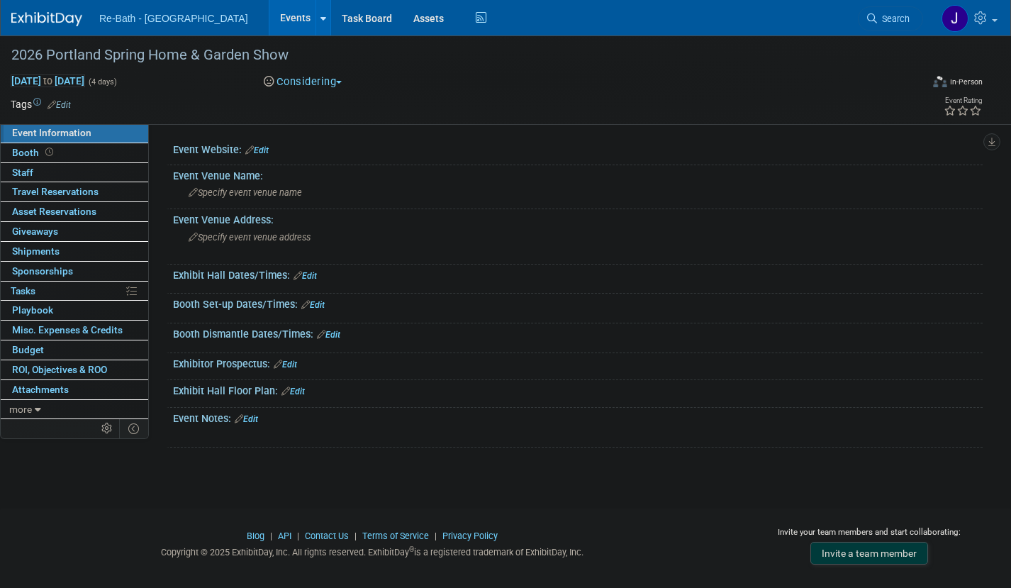
click at [136, 30] on ul "Re-Bath - Portland Events Add Event Bulk Upload Events Shareable Event Boards R…" at bounding box center [294, 17] width 391 height 35
click at [316, 18] on link at bounding box center [323, 17] width 15 height 35
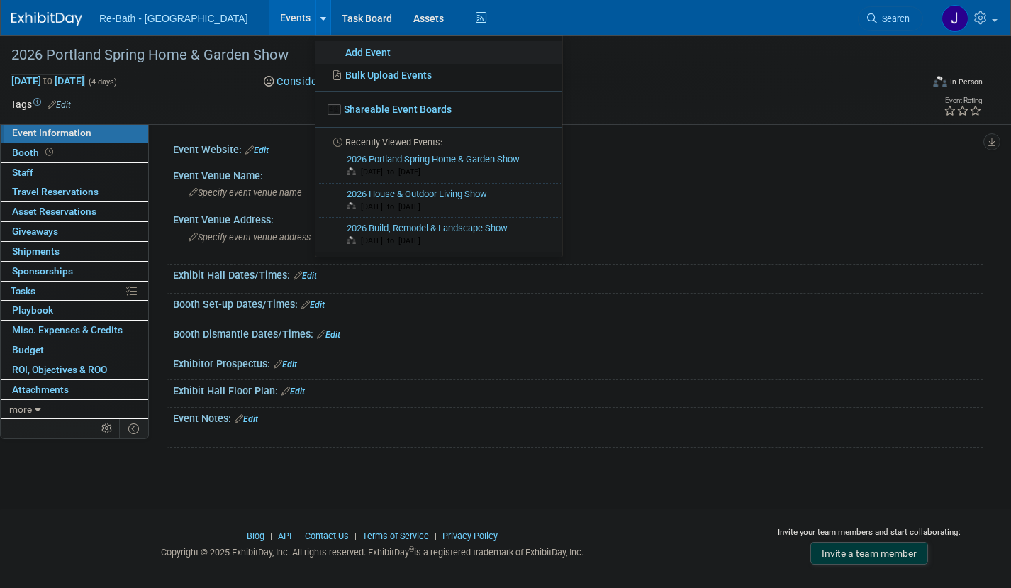
click at [316, 48] on link "Add Event" at bounding box center [439, 52] width 247 height 23
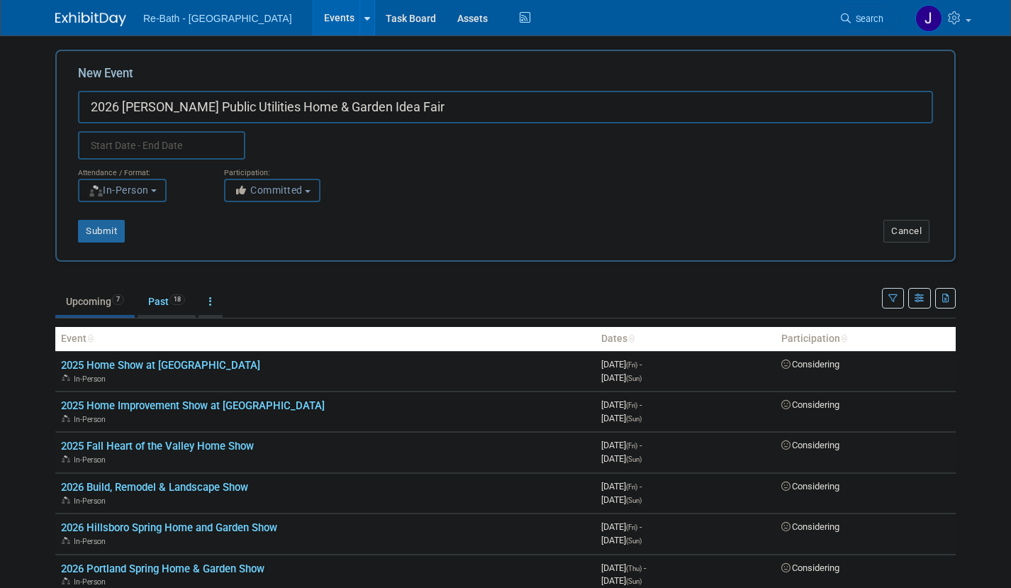
type input "2026 [PERSON_NAME] Public Utilities Home & Garden Idea Fair"
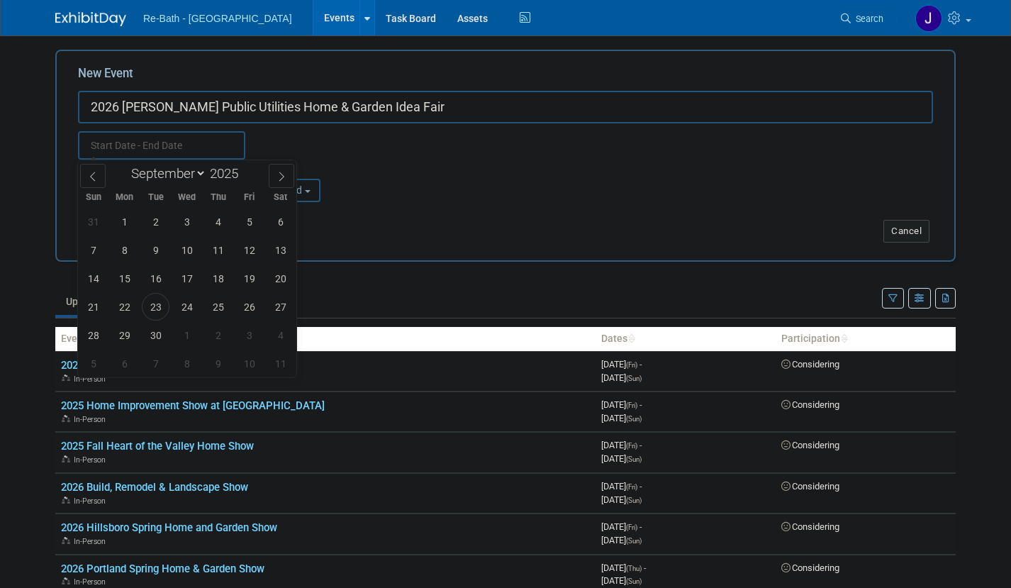
click at [129, 143] on input "text" at bounding box center [161, 145] width 167 height 28
click at [249, 170] on span at bounding box center [244, 169] width 10 height 9
type input "2026"
select select "3"
click at [284, 307] on span "25" at bounding box center [281, 307] width 28 height 28
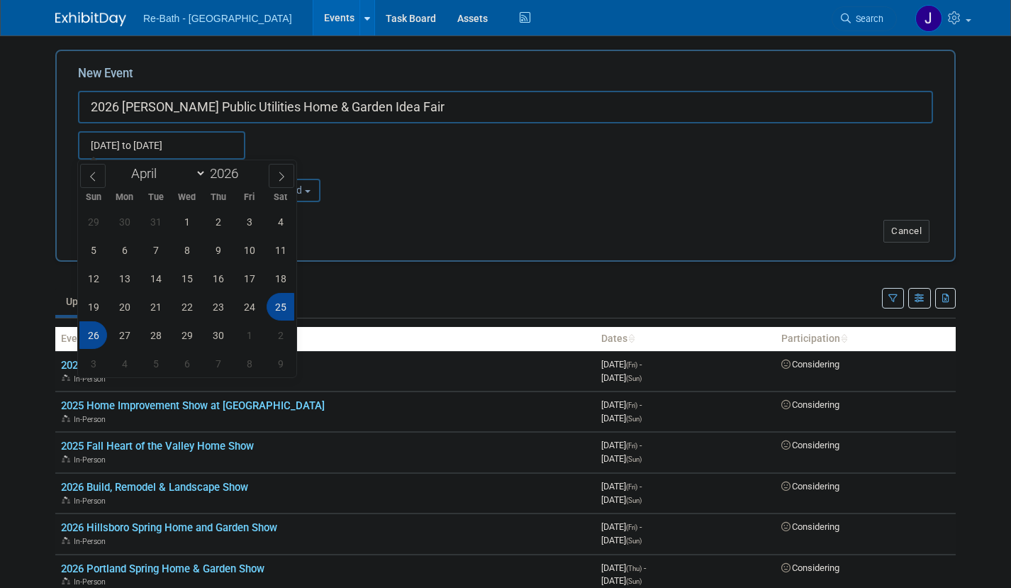
click at [91, 334] on span "26" at bounding box center [93, 335] width 28 height 28
type input "Apr 25, 2026 to Apr 26, 2026"
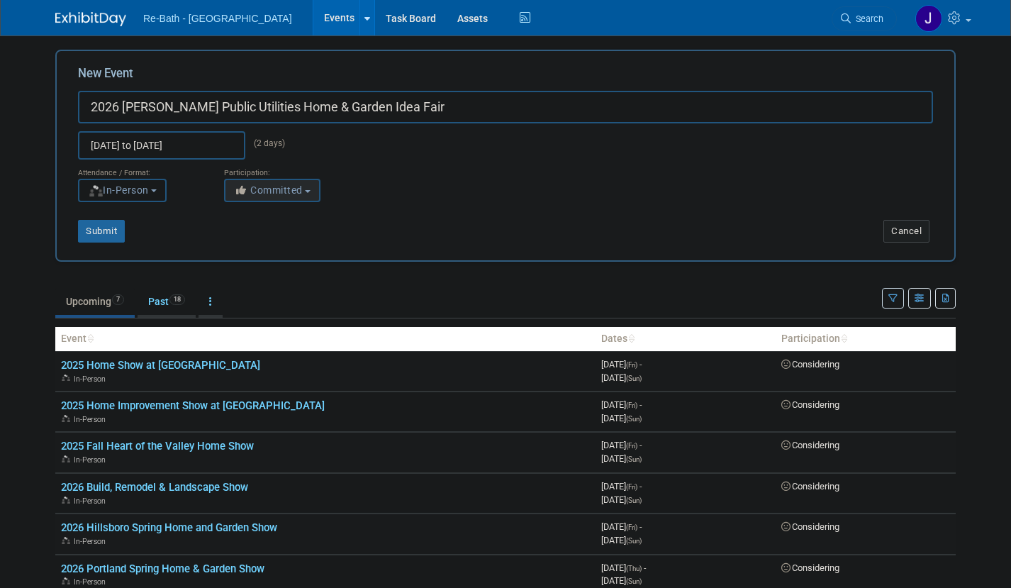
click at [314, 189] on button "Committed" at bounding box center [272, 190] width 96 height 23
click at [301, 251] on label "Considering" at bounding box center [279, 244] width 94 height 18
click at [238, 249] on input "Considering" at bounding box center [232, 244] width 9 height 9
select select "2"
click at [111, 228] on button "Submit" at bounding box center [101, 231] width 47 height 23
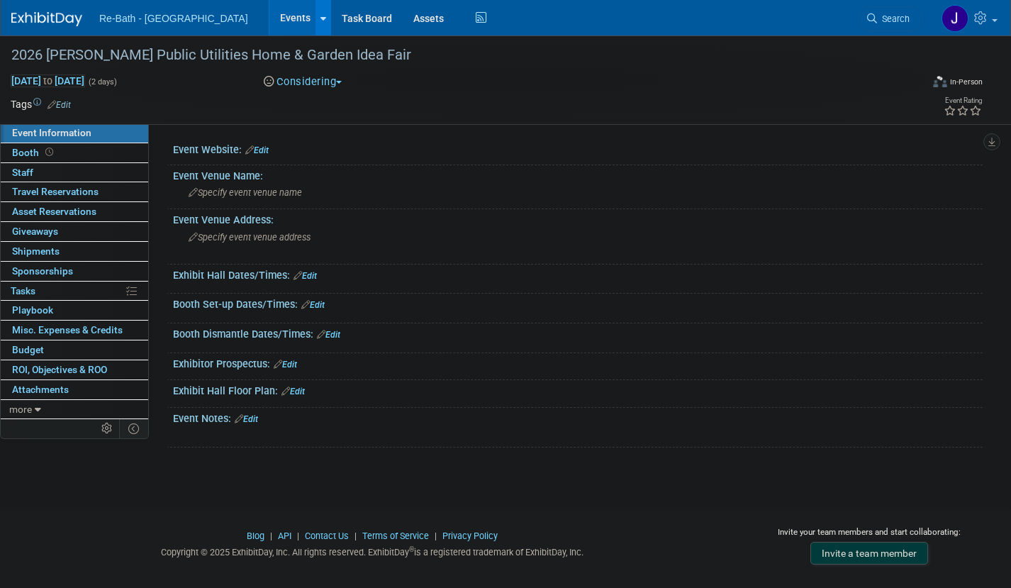
click at [316, 8] on link at bounding box center [323, 17] width 15 height 35
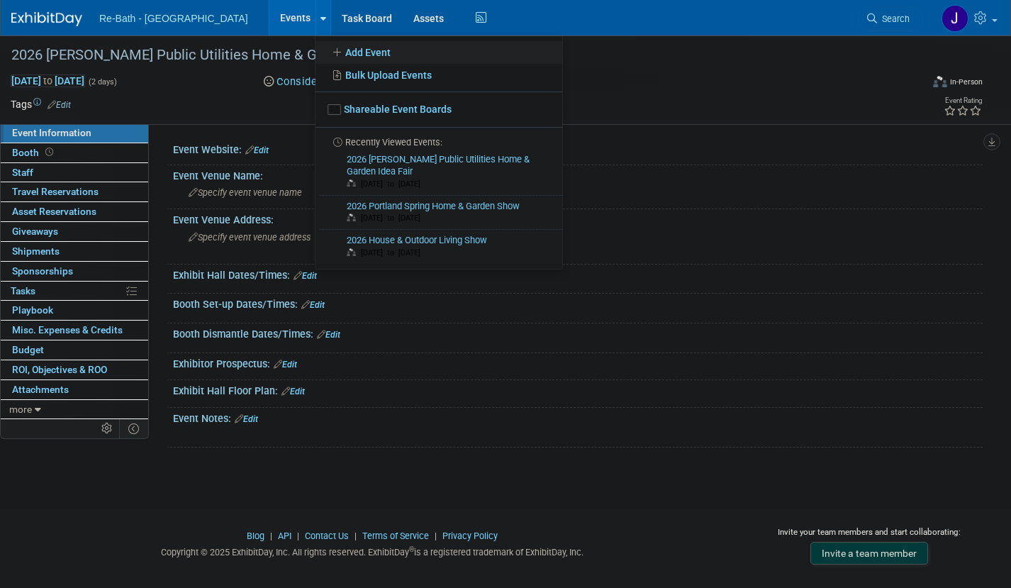
click at [316, 49] on link "Add Event" at bounding box center [439, 52] width 247 height 23
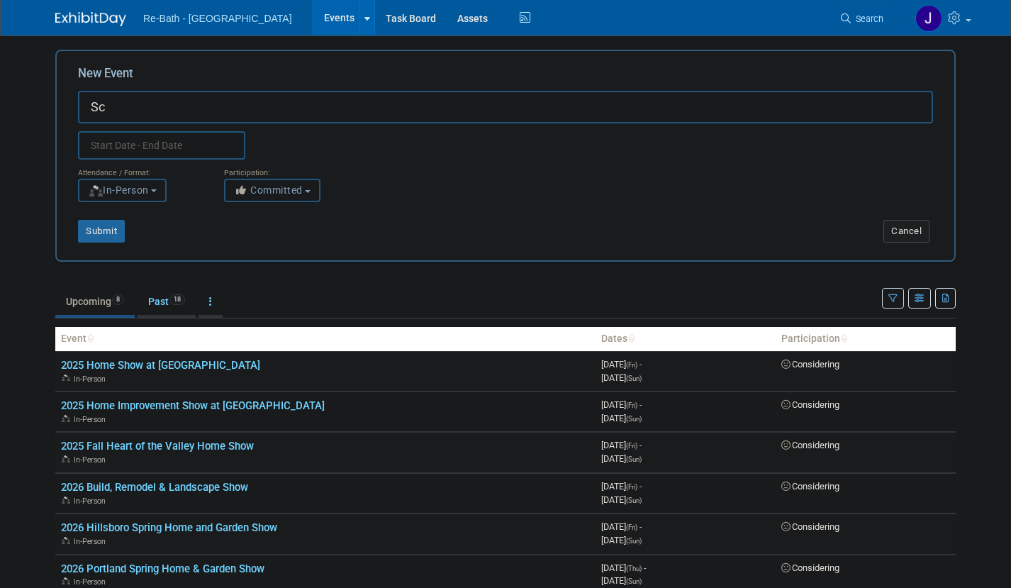
type input "S"
type input "2025 Scare at the Fair"
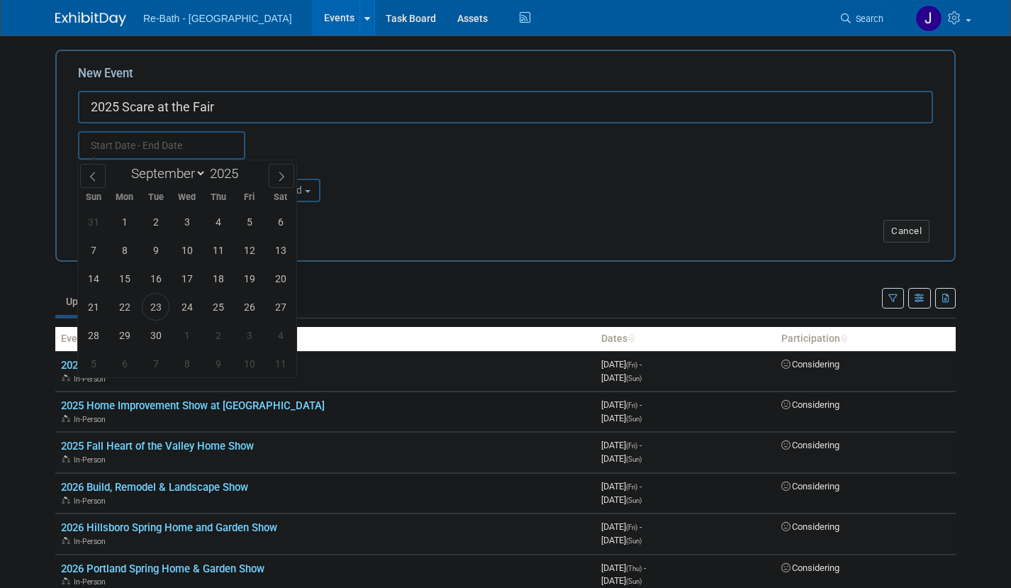
click at [176, 142] on input "text" at bounding box center [161, 145] width 167 height 28
select select "9"
click at [252, 250] on span "10" at bounding box center [249, 250] width 28 height 28
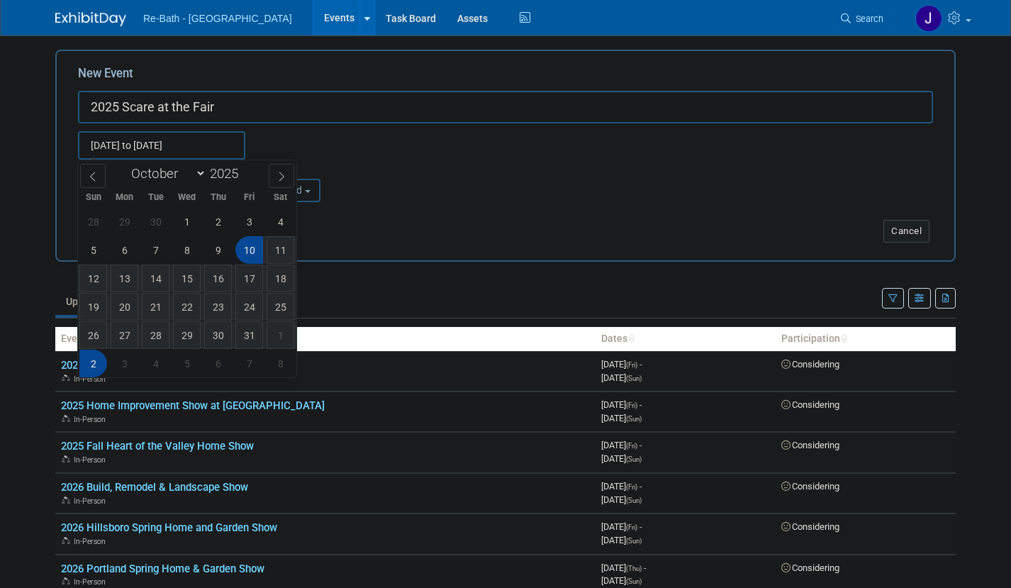
click at [93, 361] on span "2" at bounding box center [93, 364] width 28 height 28
type input "[DATE] to [DATE]"
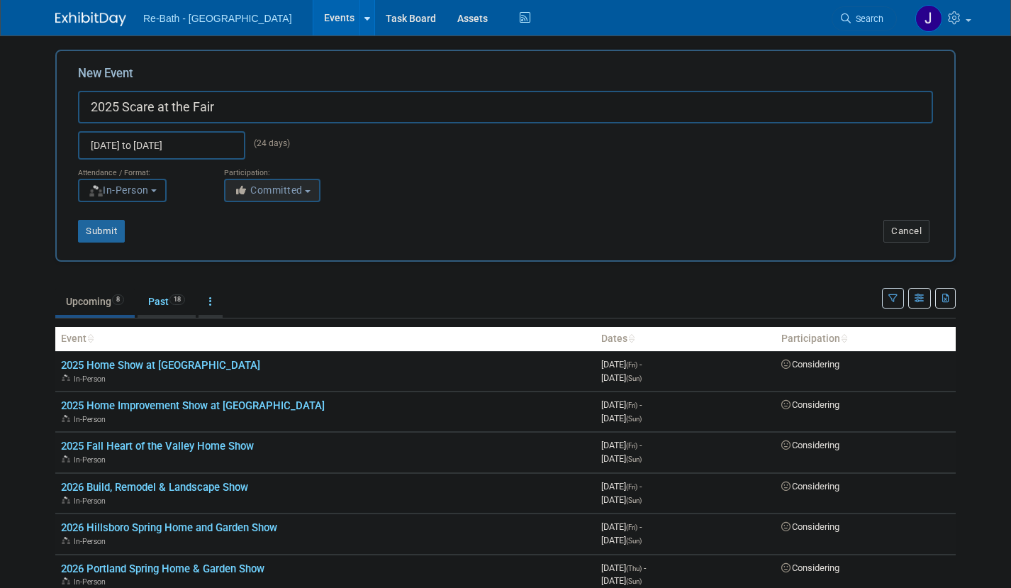
click at [289, 193] on span "Committed" at bounding box center [268, 189] width 69 height 11
click at [283, 243] on label "Considering" at bounding box center [279, 244] width 94 height 18
click at [238, 243] on input "Considering" at bounding box center [232, 244] width 9 height 9
select select "2"
click at [102, 231] on button "Submit" at bounding box center [101, 231] width 47 height 23
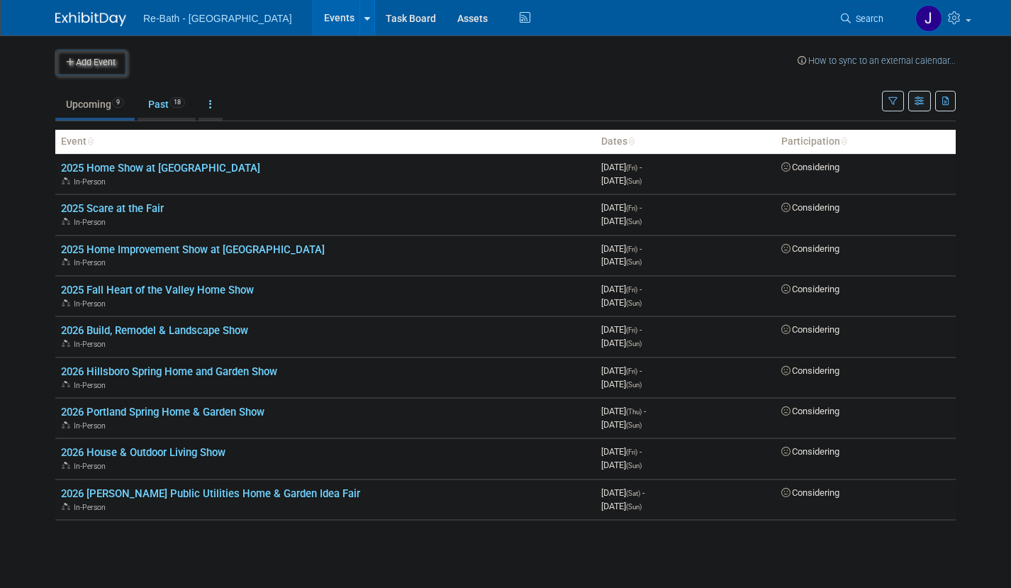
click at [921, 101] on icon "button" at bounding box center [920, 101] width 11 height 9
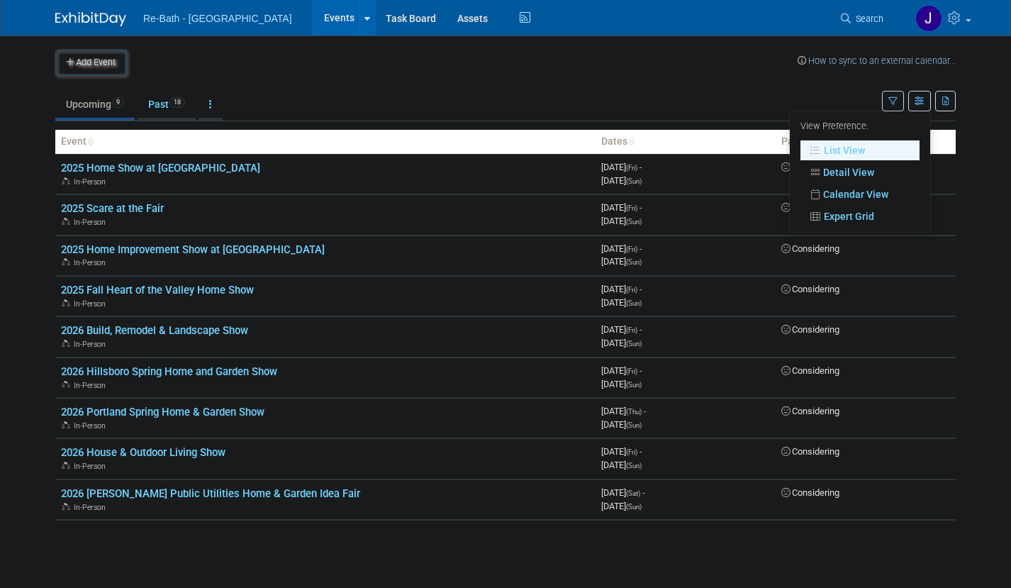
click at [857, 186] on link "Calendar View" at bounding box center [860, 194] width 119 height 20
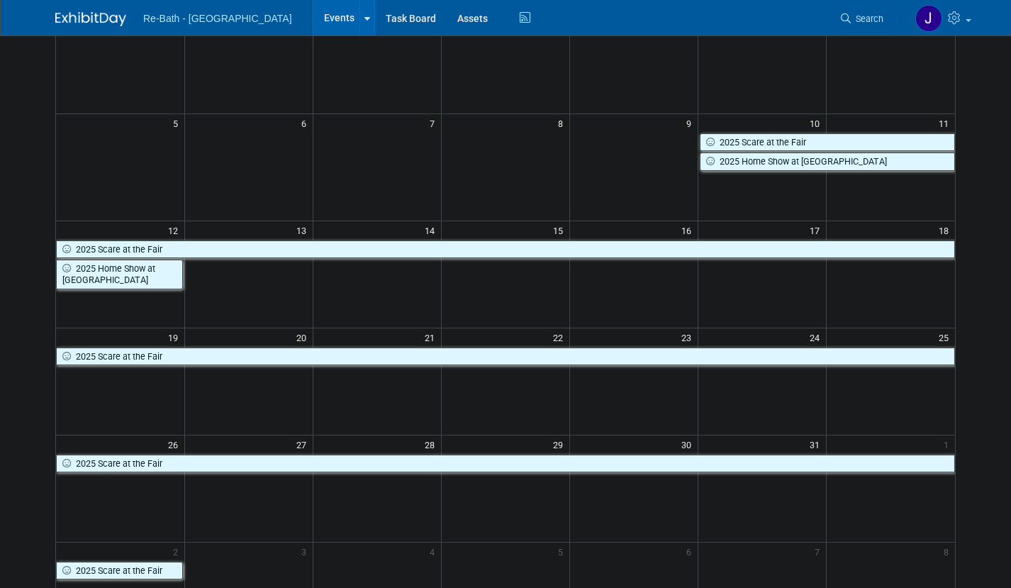
scroll to position [152, 0]
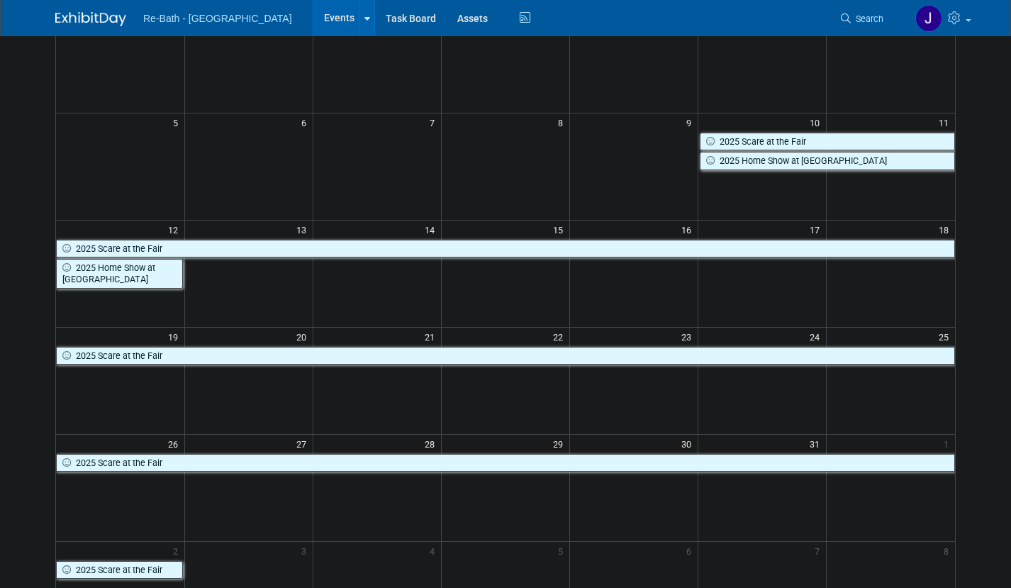
click at [89, 16] on img at bounding box center [90, 19] width 71 height 14
